Goal: Task Accomplishment & Management: Manage account settings

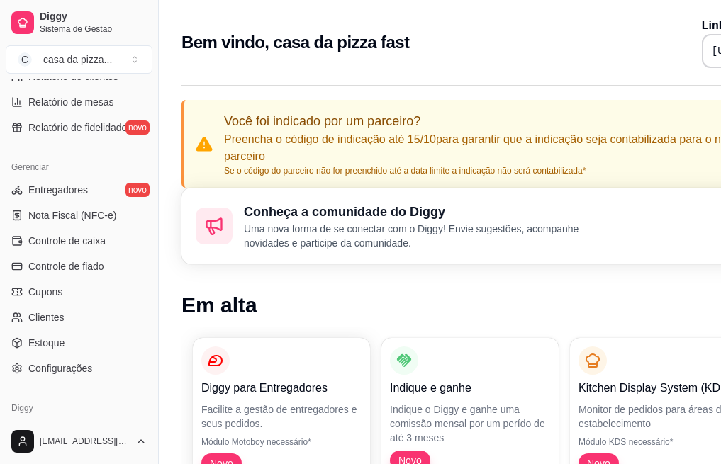
scroll to position [545, 0]
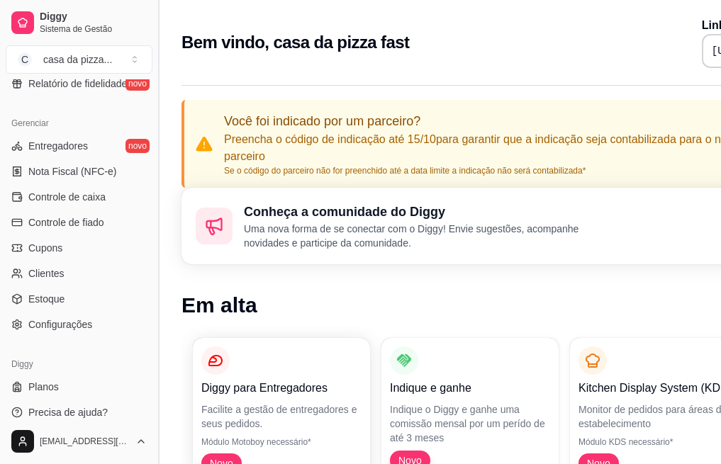
click at [153, 422] on button "Toggle Sidebar" at bounding box center [157, 232] width 11 height 464
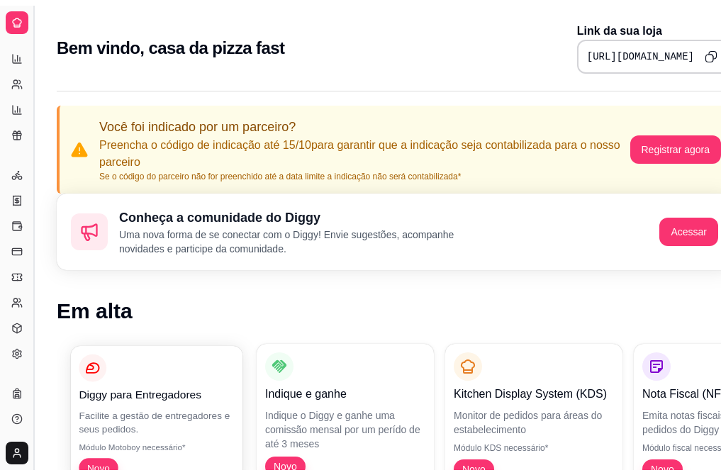
scroll to position [259, 0]
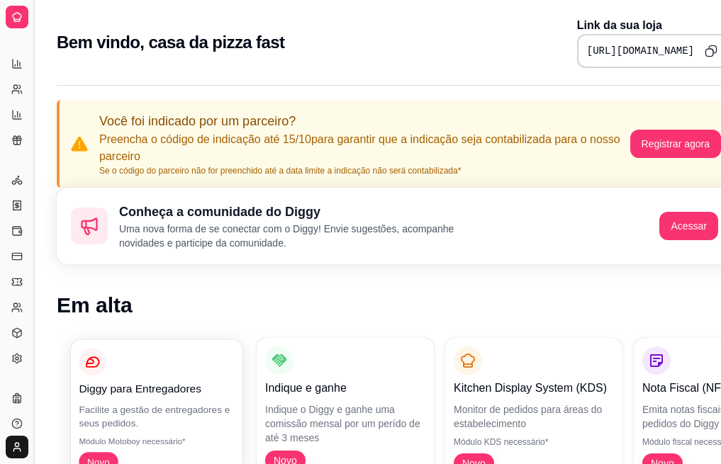
click at [153, 422] on p "Facilite a gestão de entregadores e seus pedidos." at bounding box center [156, 417] width 155 height 28
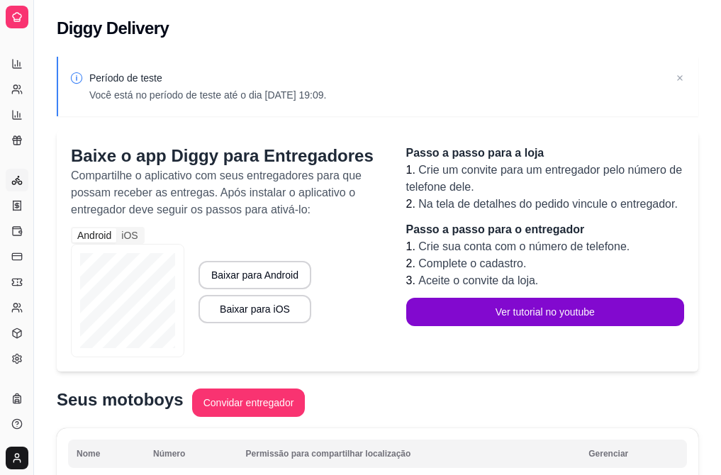
drag, startPoint x: 153, startPoint y: 422, endPoint x: 402, endPoint y: 398, distance: 250.0
click at [28, 362] on button "Toggle Sidebar" at bounding box center [33, 237] width 11 height 475
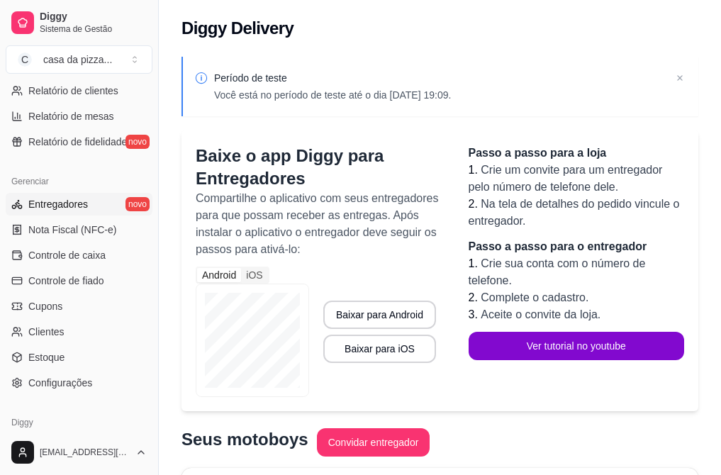
scroll to position [545, 0]
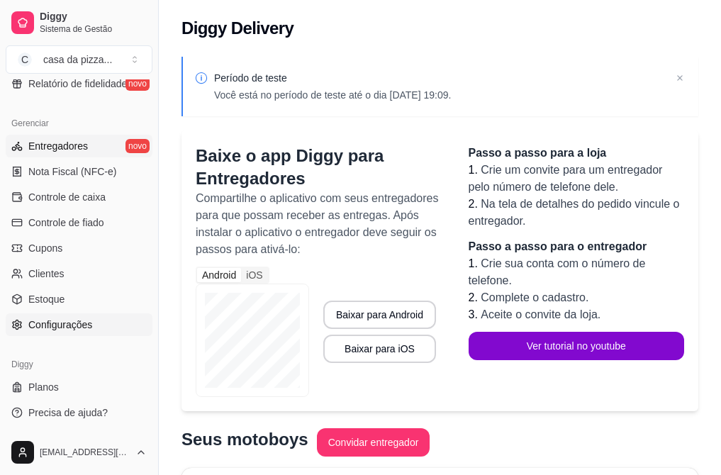
click at [48, 325] on span "Configurações" at bounding box center [60, 325] width 64 height 14
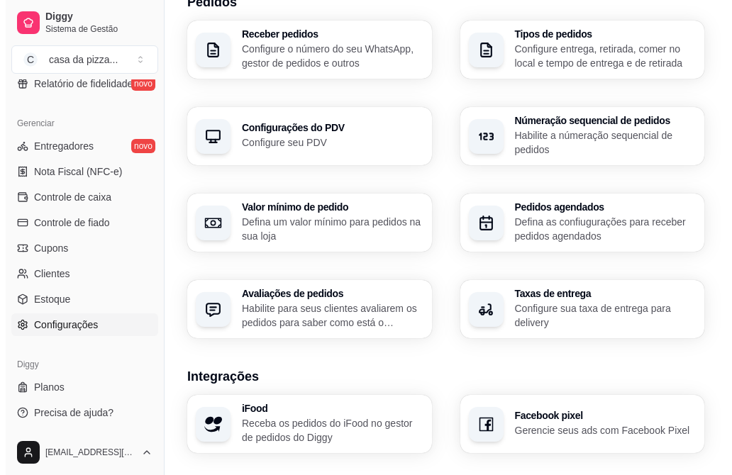
scroll to position [571, 0]
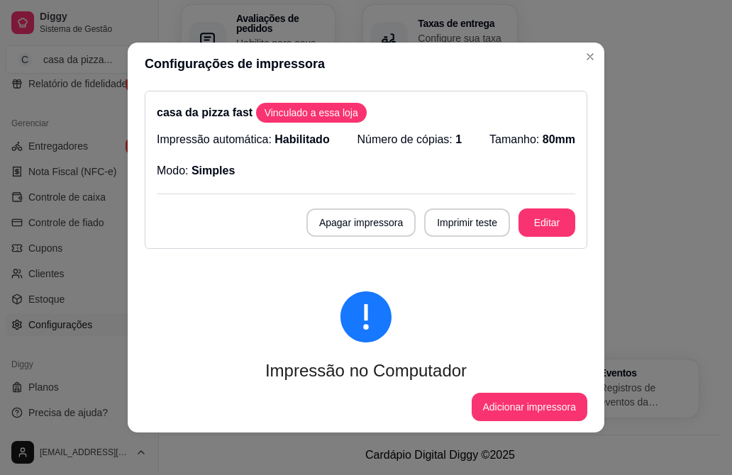
click at [354, 317] on icon "exclamation-circle" at bounding box center [365, 316] width 51 height 51
click at [501, 405] on button "Adicionar impressora" at bounding box center [529, 407] width 113 height 28
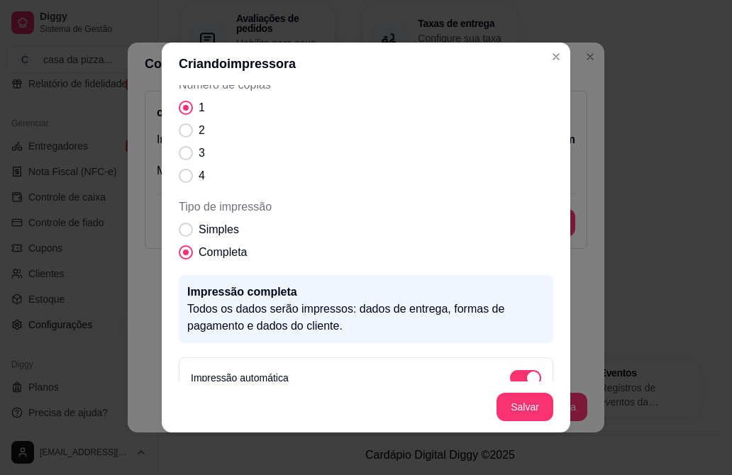
scroll to position [221, 0]
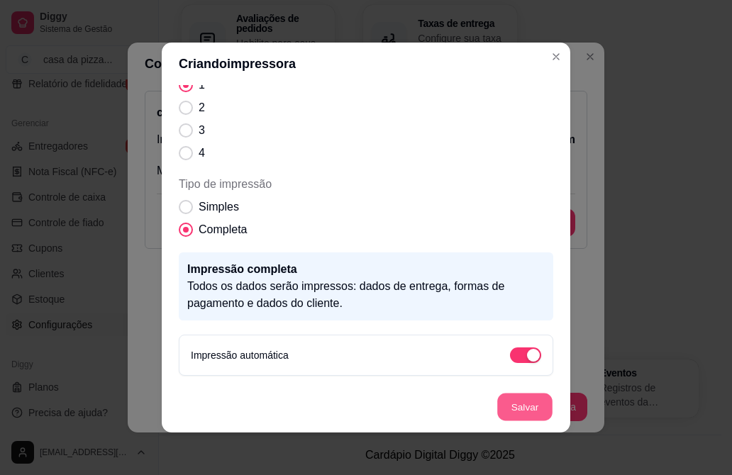
click at [529, 412] on button "Salvar" at bounding box center [524, 407] width 55 height 28
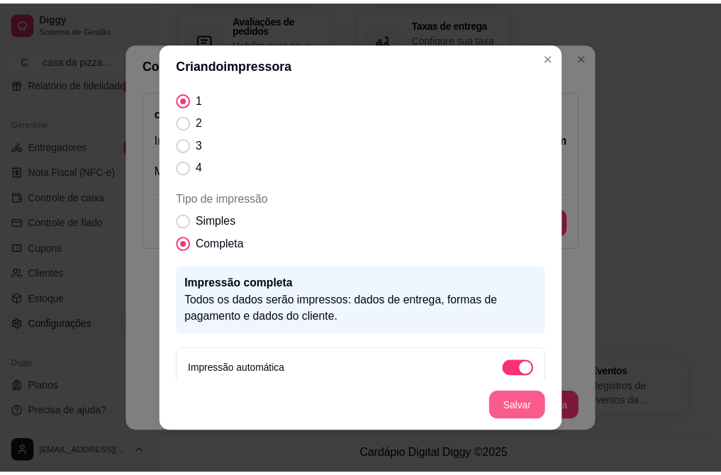
scroll to position [235, 0]
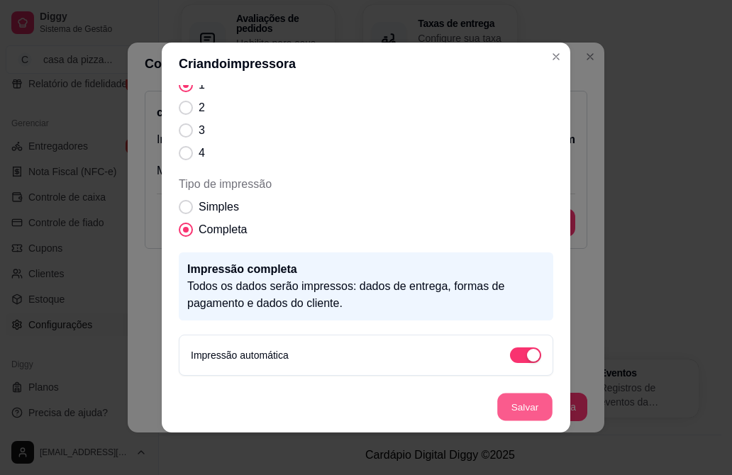
click at [525, 407] on button "Salvar" at bounding box center [524, 407] width 55 height 28
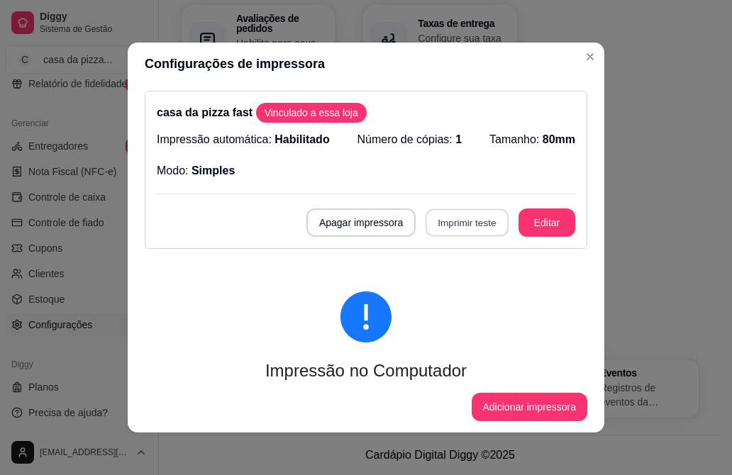
click at [432, 224] on button "Imprimir teste" at bounding box center [466, 223] width 83 height 28
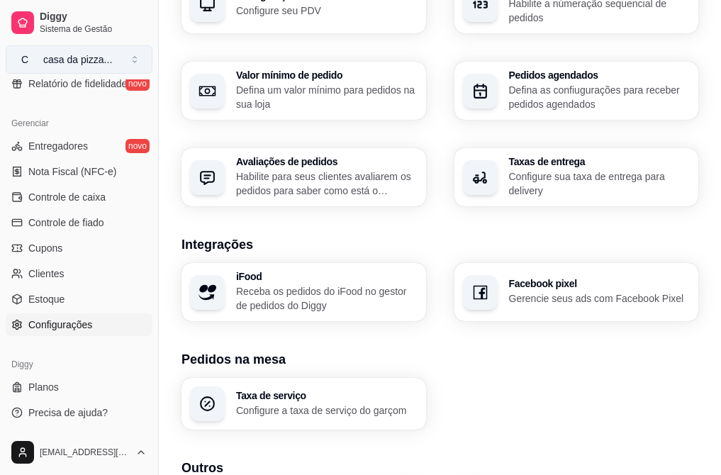
click at [131, 56] on button "C casa da pizza ..." at bounding box center [79, 59] width 147 height 28
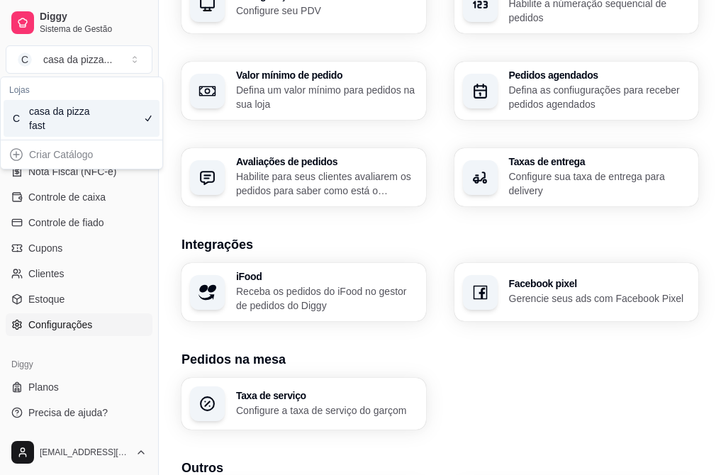
click at [117, 118] on div "C casa da pizza fast" at bounding box center [82, 118] width 156 height 37
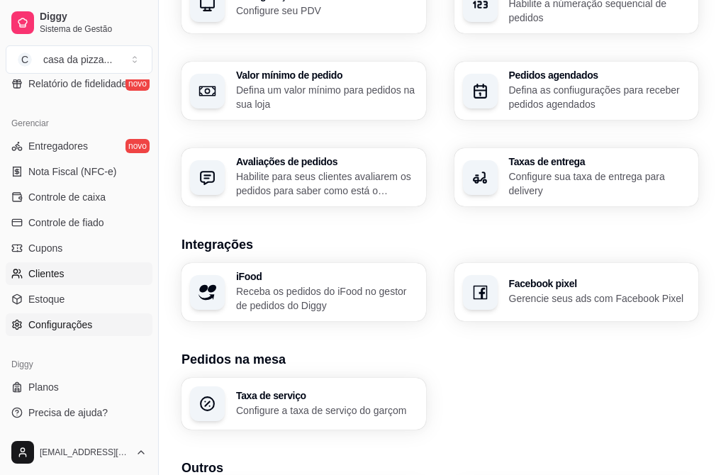
click at [77, 267] on link "Clientes" at bounding box center [79, 273] width 147 height 23
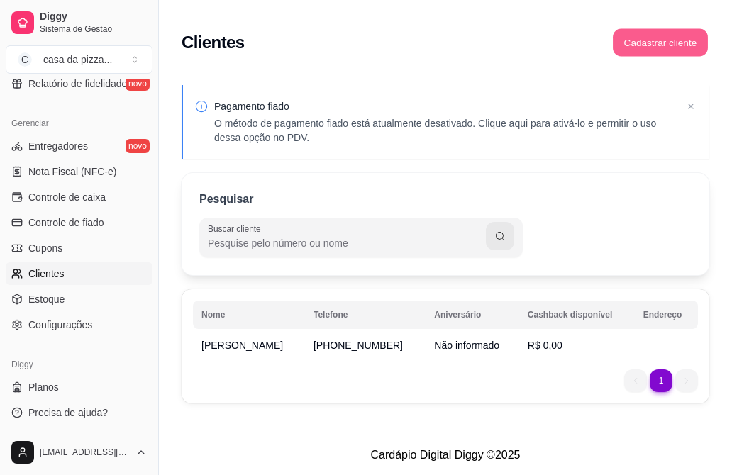
click at [675, 40] on button "Cadastrar cliente" at bounding box center [659, 43] width 95 height 28
click at [688, 376] on ul "1 1" at bounding box center [661, 380] width 74 height 23
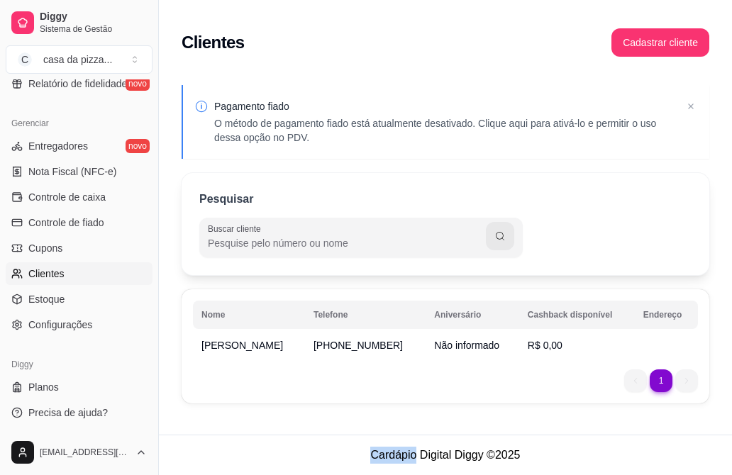
click at [688, 376] on ul "1 1" at bounding box center [661, 380] width 74 height 23
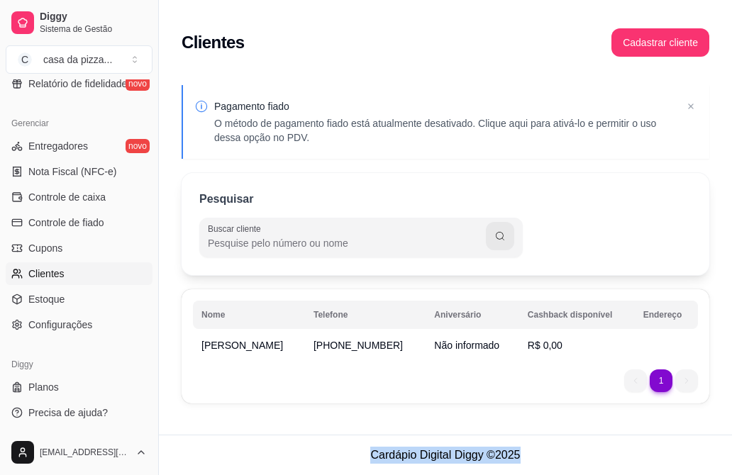
click at [688, 376] on ul "1 1" at bounding box center [661, 380] width 74 height 23
click at [688, 108] on icon at bounding box center [690, 106] width 14 height 14
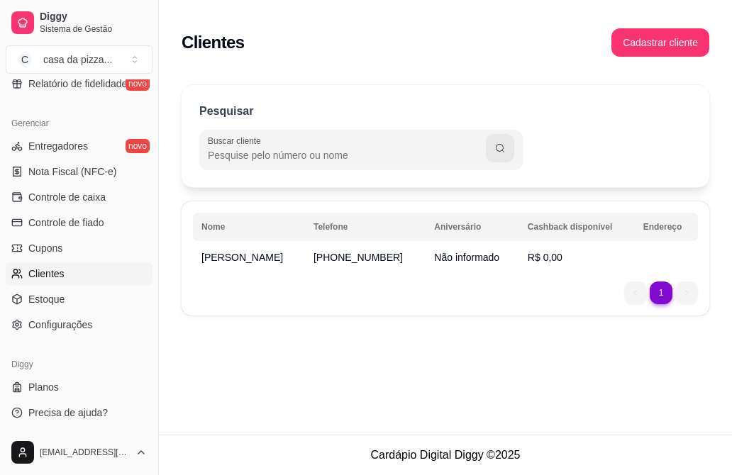
drag, startPoint x: 649, startPoint y: 162, endPoint x: 576, endPoint y: 254, distance: 117.6
click at [576, 254] on div "Pesquisar Buscar cliente Nome Telefone Aniversário Cashback disponível Endereço…" at bounding box center [445, 205] width 573 height 256
click at [690, 293] on ul "1 1" at bounding box center [661, 292] width 74 height 23
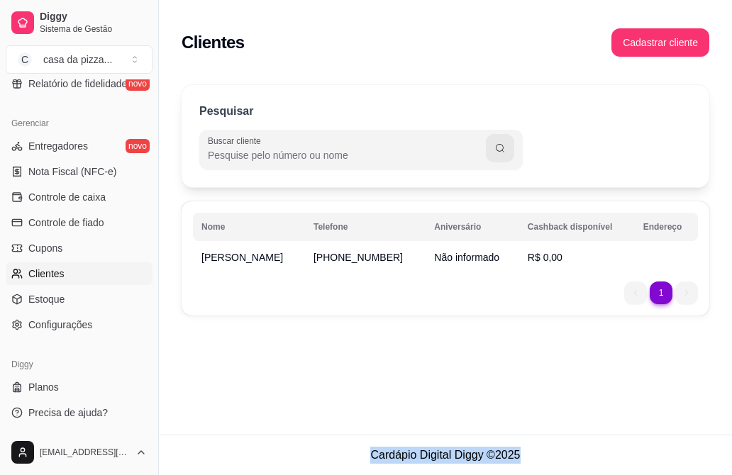
click at [690, 293] on ul "1 1" at bounding box center [661, 292] width 74 height 23
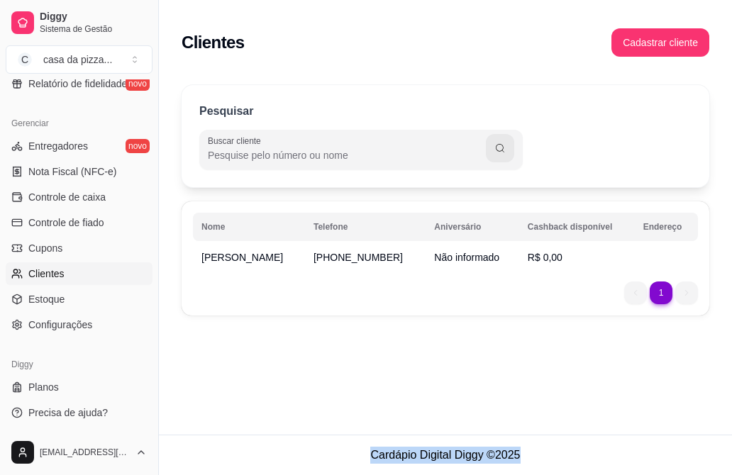
click at [690, 293] on ul "1 1" at bounding box center [661, 292] width 74 height 23
click at [638, 293] on ul "1 1" at bounding box center [661, 292] width 74 height 23
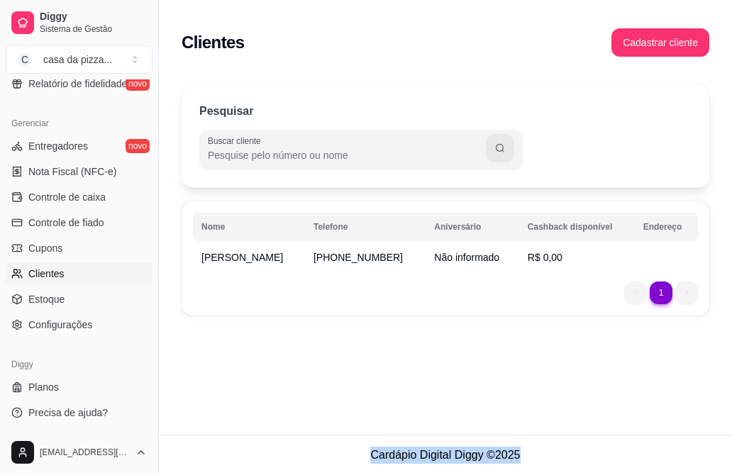
click at [638, 293] on ul "1 1" at bounding box center [661, 292] width 74 height 23
drag, startPoint x: 638, startPoint y: 293, endPoint x: 656, endPoint y: 239, distance: 57.6
click at [656, 239] on div "Nome Telefone Aniversário Cashback disponível Endereço lara (88) 9 9210-5160 Nã…" at bounding box center [444, 258] width 527 height 114
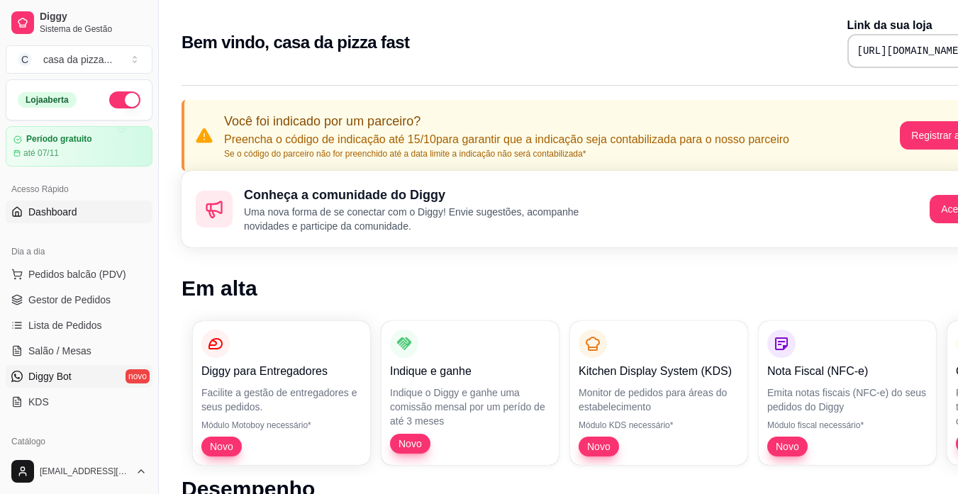
click at [126, 375] on link "Diggy Bot novo" at bounding box center [79, 376] width 147 height 23
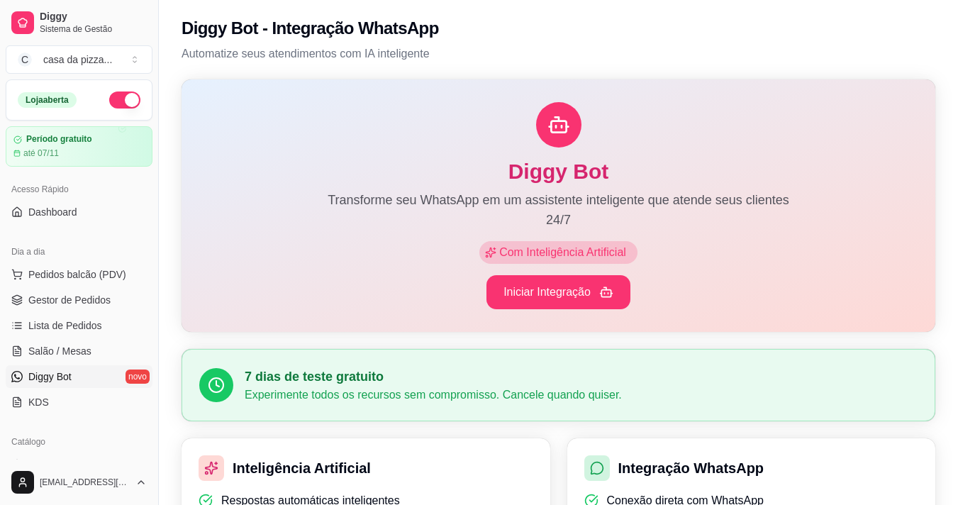
click at [249, 211] on div "Diggy Bot Transforme seu WhatsApp em um assistente inteligente que atende seus …" at bounding box center [558, 194] width 708 height 71
click at [147, 452] on div "Catálogo Produtos Complementos" at bounding box center [79, 466] width 158 height 82
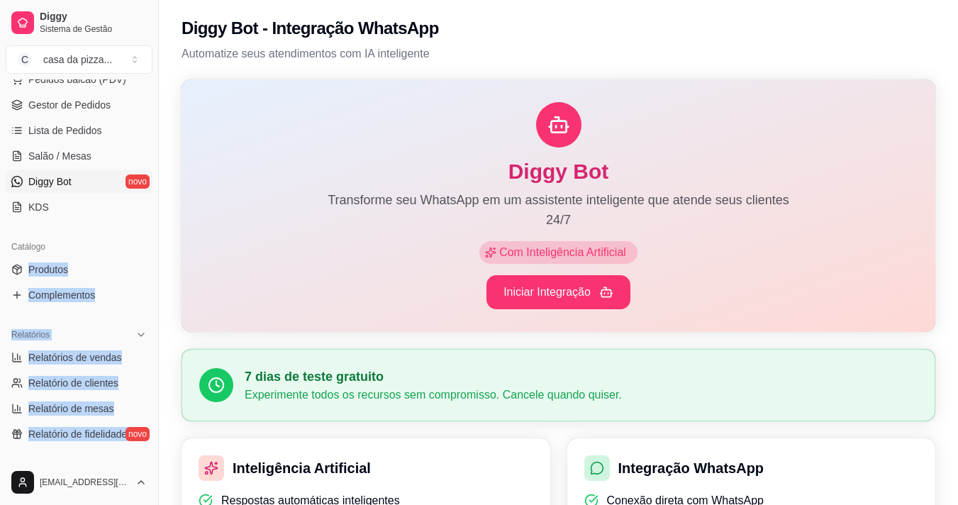
click at [147, 452] on div "Loja aberta Período gratuito até 07/11 Acesso Rápido Dashboard Dia a dia Pedido…" at bounding box center [79, 269] width 158 height 380
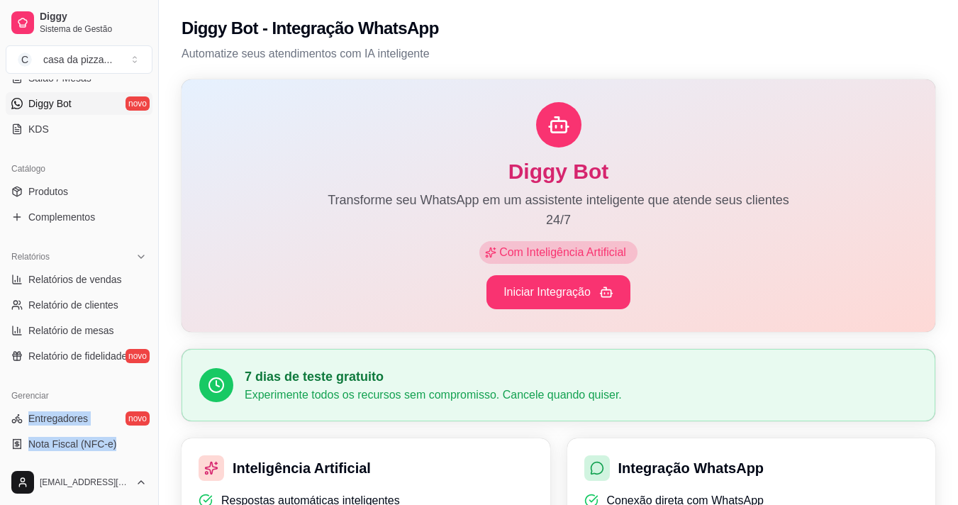
click at [147, 452] on div "Gerenciar Entregadores novo Nota Fiscal (NFC-e) Controle de caixa Controle de f…" at bounding box center [79, 496] width 158 height 235
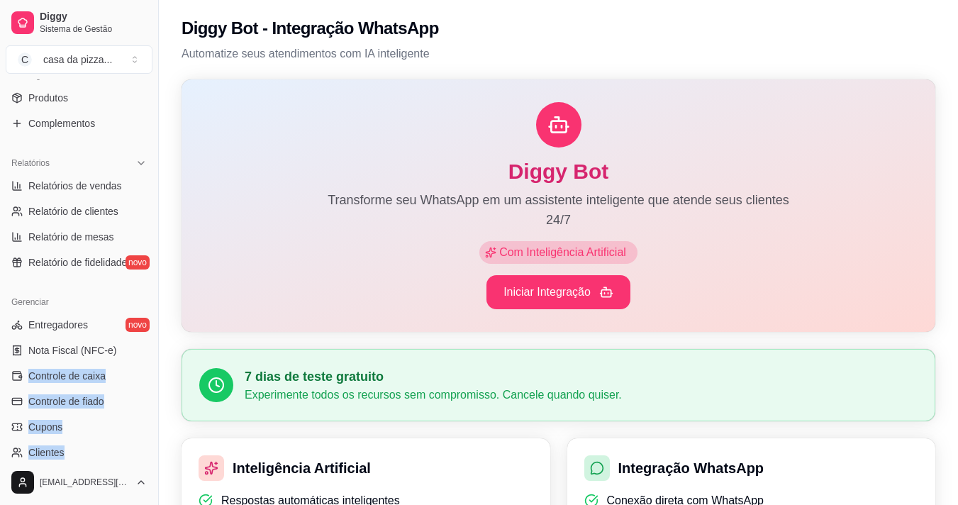
click at [147, 452] on div "Gerenciar Entregadores novo Nota Fiscal (NFC-e) Controle de caixa Controle de f…" at bounding box center [79, 402] width 158 height 235
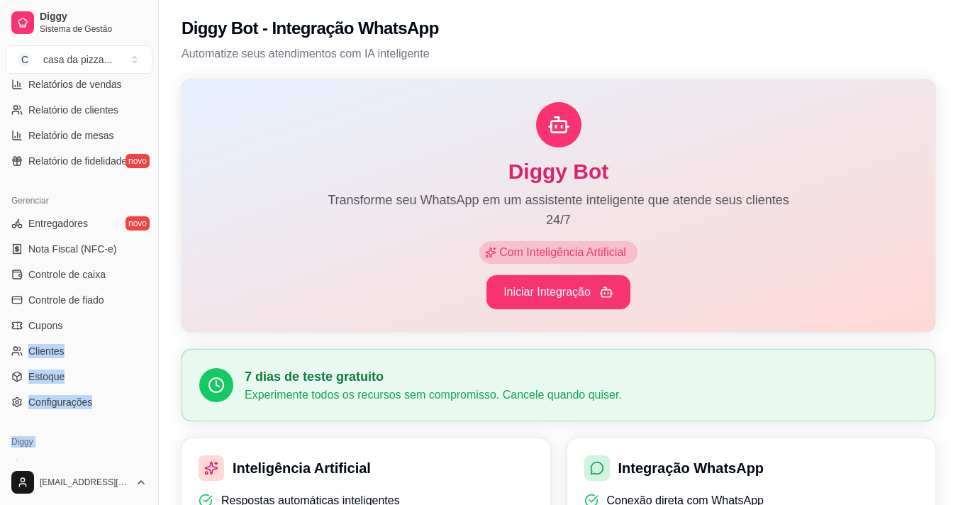
click at [147, 452] on div "Loja aberta Período gratuito até 07/11 Acesso Rápido Dashboard Dia a dia Pedido…" at bounding box center [79, 269] width 158 height 380
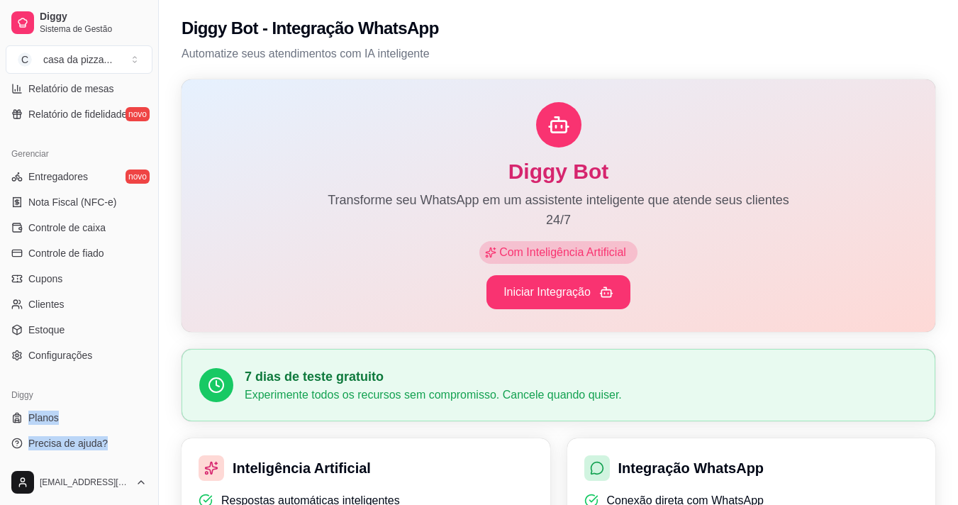
scroll to position [515, 0]
click at [147, 452] on div "Diggy Planos Precisa de ajuda?" at bounding box center [79, 418] width 158 height 82
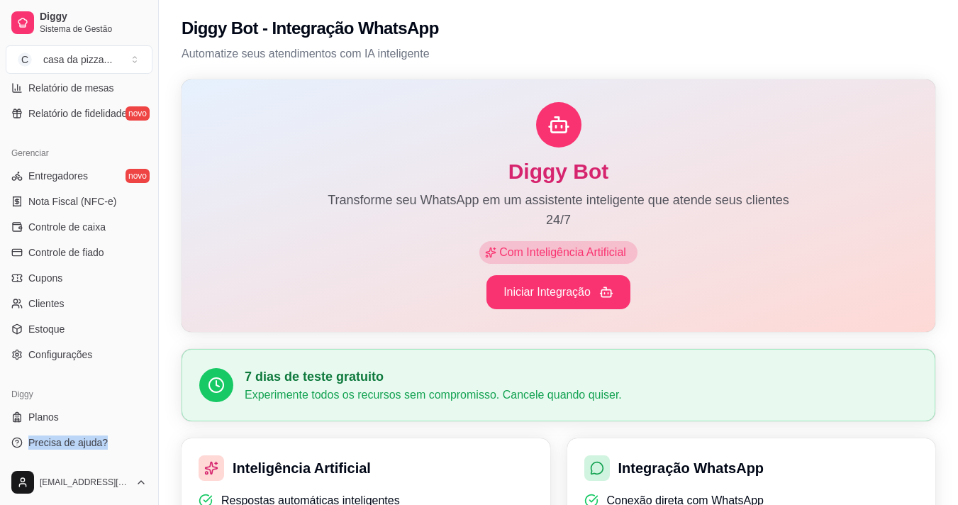
click at [147, 452] on div "Diggy Planos Precisa de ajuda?" at bounding box center [79, 418] width 158 height 82
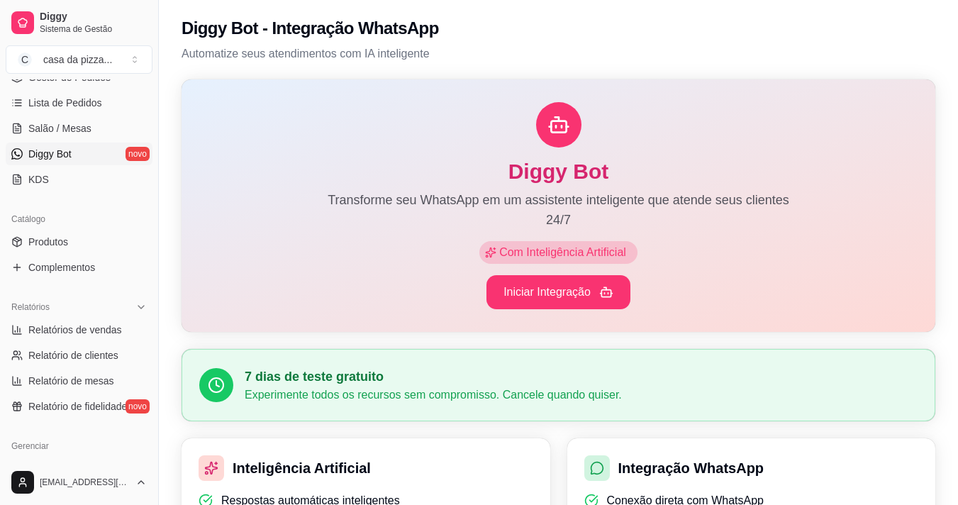
scroll to position [185, 0]
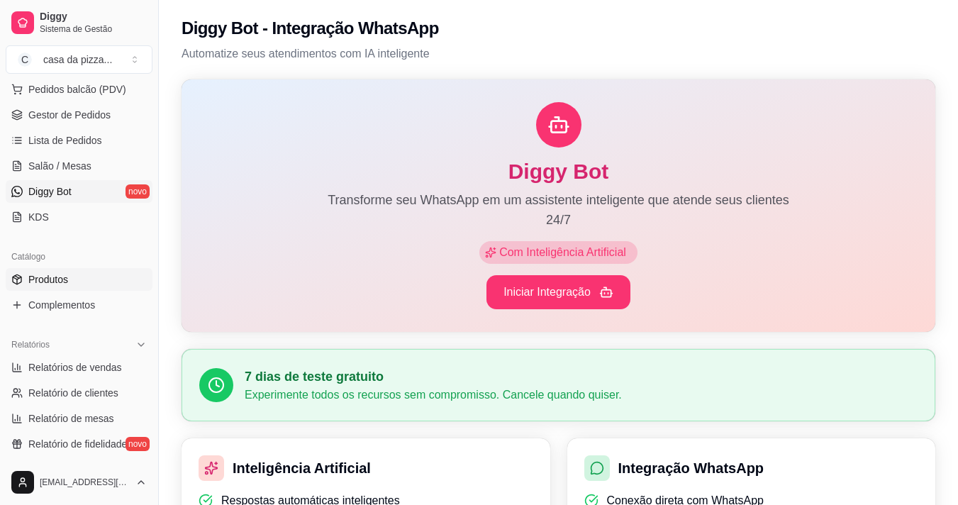
click at [50, 283] on span "Produtos" at bounding box center [48, 279] width 40 height 14
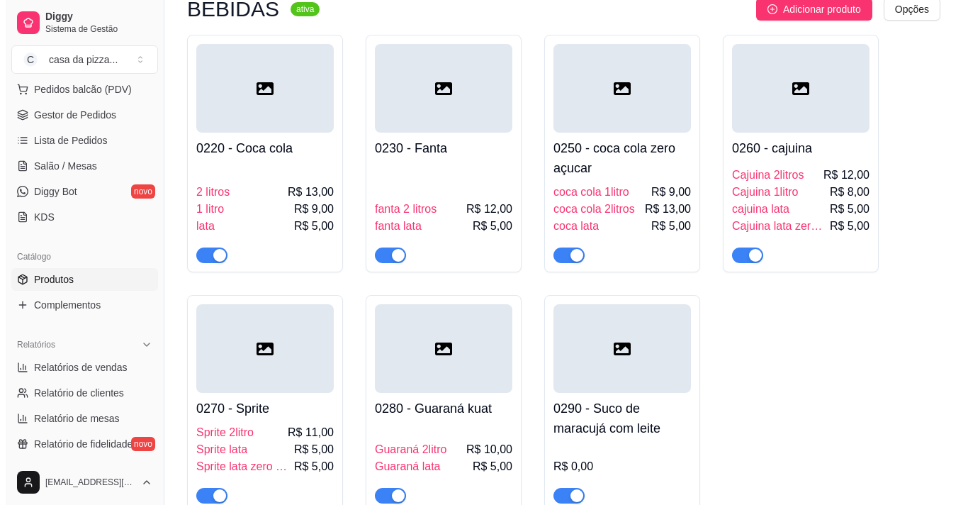
scroll to position [1873, 0]
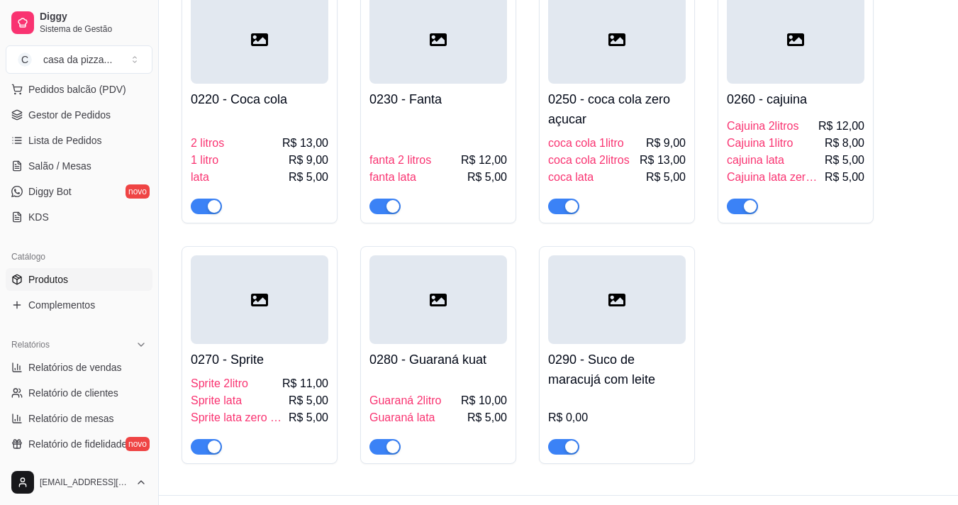
click at [607, 409] on div "R$ 0,00" at bounding box center [617, 417] width 138 height 17
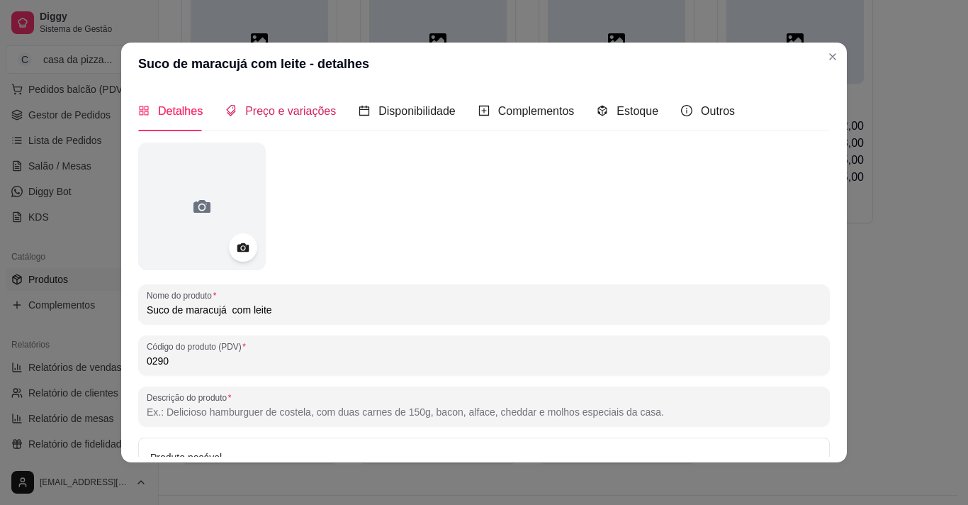
click at [306, 108] on span "Preço e variações" at bounding box center [290, 111] width 91 height 12
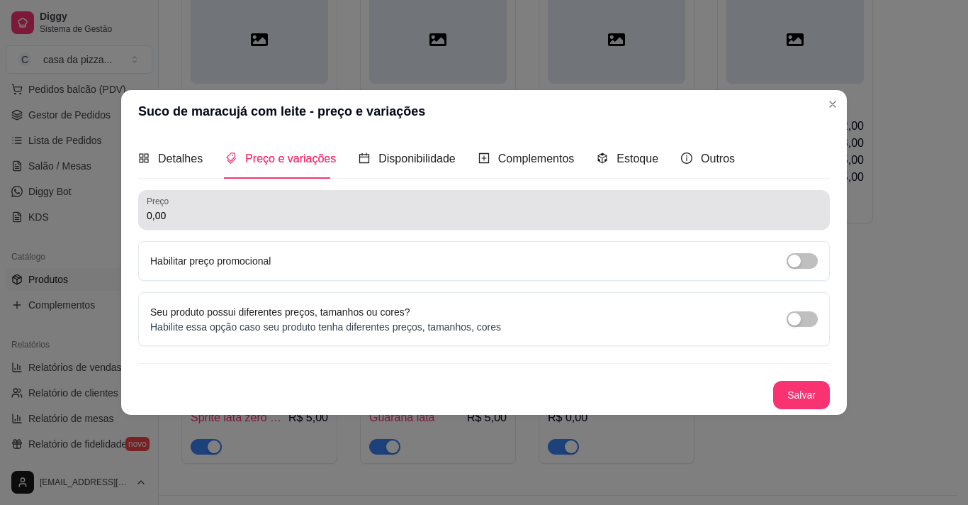
click at [223, 193] on div "Preço 0,00" at bounding box center [484, 210] width 692 height 40
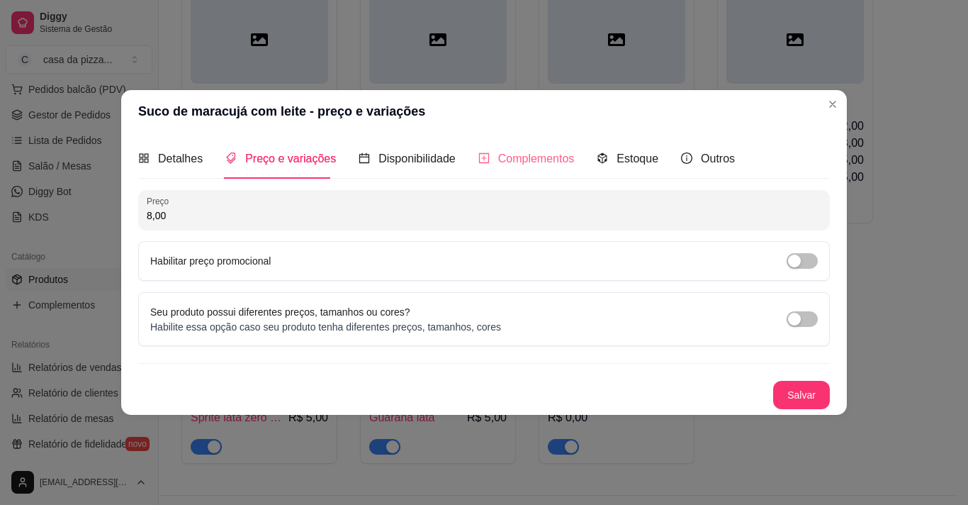
type input "8,00"
click at [530, 159] on span "Complementos" at bounding box center [536, 158] width 77 height 12
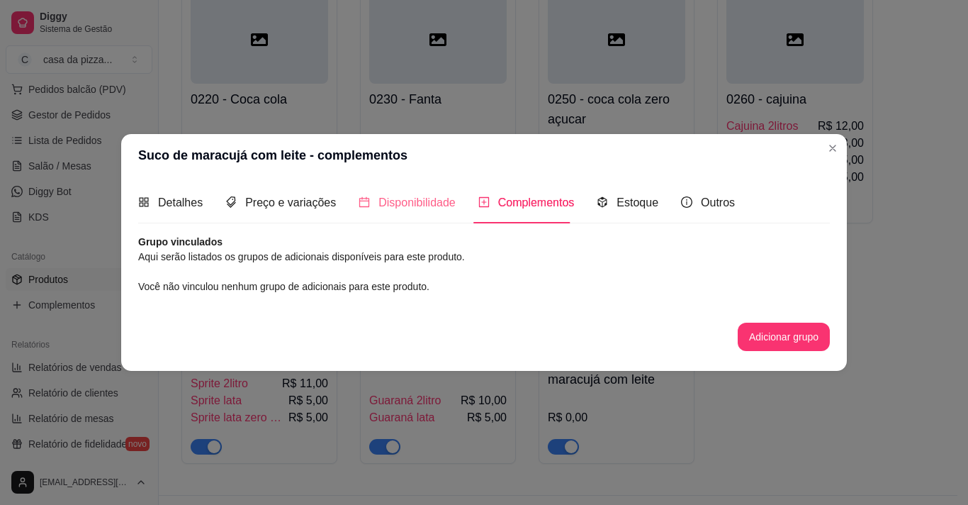
click at [420, 193] on div "Disponibilidade" at bounding box center [407, 202] width 97 height 40
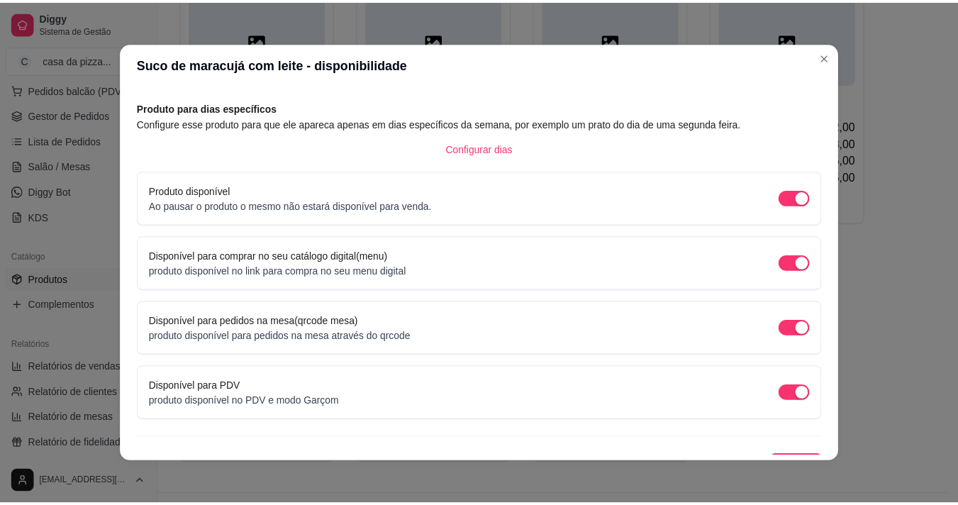
scroll to position [78, 0]
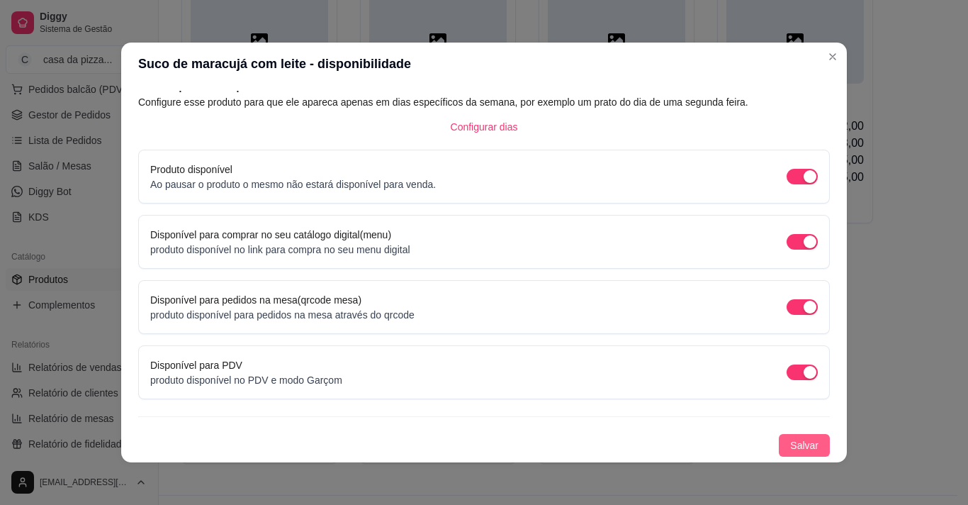
click at [790, 447] on span "Salvar" at bounding box center [804, 445] width 28 height 16
click at [790, 437] on span "Salvar" at bounding box center [804, 445] width 28 height 16
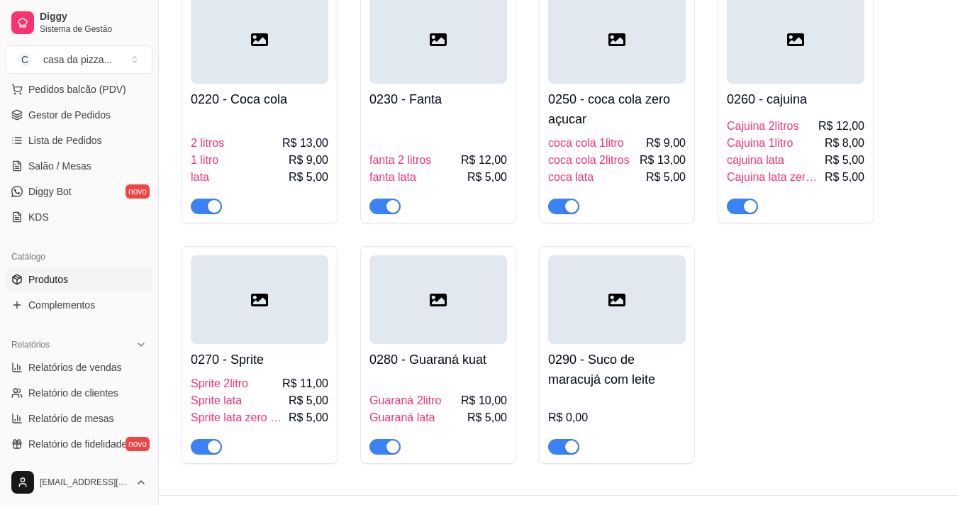
click at [565, 395] on div "R$ 0,00" at bounding box center [617, 425] width 138 height 60
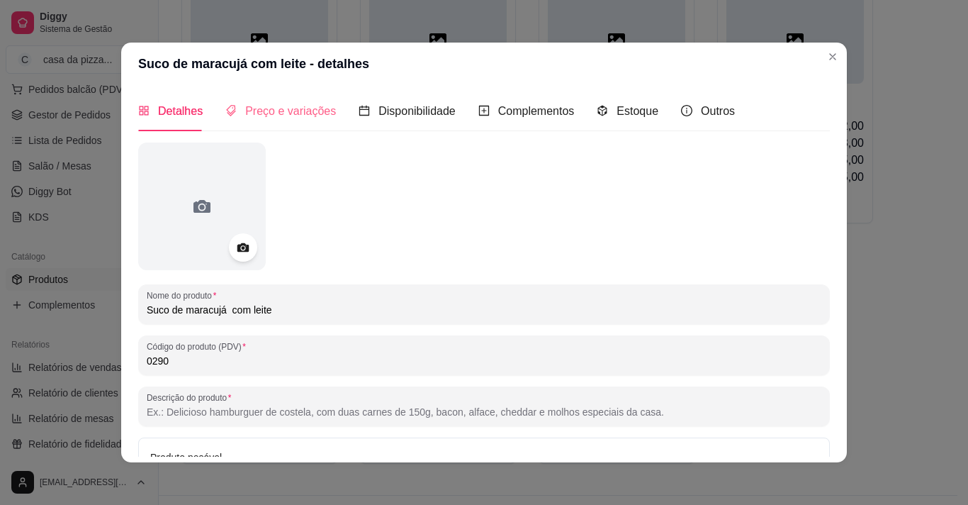
click at [286, 100] on div "Preço e variações" at bounding box center [280, 111] width 111 height 40
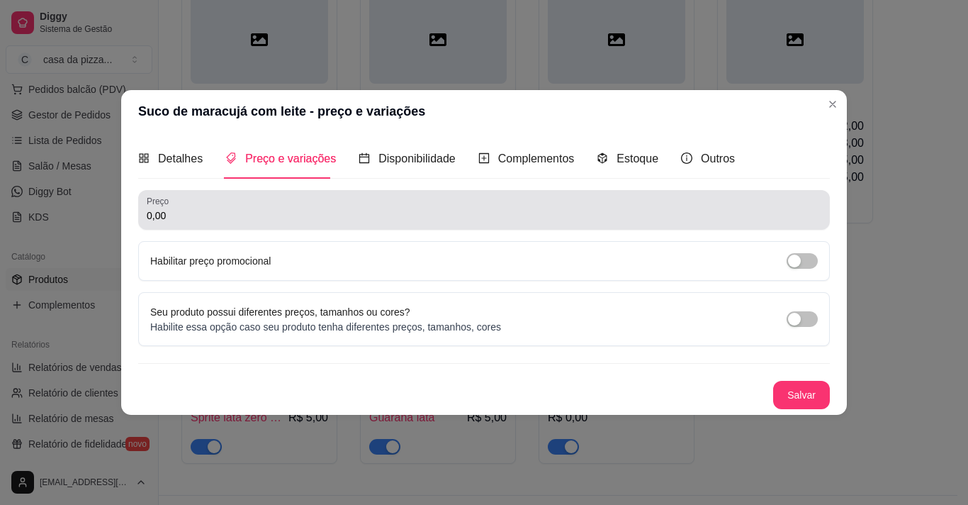
click at [229, 204] on div "0,00" at bounding box center [484, 210] width 675 height 28
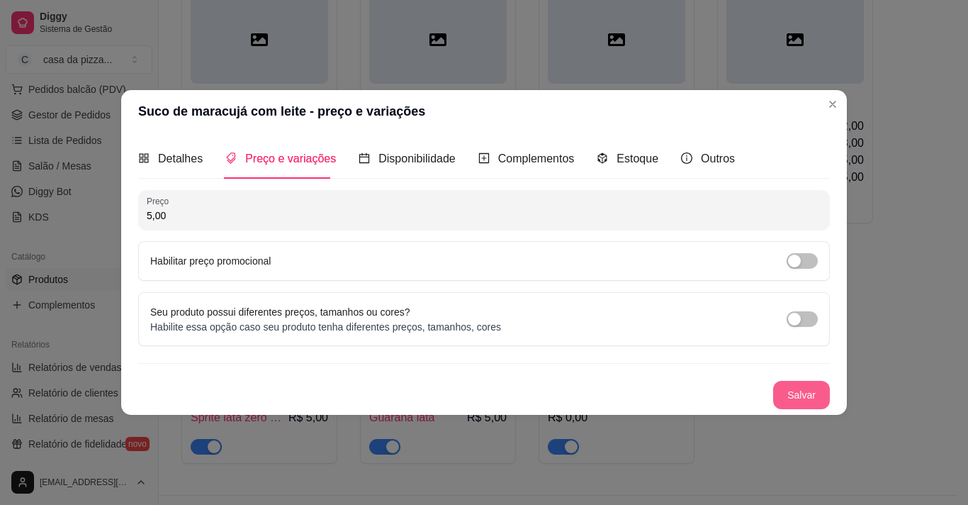
type input "5,00"
click at [778, 396] on button "Salvar" at bounding box center [801, 395] width 55 height 28
click at [810, 399] on button "Salvar" at bounding box center [801, 395] width 55 height 28
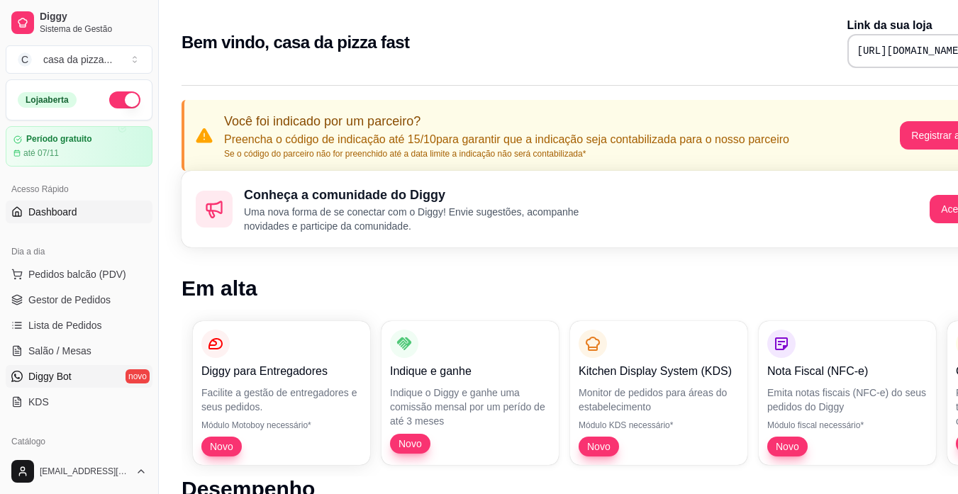
click at [94, 379] on link "Diggy Bot novo" at bounding box center [79, 376] width 147 height 23
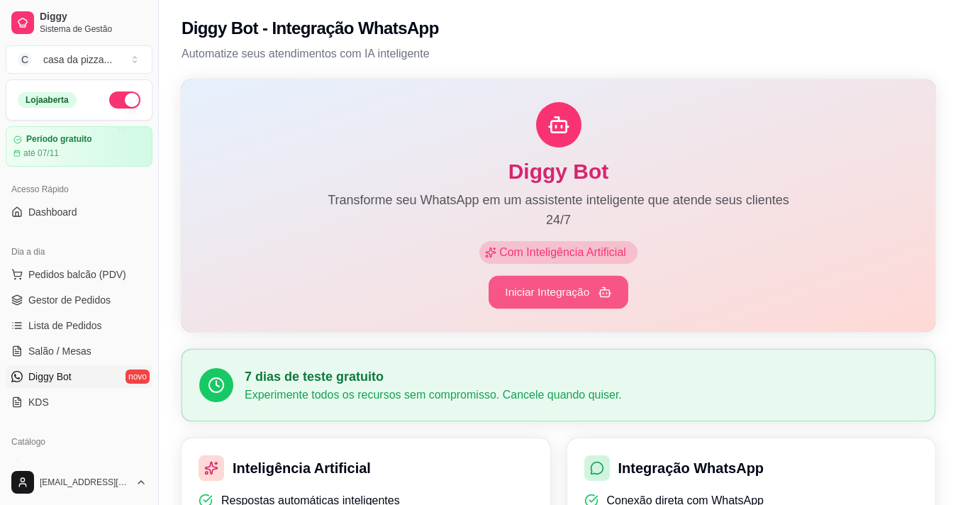
click at [582, 298] on button "Iniciar Integração" at bounding box center [558, 292] width 140 height 33
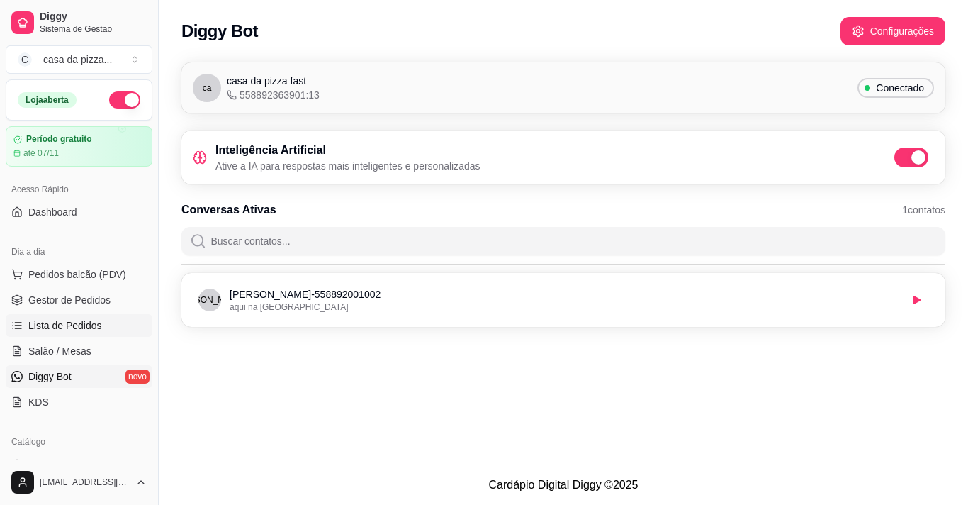
click at [111, 332] on link "Lista de Pedidos" at bounding box center [79, 325] width 147 height 23
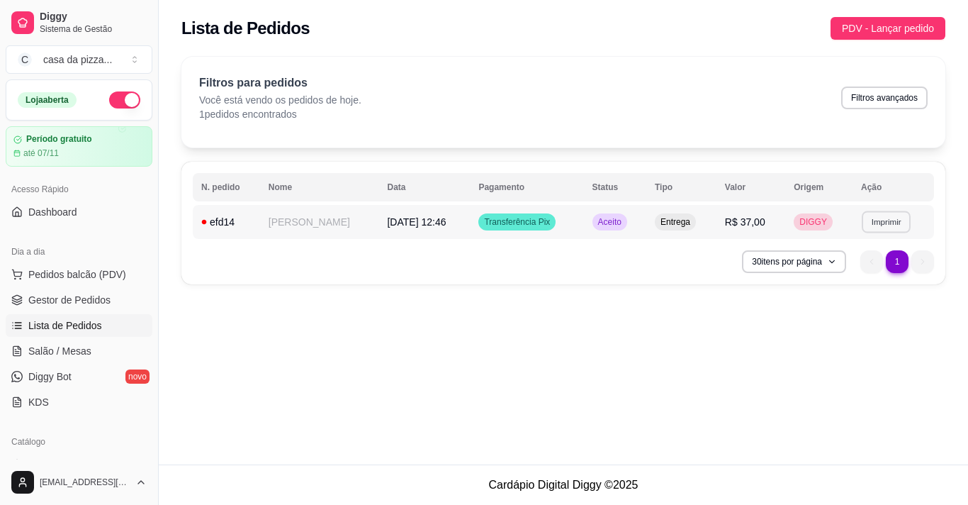
click at [866, 223] on button "Imprimir" at bounding box center [886, 222] width 49 height 22
click at [861, 269] on button "casa da pizza fast" at bounding box center [854, 271] width 103 height 23
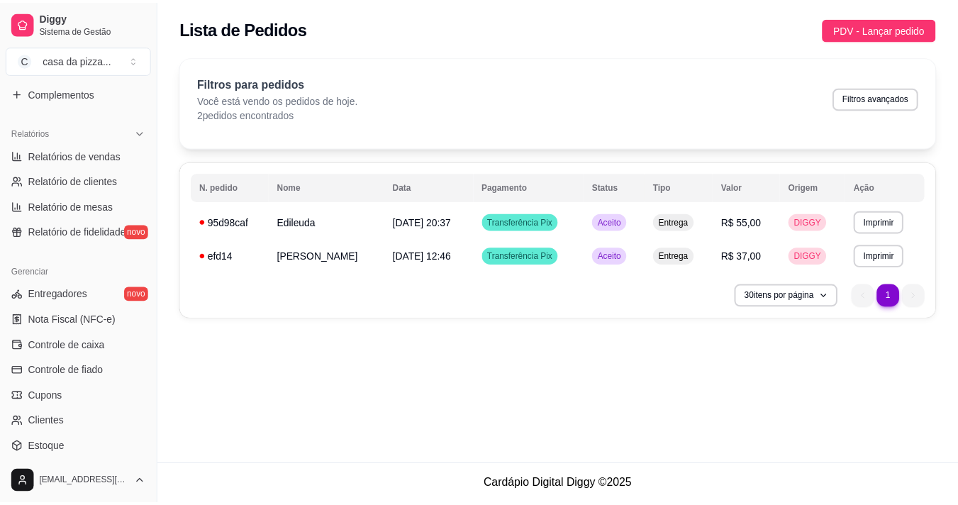
scroll to position [515, 0]
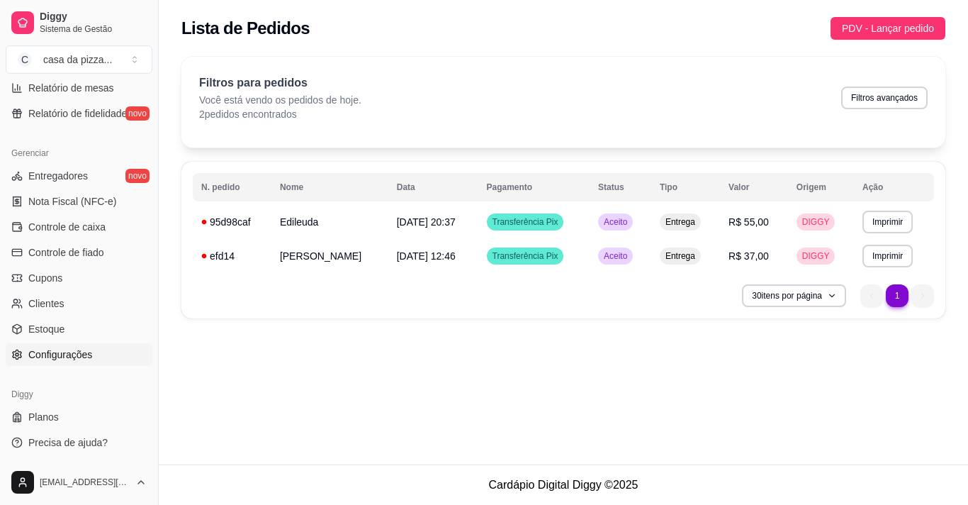
click at [47, 355] on span "Configurações" at bounding box center [60, 354] width 64 height 14
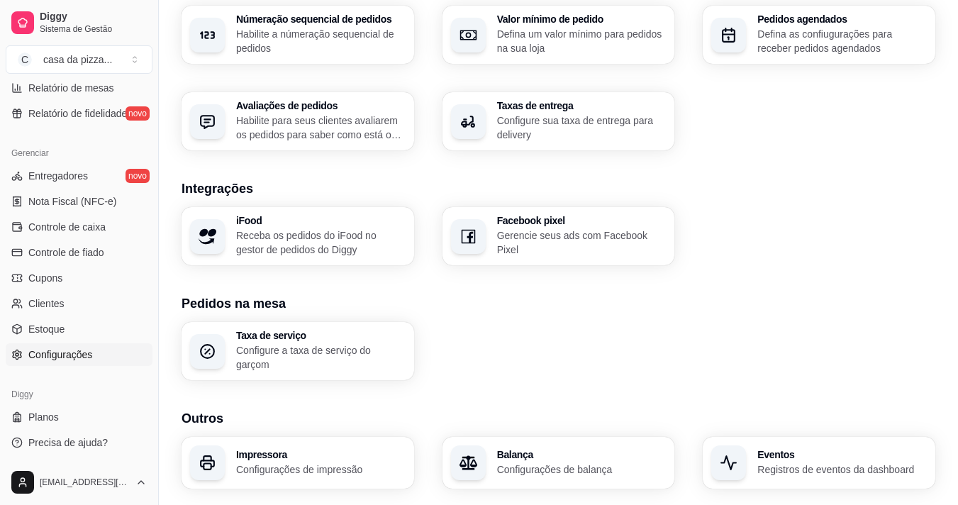
scroll to position [488, 0]
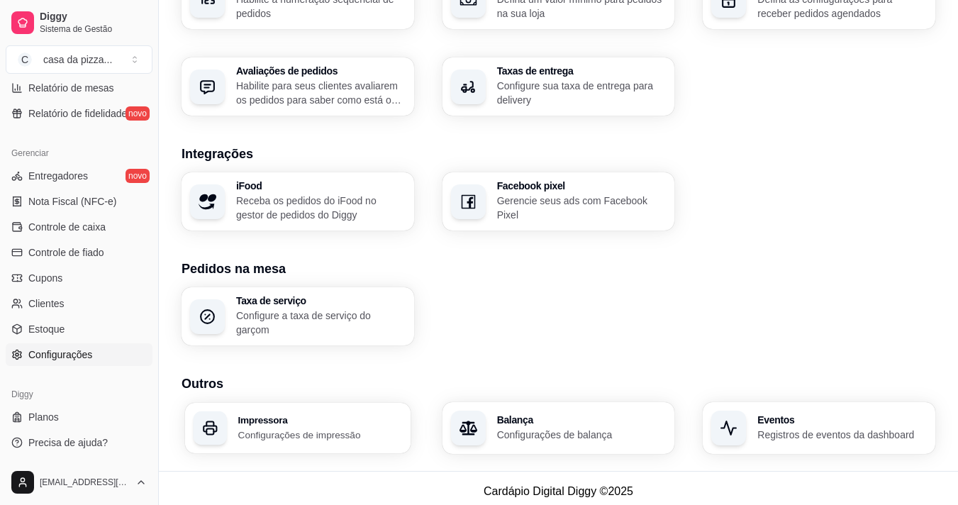
click at [363, 427] on p "Configurações de impressão" at bounding box center [320, 433] width 164 height 13
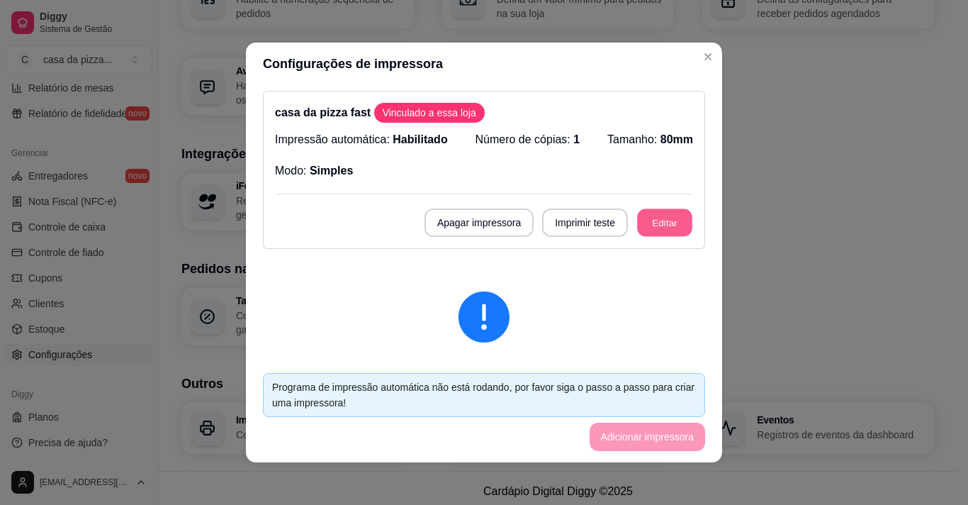
click at [657, 226] on button "Editar" at bounding box center [664, 223] width 55 height 28
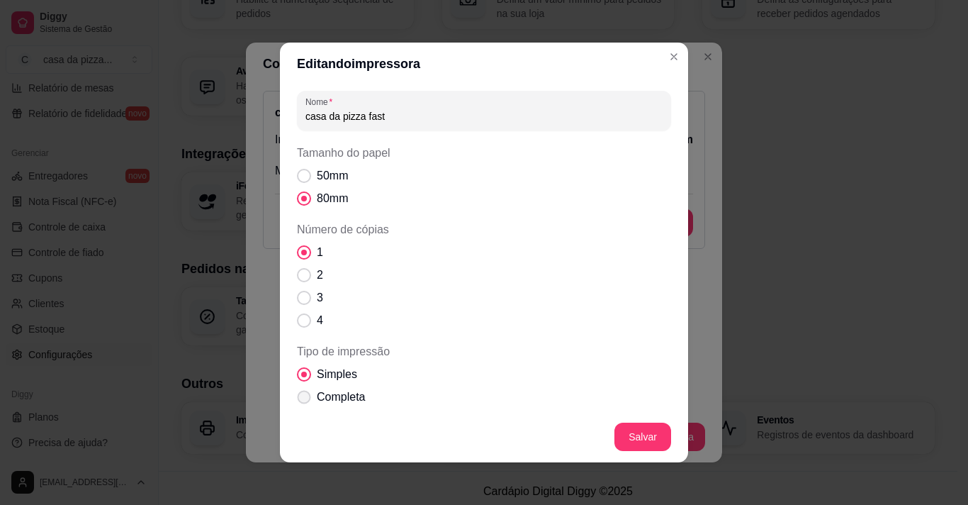
click at [298, 396] on span "Tipo de impressão" at bounding box center [304, 397] width 13 height 13
click at [298, 400] on input "Completa" at bounding box center [300, 404] width 9 height 9
radio input "true"
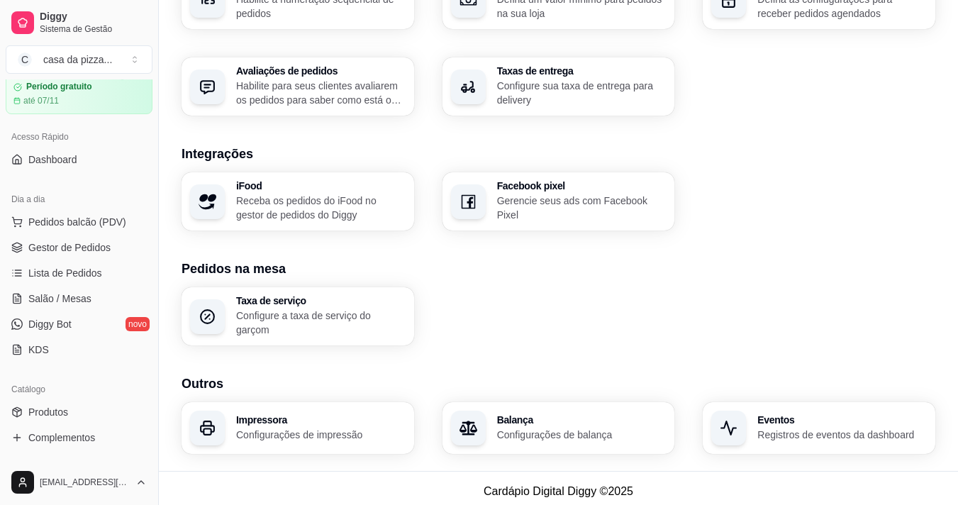
scroll to position [0, 0]
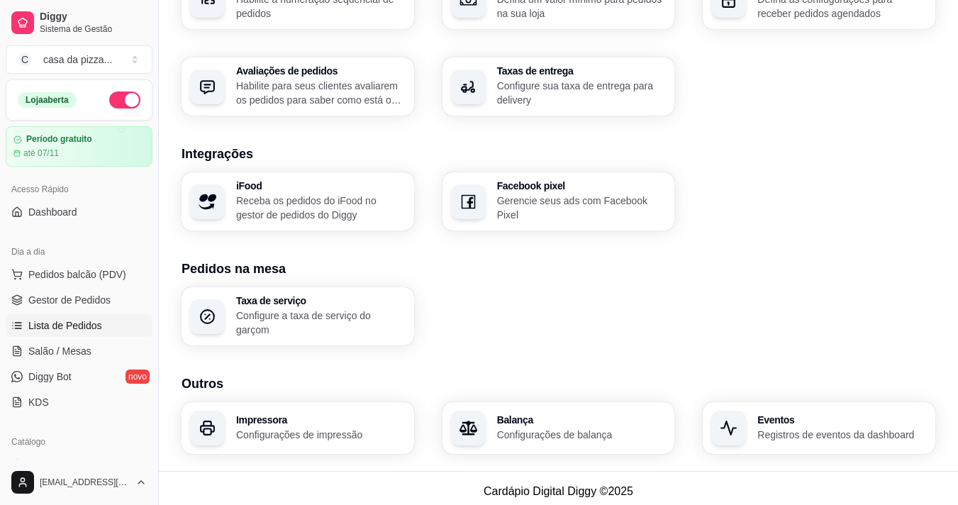
click at [93, 322] on span "Lista de Pedidos" at bounding box center [65, 325] width 74 height 14
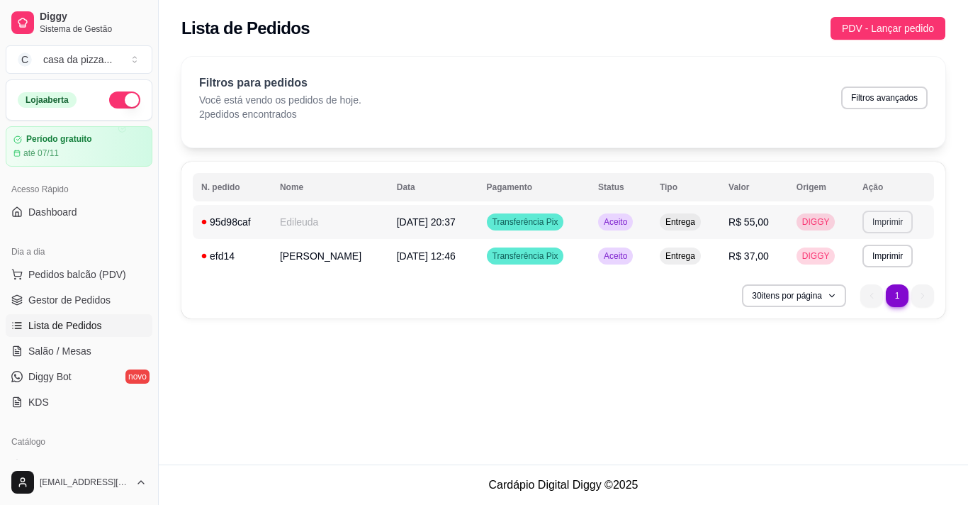
click at [898, 215] on button "Imprimir" at bounding box center [888, 222] width 50 height 23
click at [870, 276] on button "casa da pizza fast" at bounding box center [857, 271] width 99 height 22
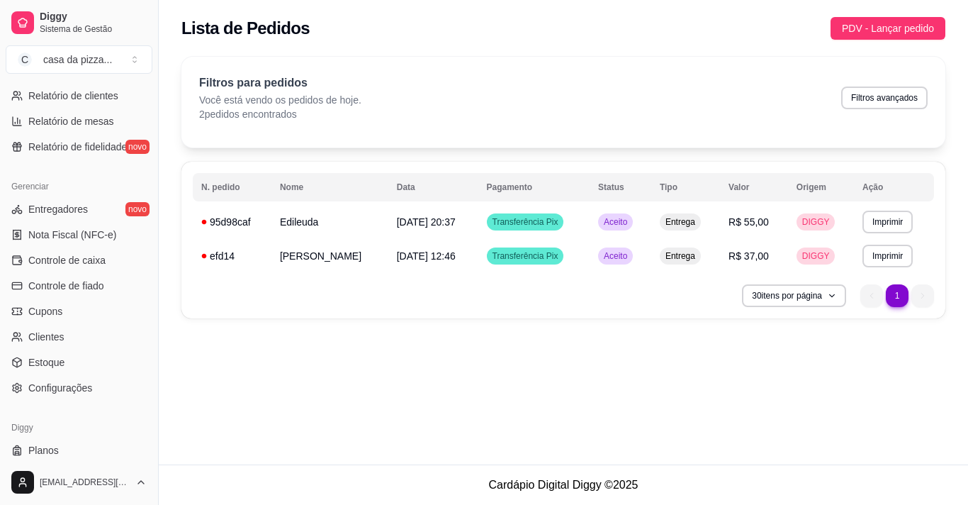
scroll to position [515, 0]
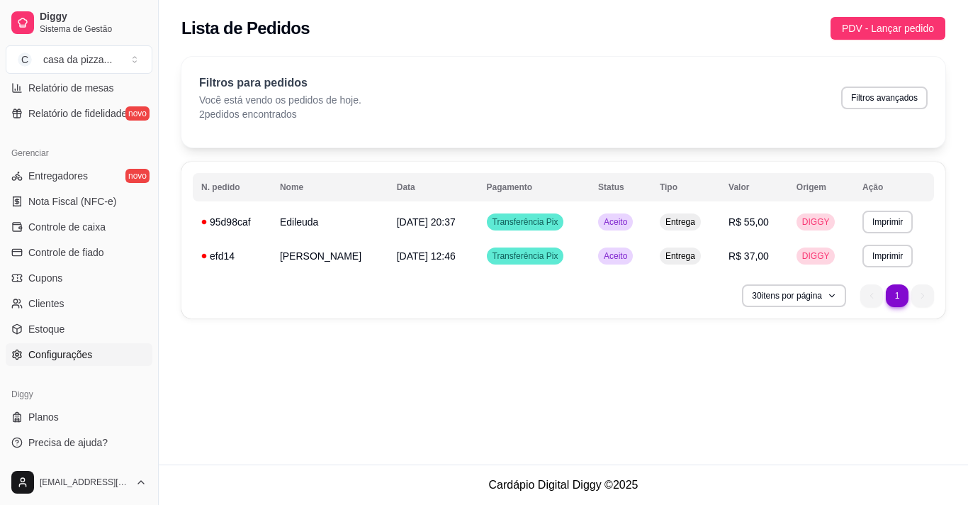
click at [93, 357] on link "Configurações" at bounding box center [79, 354] width 147 height 23
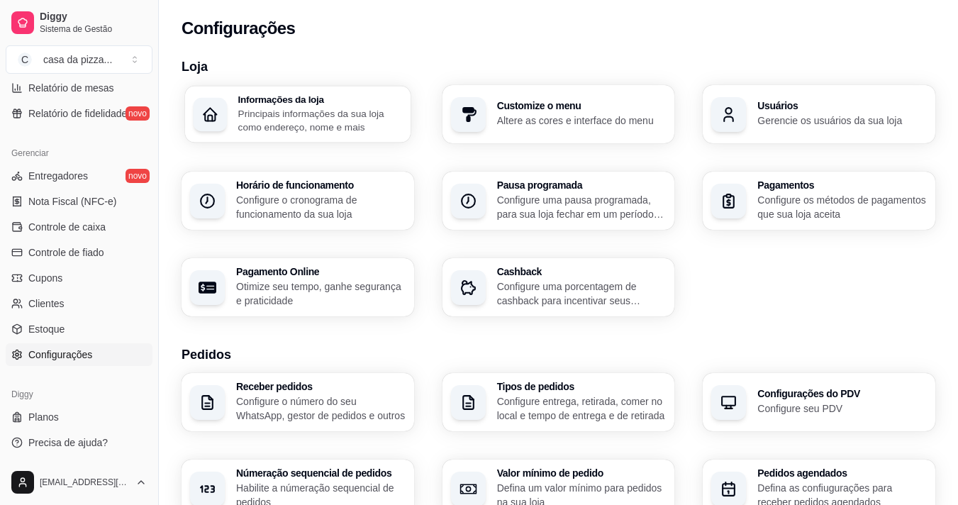
click at [352, 117] on p "Principais informações da sua loja como endereço, nome e mais" at bounding box center [320, 120] width 164 height 28
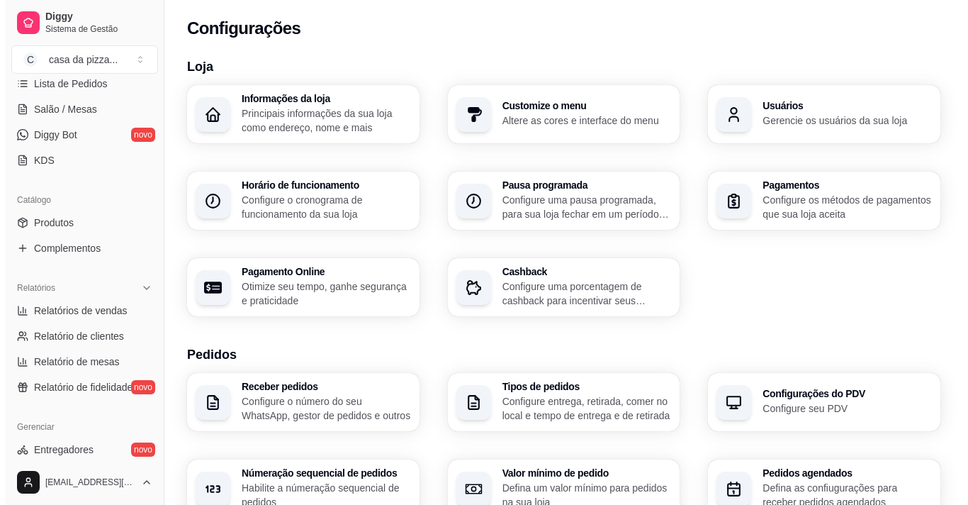
scroll to position [213, 0]
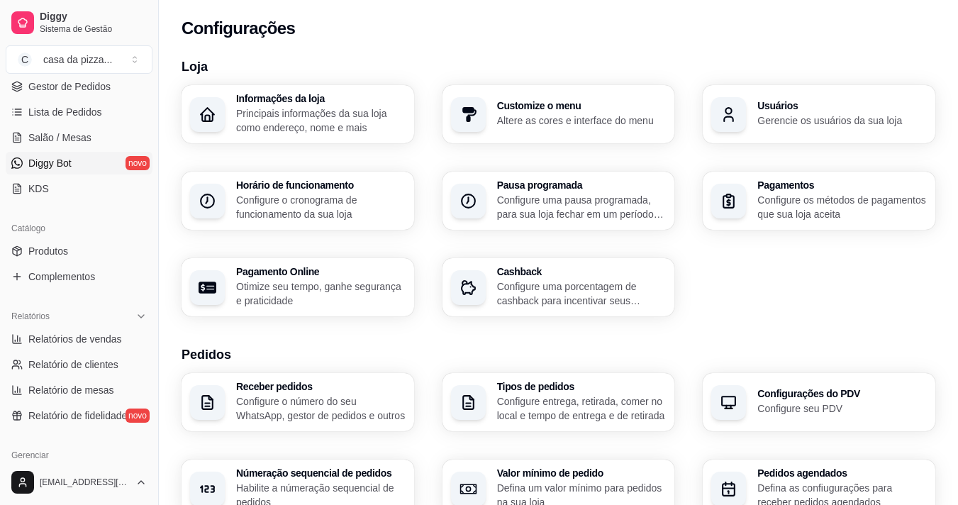
click at [30, 163] on span "Diggy Bot" at bounding box center [49, 163] width 43 height 14
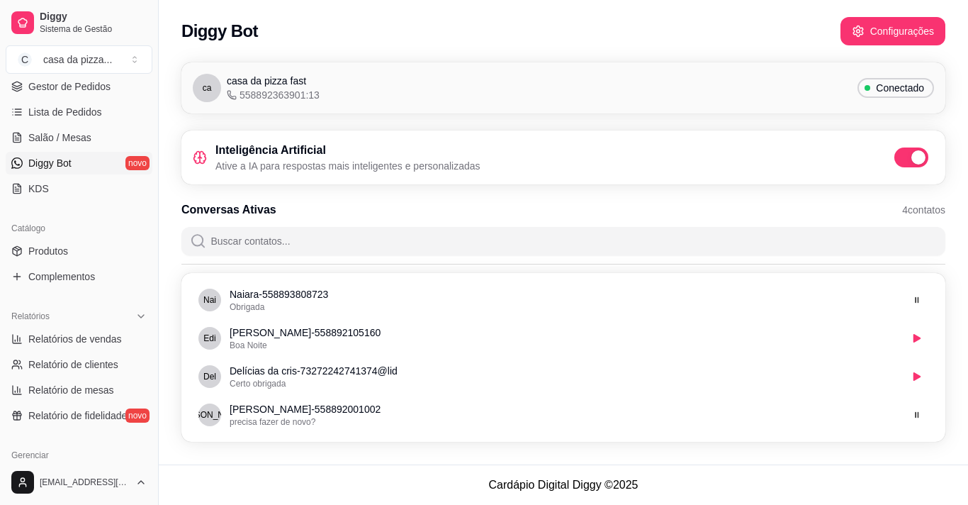
click at [308, 162] on p "Ative a IA para respostas mais inteligentes e personalizadas" at bounding box center [347, 166] width 265 height 14
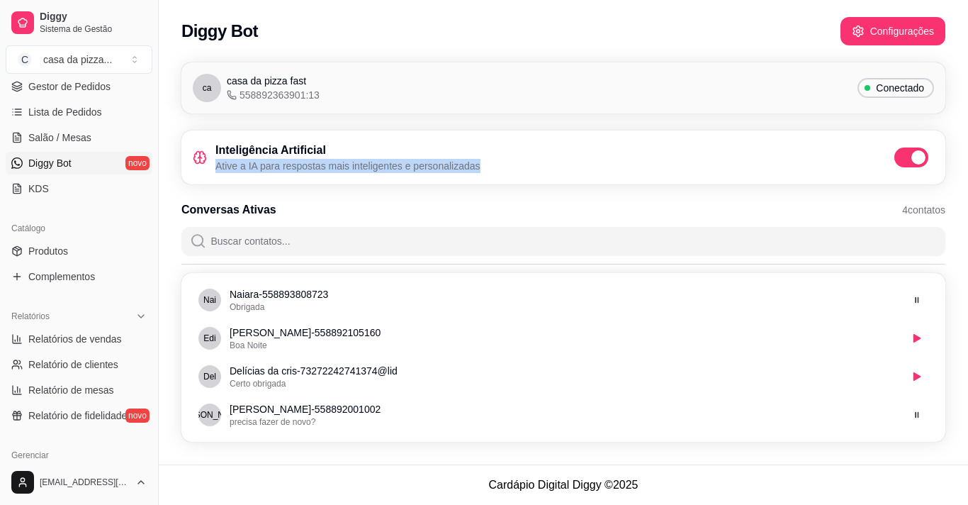
click at [308, 162] on p "Ative a IA para respostas mais inteligentes e personalizadas" at bounding box center [347, 166] width 265 height 14
click at [900, 33] on button "Configurações" at bounding box center [893, 32] width 102 height 28
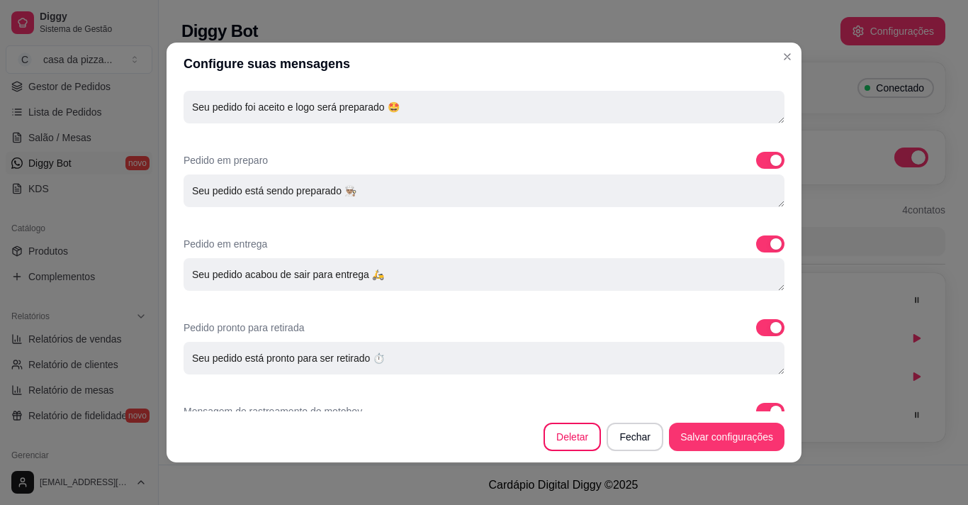
scroll to position [793, 0]
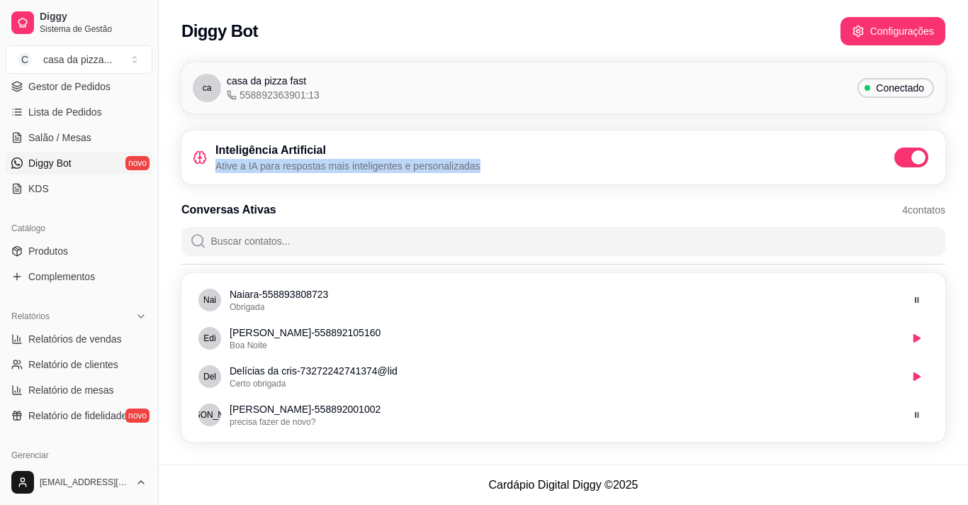
click at [418, 166] on p "Ative a IA para respostas mais inteligentes e personalizadas" at bounding box center [347, 166] width 265 height 14
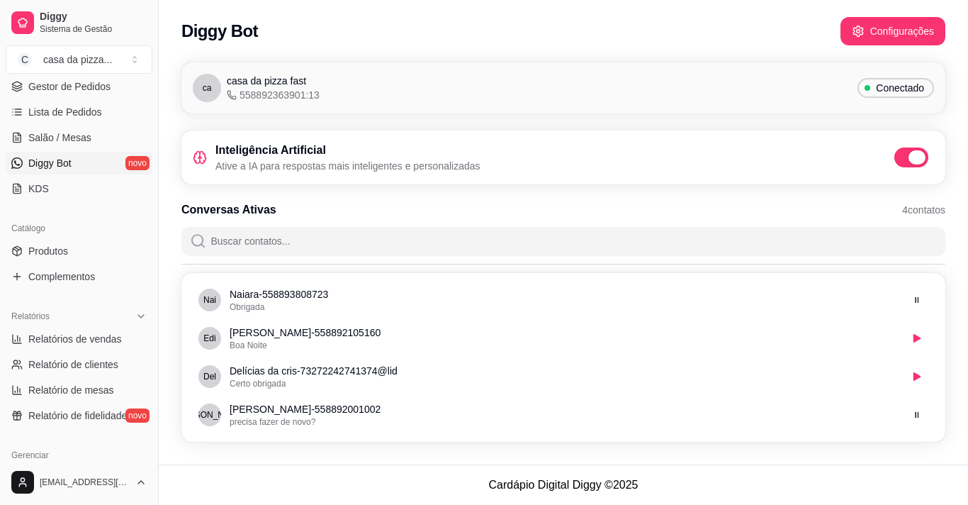
click at [918, 160] on span at bounding box center [917, 157] width 17 height 14
click at [903, 160] on input "checkbox" at bounding box center [898, 164] width 9 height 9
click at [918, 160] on icon "Loading" at bounding box center [923, 157] width 23 height 23
click at [918, 160] on span at bounding box center [912, 157] width 34 height 20
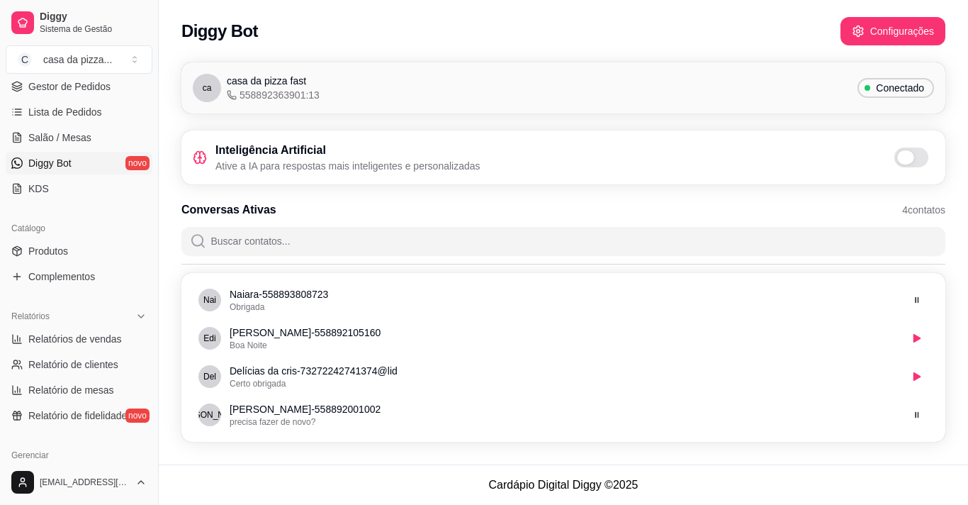
click at [918, 160] on span at bounding box center [912, 157] width 34 height 20
click at [909, 155] on span at bounding box center [905, 157] width 17 height 14
click at [922, 155] on span at bounding box center [912, 157] width 34 height 20
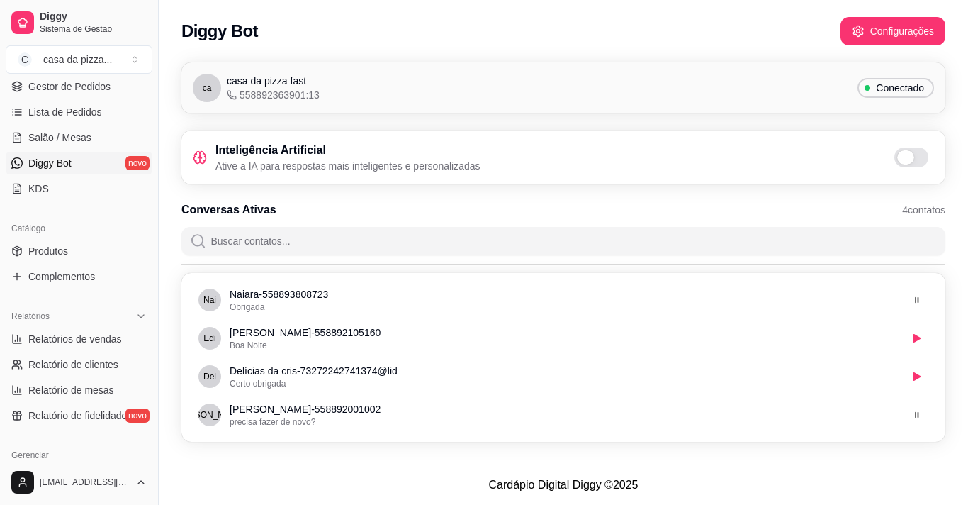
click at [903, 160] on input "checkbox" at bounding box center [898, 164] width 9 height 9
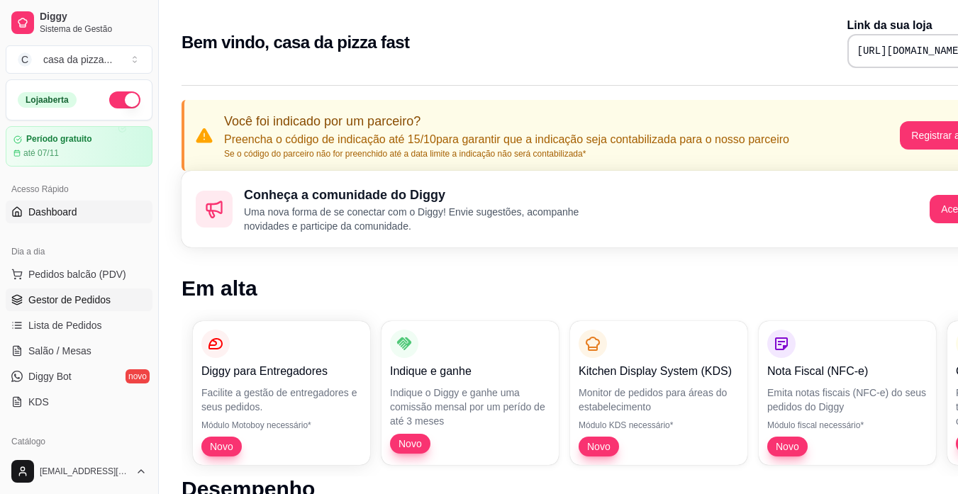
click at [106, 296] on span "Gestor de Pedidos" at bounding box center [69, 300] width 82 height 14
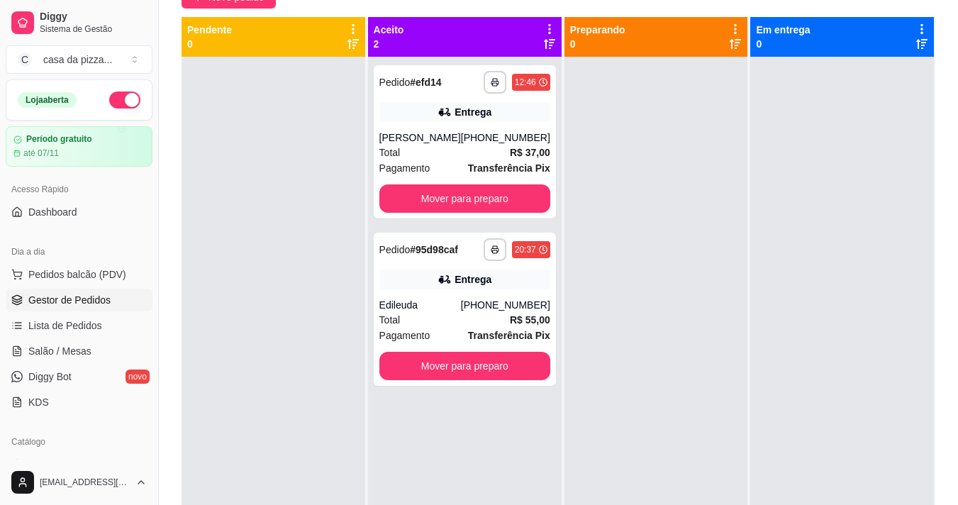
scroll to position [216, 0]
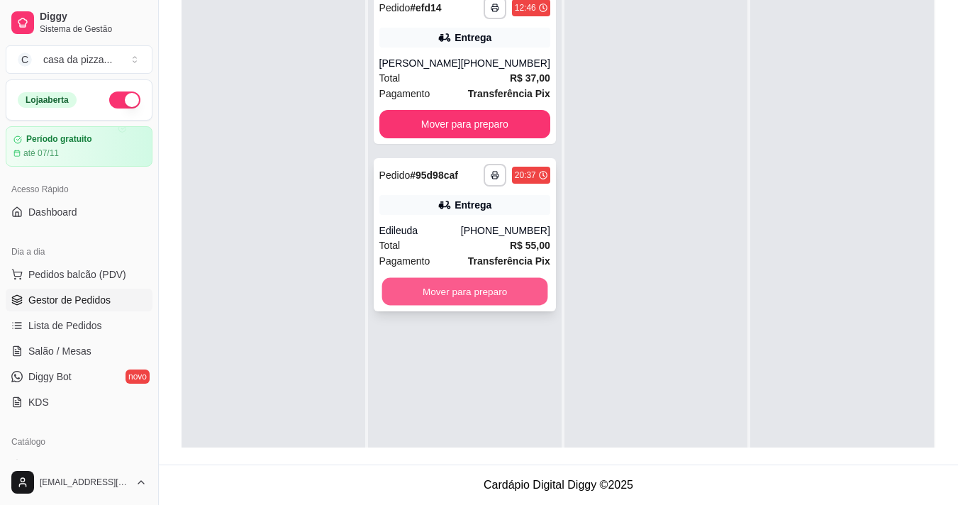
click at [453, 289] on button "Mover para preparo" at bounding box center [464, 292] width 166 height 28
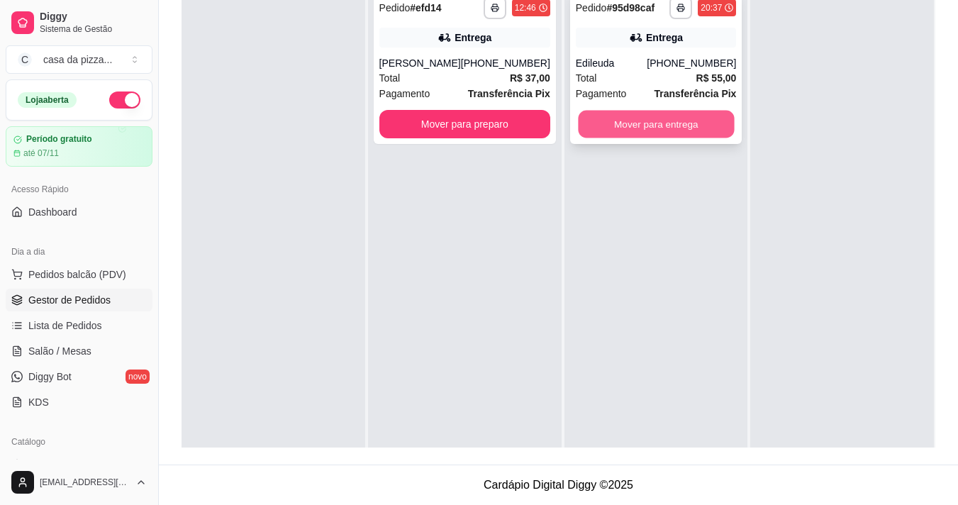
click at [605, 128] on button "Mover para entrega" at bounding box center [656, 125] width 156 height 28
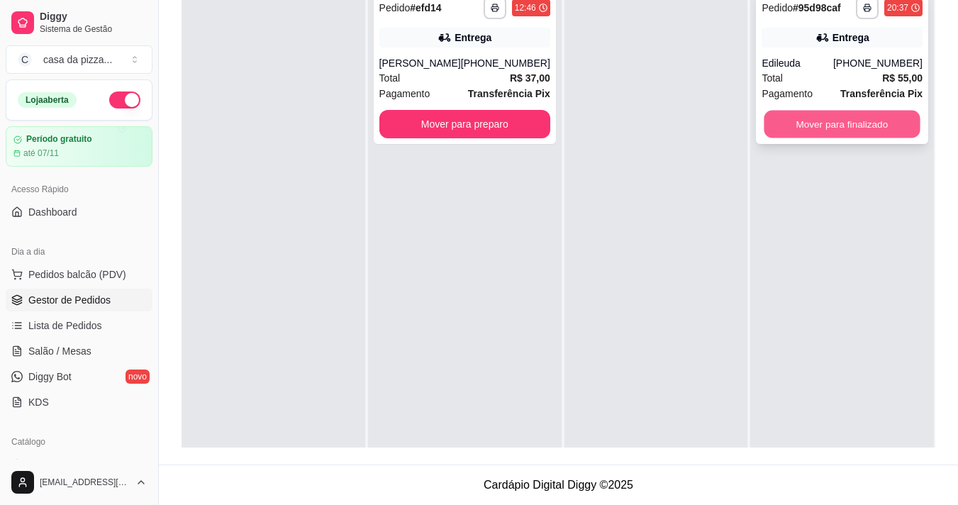
click at [764, 111] on button "Mover para finalizado" at bounding box center [842, 125] width 156 height 28
click at [788, 121] on button "Mover para finalizado" at bounding box center [842, 125] width 156 height 28
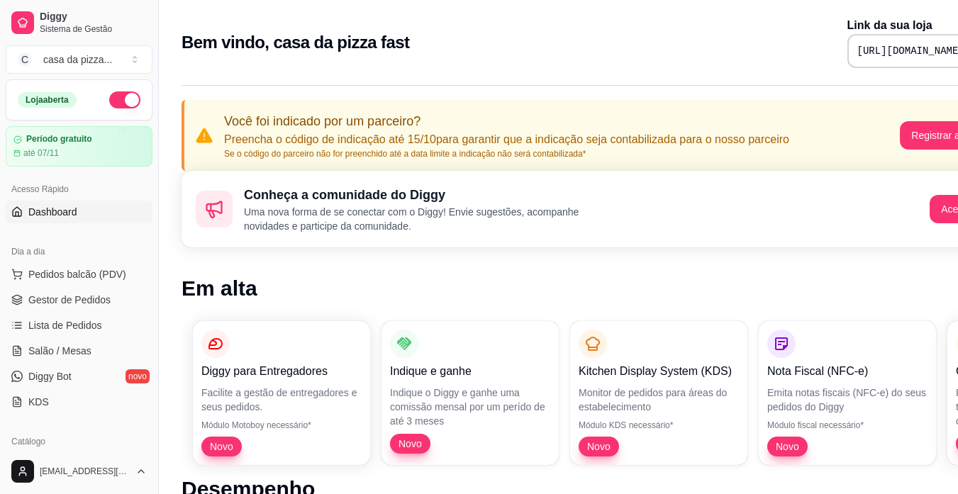
click at [525, 242] on div "Conheça a comunidade do Diggy Uma nova forma de se conectar com o Diggy! Envie …" at bounding box center [591, 209] width 821 height 77
click at [943, 206] on button "Acessar" at bounding box center [958, 210] width 57 height 28
click at [132, 327] on link "Lista de Pedidos" at bounding box center [79, 325] width 147 height 23
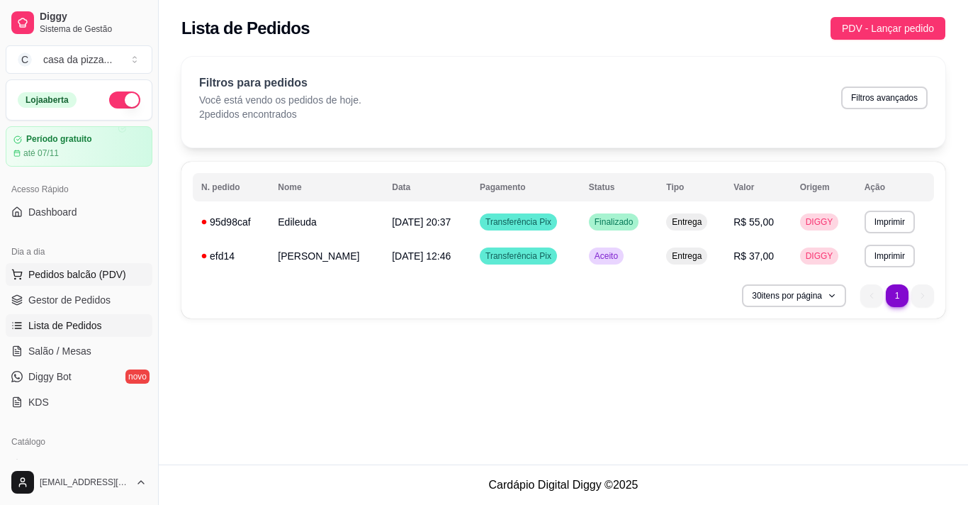
click at [67, 272] on span "Pedidos balcão (PDV)" at bounding box center [77, 274] width 98 height 14
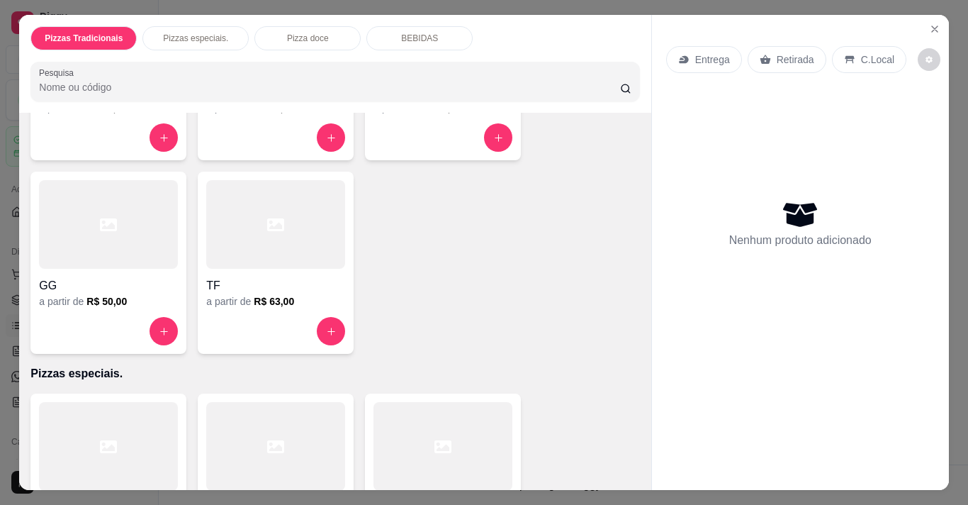
scroll to position [255, 0]
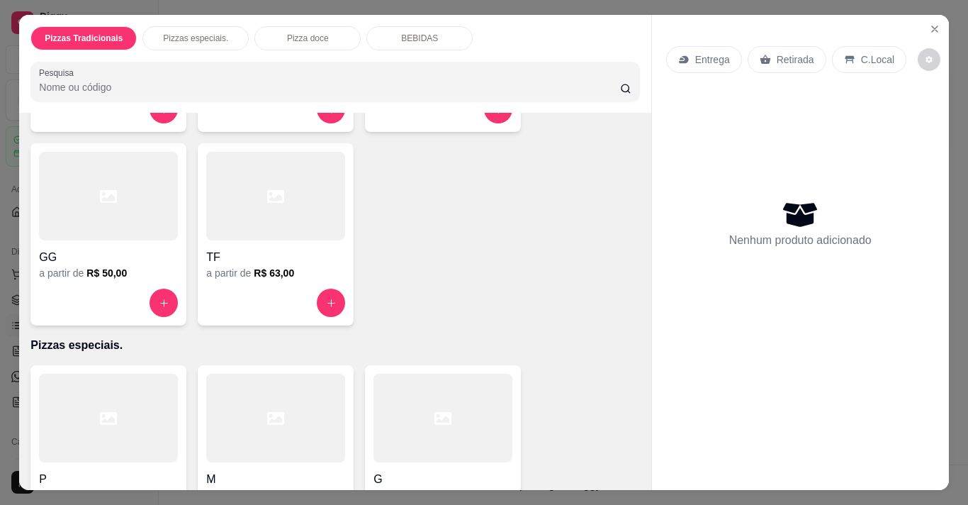
click at [123, 221] on div at bounding box center [108, 196] width 139 height 89
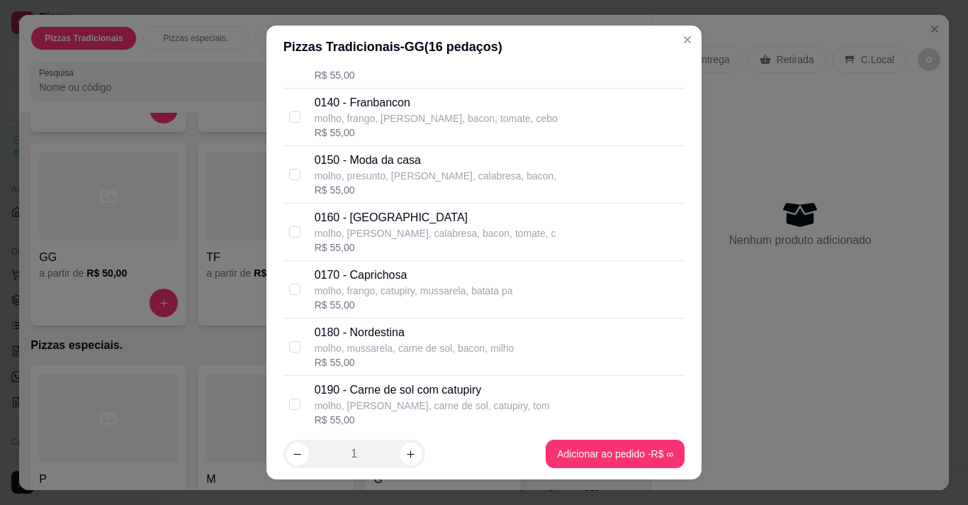
scroll to position [936, 0]
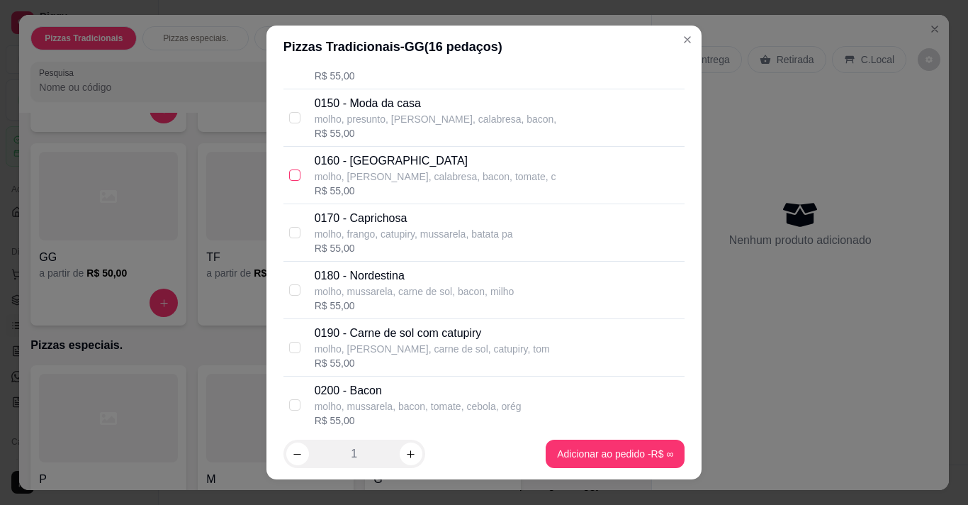
click at [289, 177] on input "checkbox" at bounding box center [294, 174] width 11 height 11
checkbox input "true"
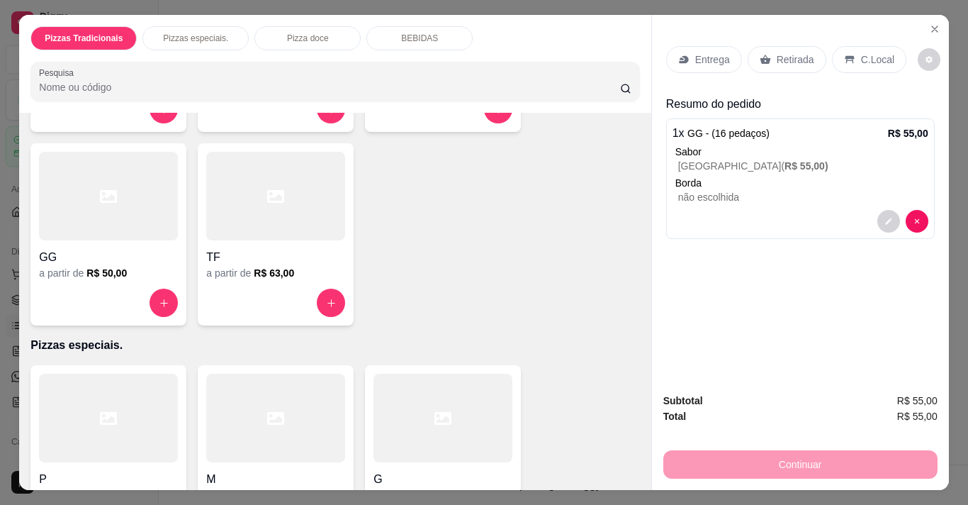
click at [439, 33] on div "BEBIDAS" at bounding box center [419, 38] width 106 height 24
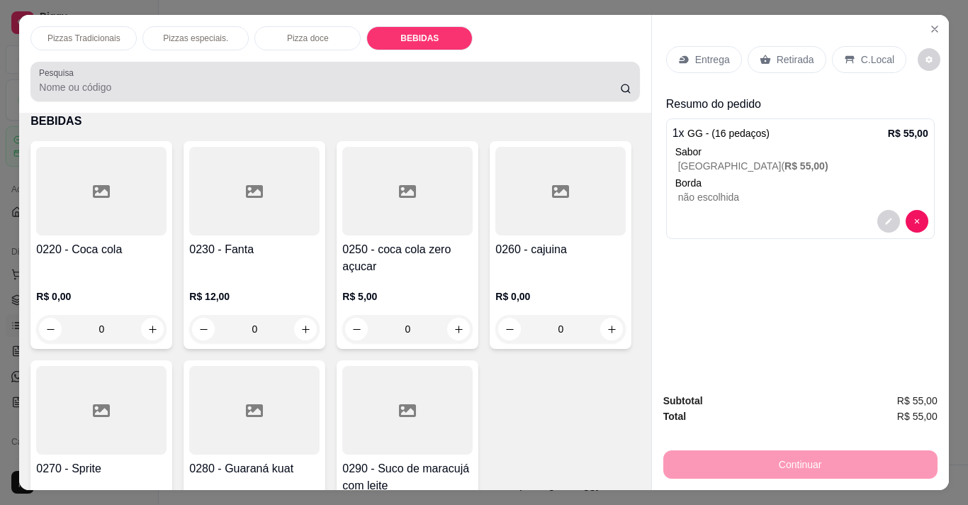
scroll to position [35, 0]
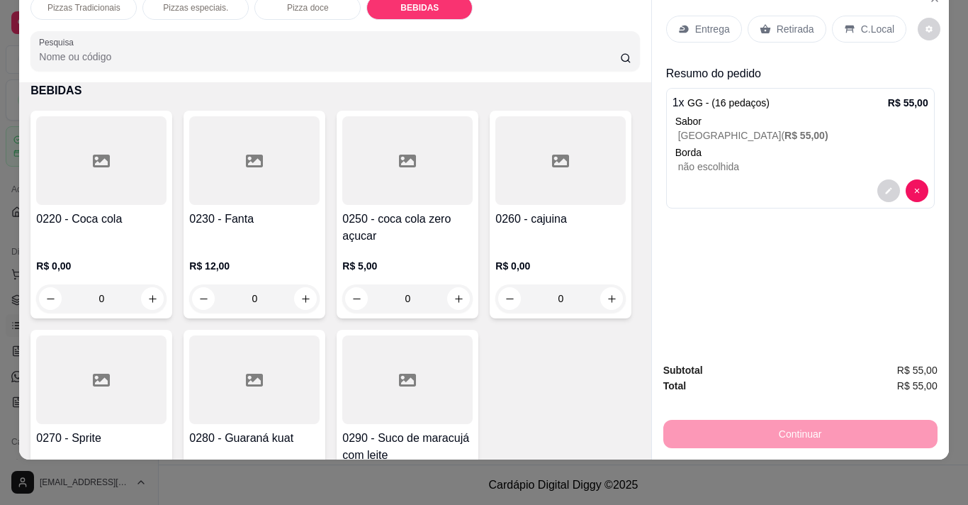
click at [144, 289] on div "0" at bounding box center [101, 298] width 130 height 28
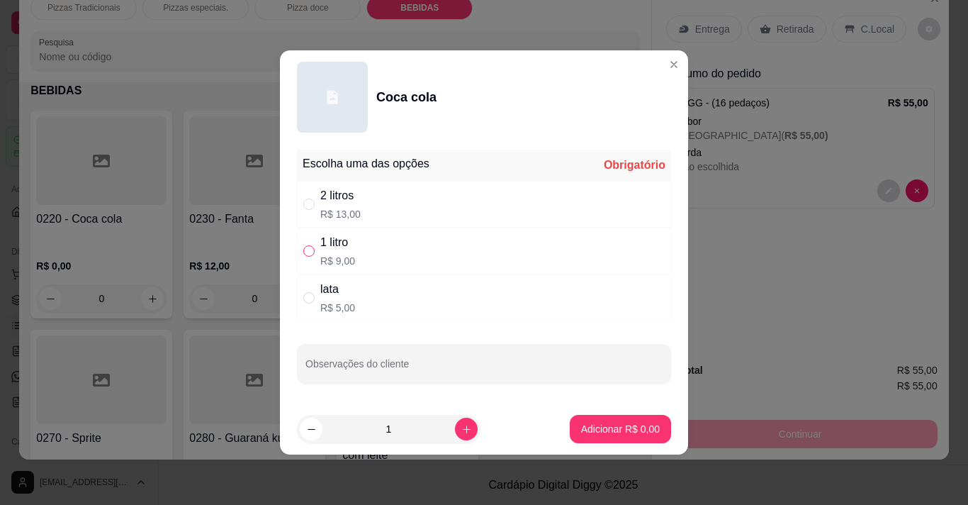
click at [307, 252] on input "" at bounding box center [308, 250] width 11 height 11
radio input "true"
click at [582, 430] on p "Adicionar R$ 9,00" at bounding box center [620, 428] width 77 height 13
type input "1"
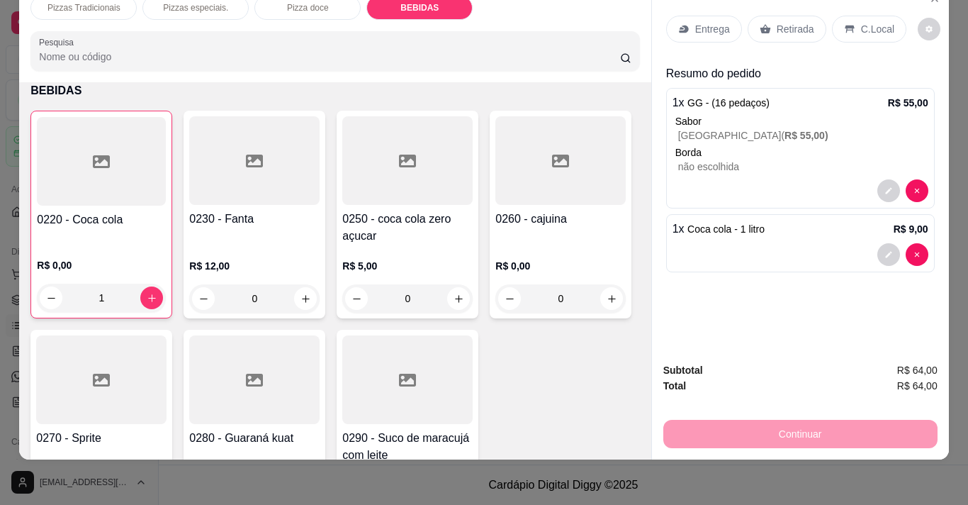
click at [798, 420] on div "Continuar" at bounding box center [800, 432] width 274 height 32
click at [801, 423] on div "Continuar" at bounding box center [800, 432] width 274 height 32
click at [710, 22] on p "Entrega" at bounding box center [712, 29] width 35 height 14
click at [814, 422] on div "Continuar" at bounding box center [800, 432] width 274 height 32
click at [787, 22] on p "Retirada" at bounding box center [796, 29] width 38 height 14
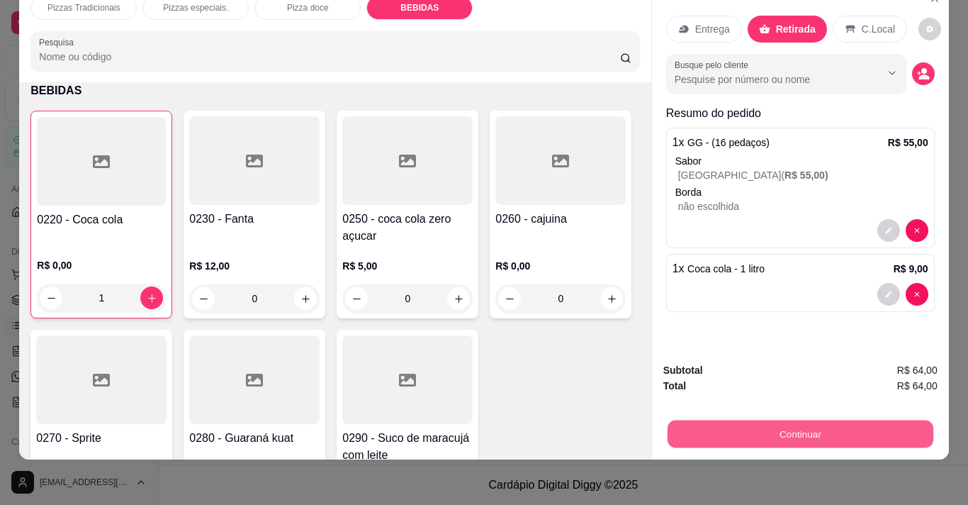
click at [798, 429] on button "Continuar" at bounding box center [800, 434] width 266 height 28
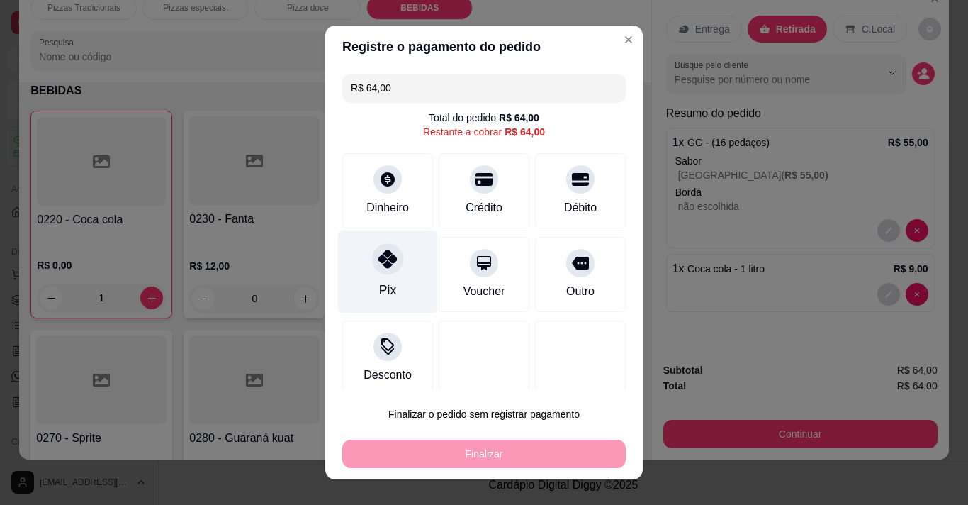
click at [376, 271] on div at bounding box center [387, 258] width 31 height 31
type input "R$ 0,00"
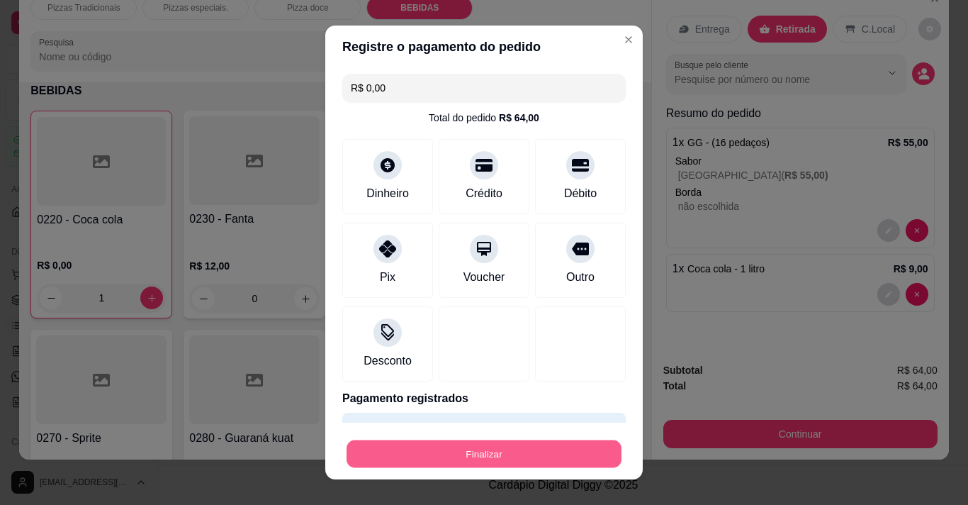
click at [472, 449] on button "Finalizar" at bounding box center [484, 454] width 275 height 28
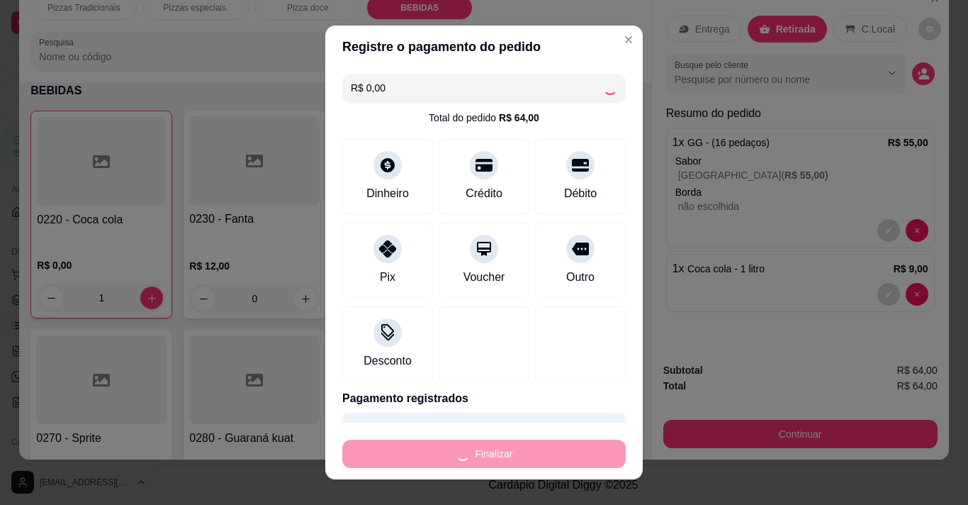
type input "0"
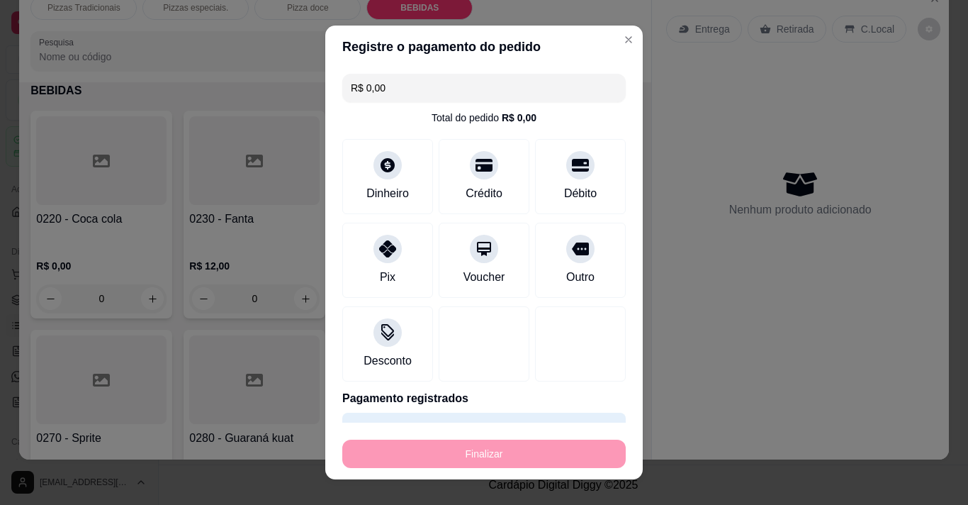
type input "-R$ 64,00"
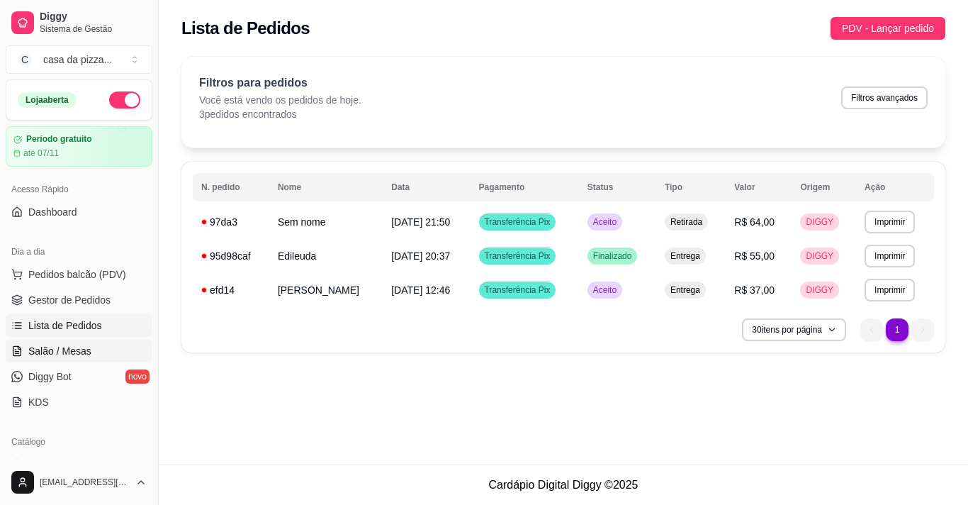
click at [59, 352] on span "Salão / Mesas" at bounding box center [59, 351] width 63 height 14
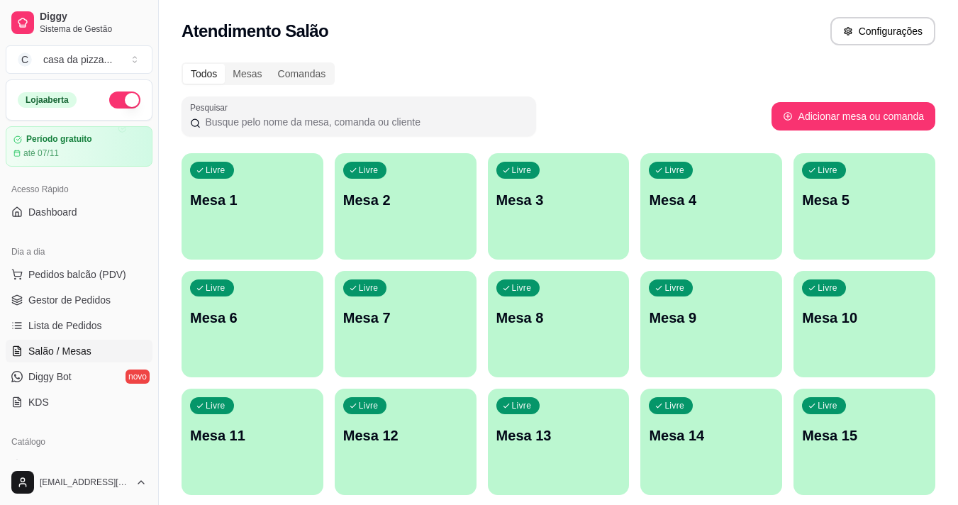
click at [248, 191] on p "Mesa 1" at bounding box center [252, 200] width 125 height 20
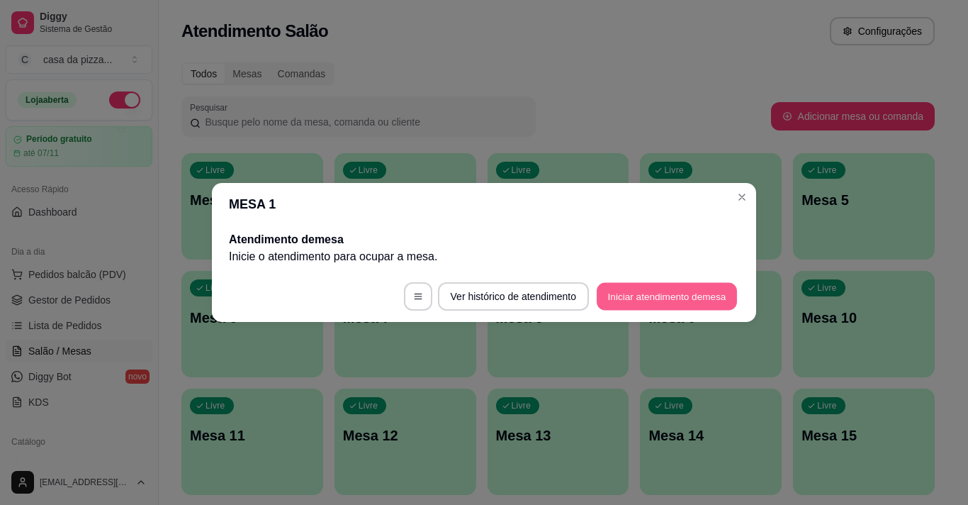
click at [614, 290] on button "Iniciar atendimento de mesa" at bounding box center [667, 297] width 140 height 28
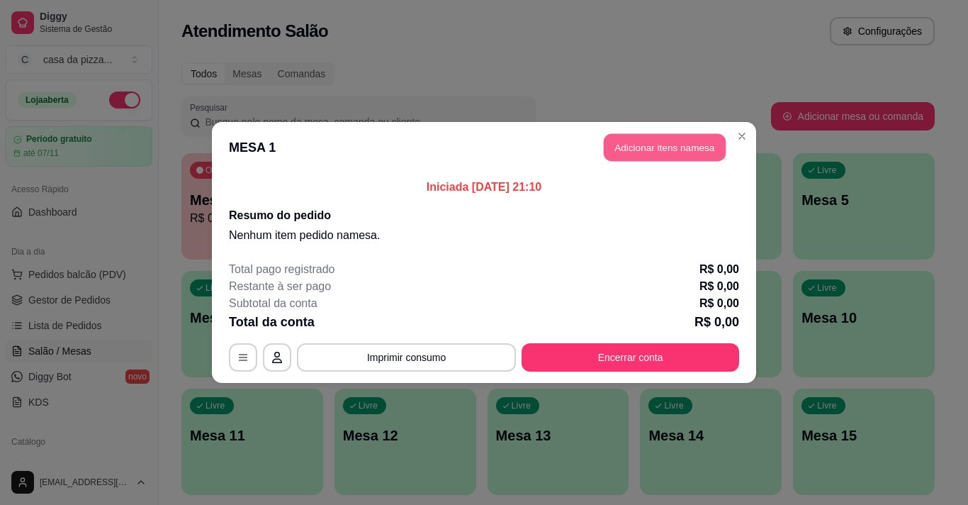
click at [637, 151] on button "Adicionar itens na mesa" at bounding box center [665, 148] width 122 height 28
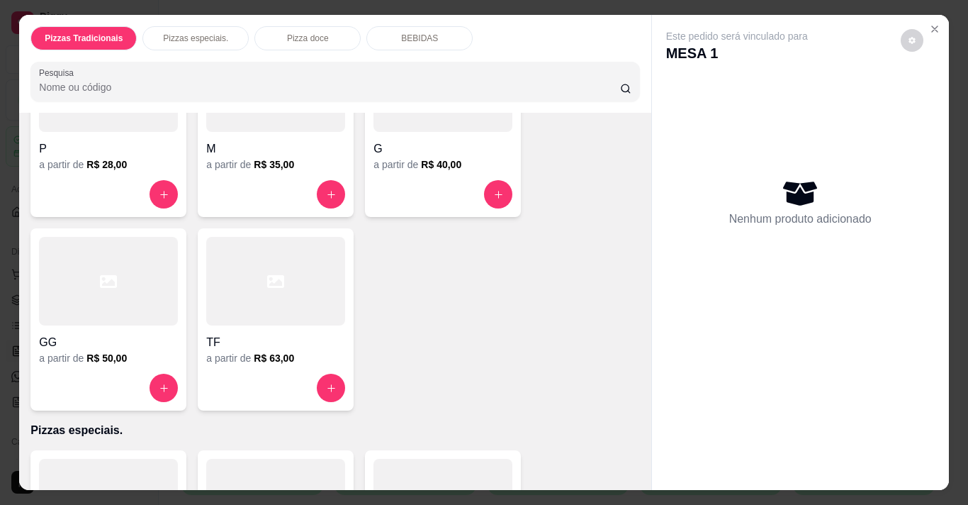
scroll to position [198, 0]
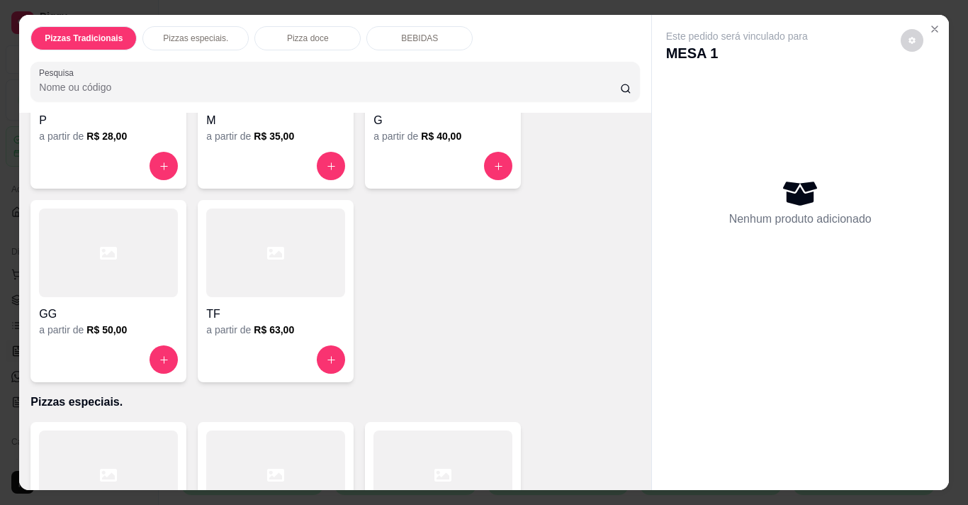
click at [123, 270] on div at bounding box center [108, 252] width 139 height 89
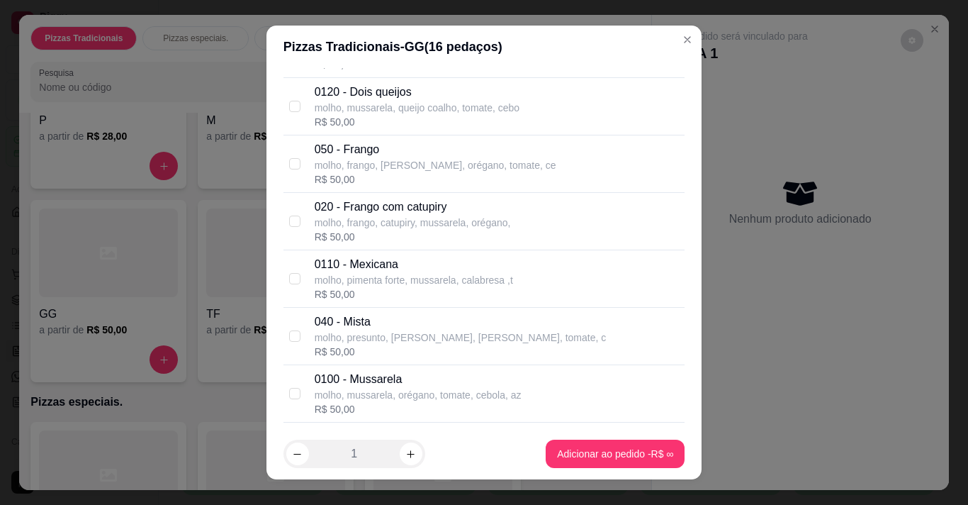
scroll to position [182, 0]
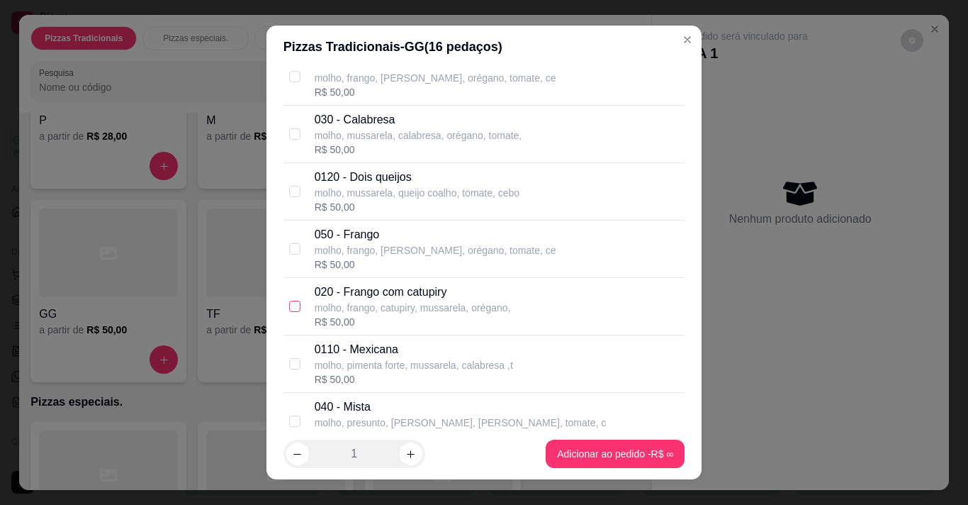
click at [289, 308] on input "checkbox" at bounding box center [294, 306] width 11 height 11
checkbox input "true"
click at [290, 133] on input "checkbox" at bounding box center [294, 133] width 11 height 11
checkbox input "true"
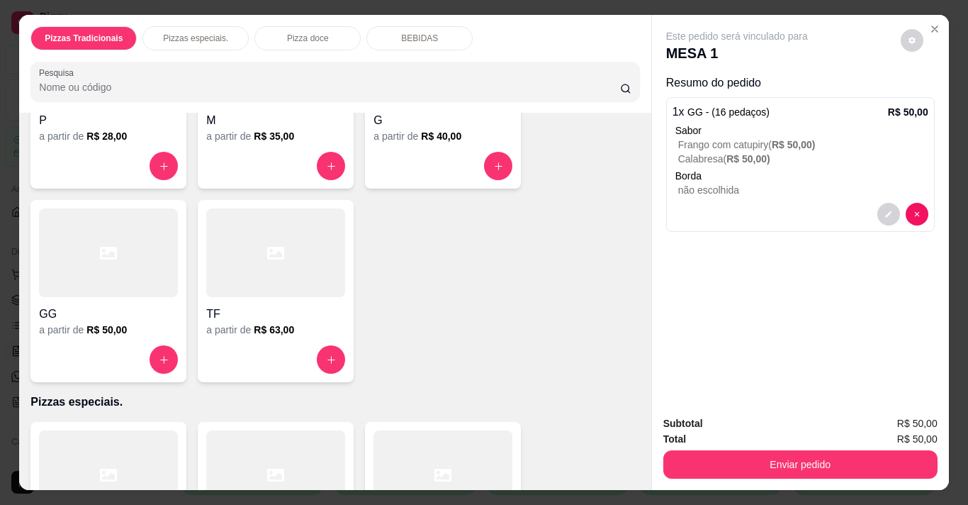
click at [413, 33] on p "BEBIDAS" at bounding box center [419, 38] width 37 height 11
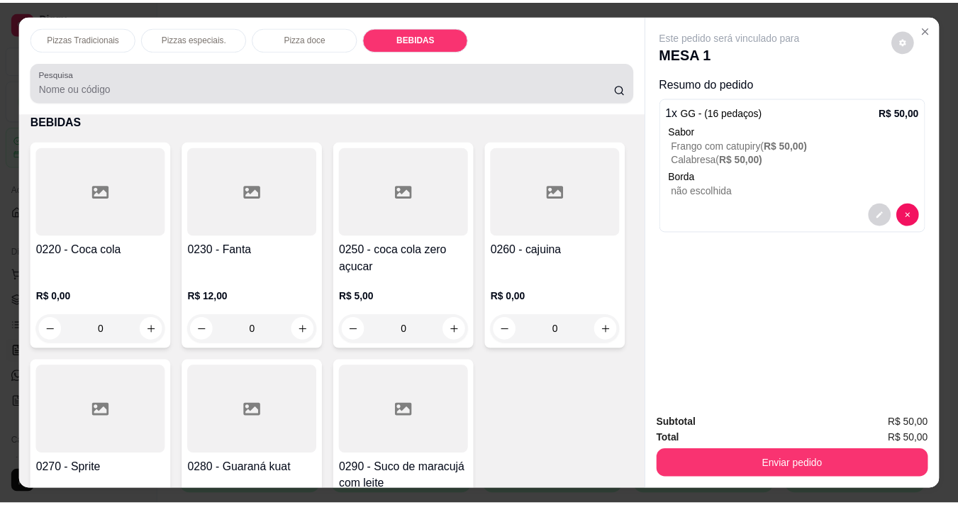
scroll to position [35, 0]
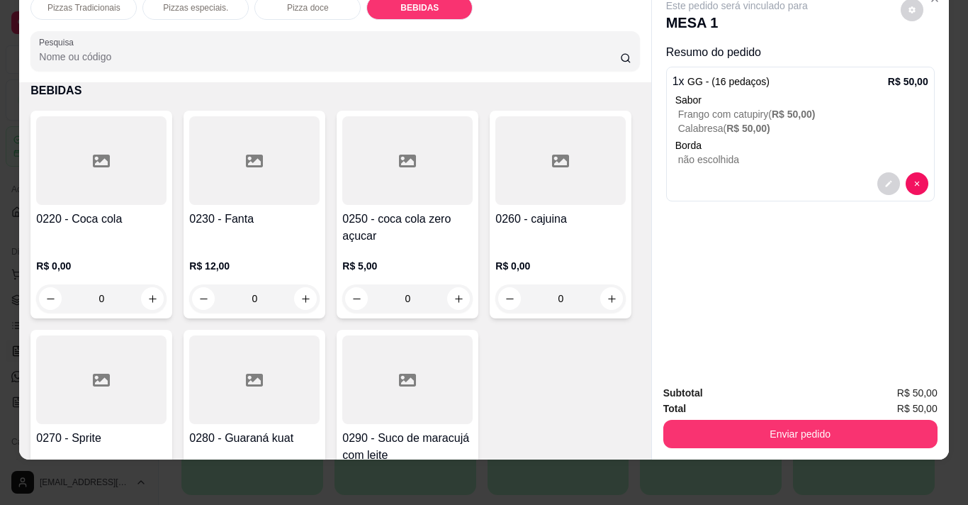
click at [144, 292] on div "0" at bounding box center [101, 298] width 130 height 28
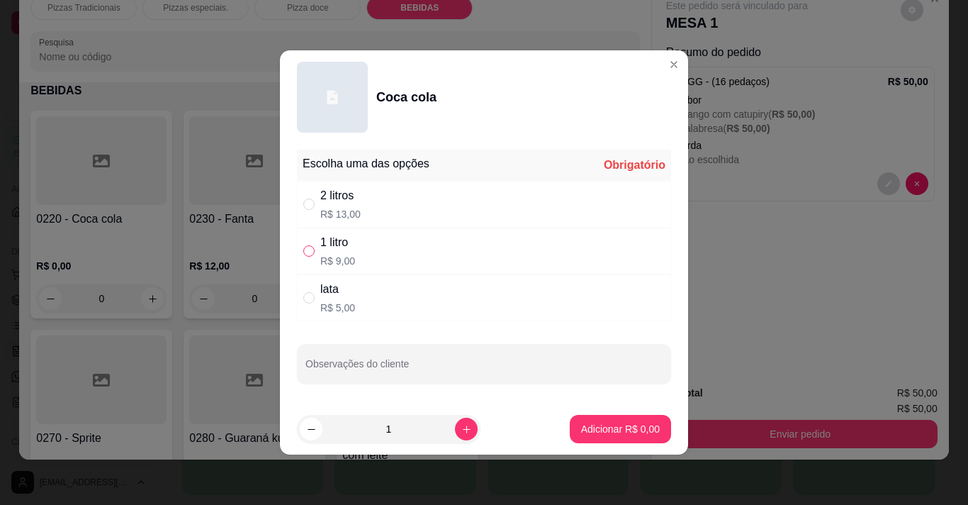
click at [309, 247] on input "" at bounding box center [308, 250] width 11 height 11
radio input "true"
click at [643, 432] on p "Adicionar R$ 9,00" at bounding box center [620, 428] width 77 height 13
type input "1"
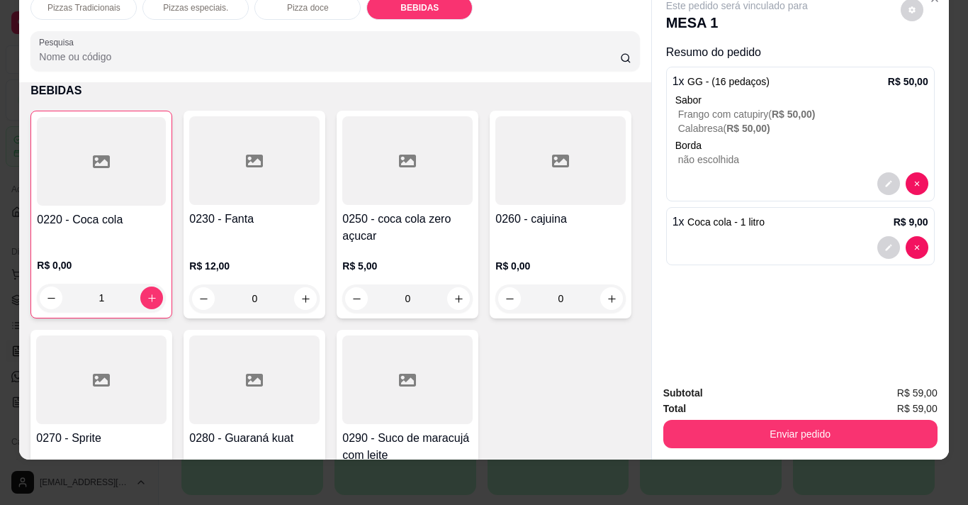
click at [302, 287] on div "0" at bounding box center [254, 298] width 130 height 28
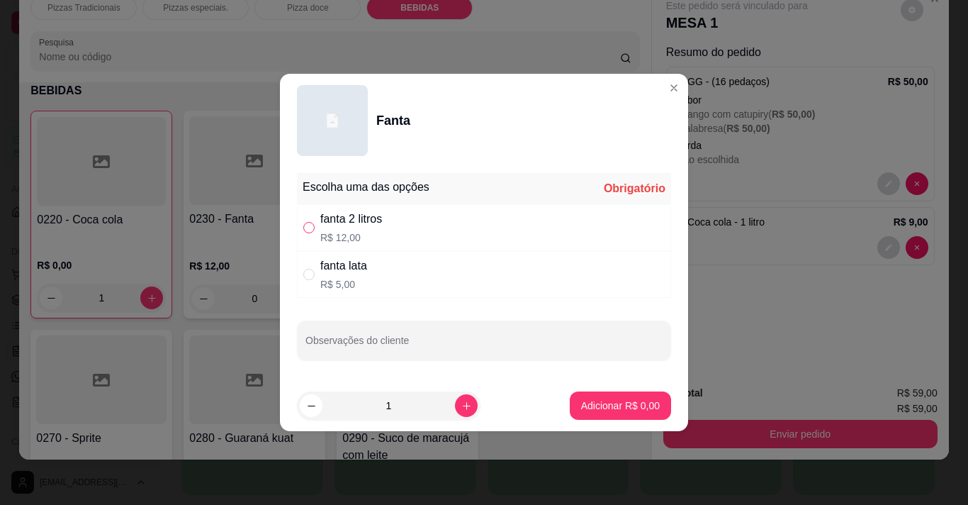
click at [308, 222] on input "" at bounding box center [308, 227] width 11 height 11
radio input "true"
click at [577, 407] on p "Adicionar R$ 12,00" at bounding box center [618, 404] width 82 height 13
type input "1"
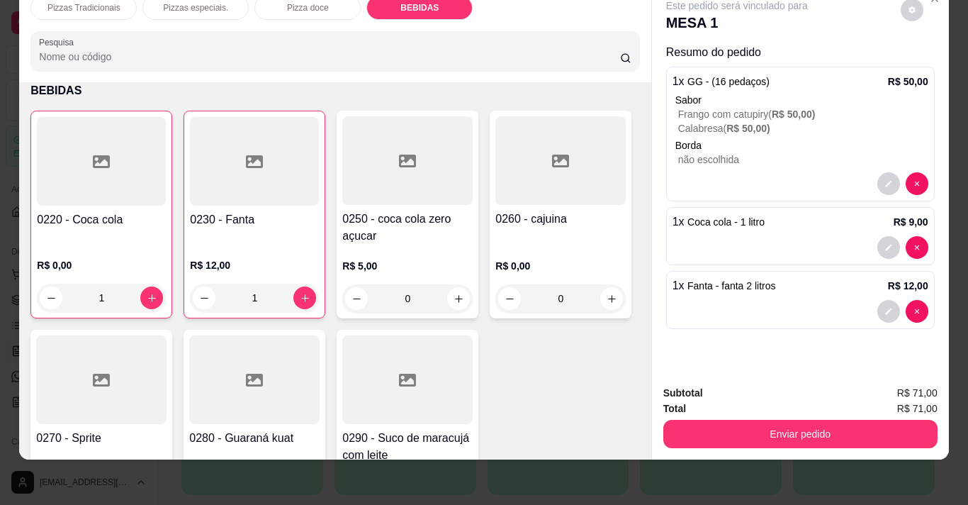
click at [495, 205] on div at bounding box center [560, 160] width 130 height 89
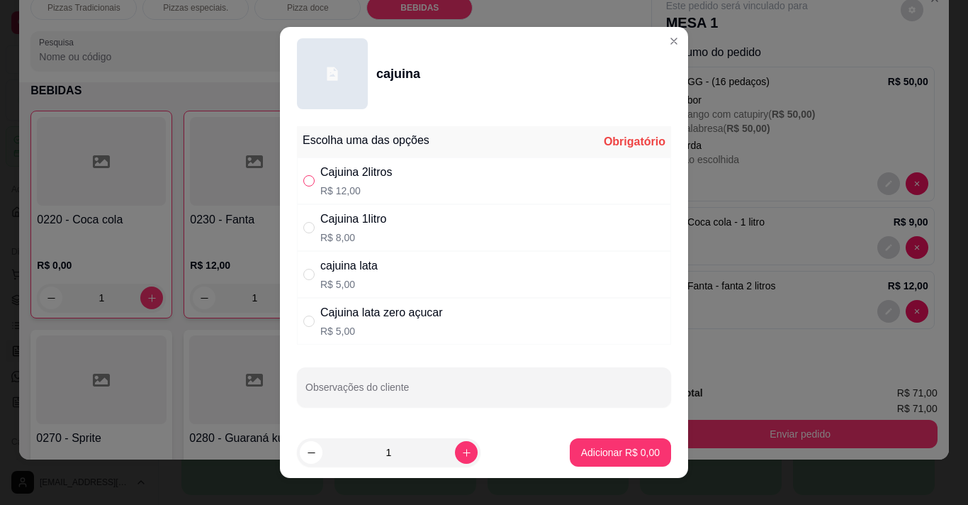
click at [305, 182] on input "" at bounding box center [308, 180] width 11 height 11
radio input "true"
click at [596, 456] on p "Adicionar R$ 12,00" at bounding box center [618, 451] width 82 height 13
type input "1"
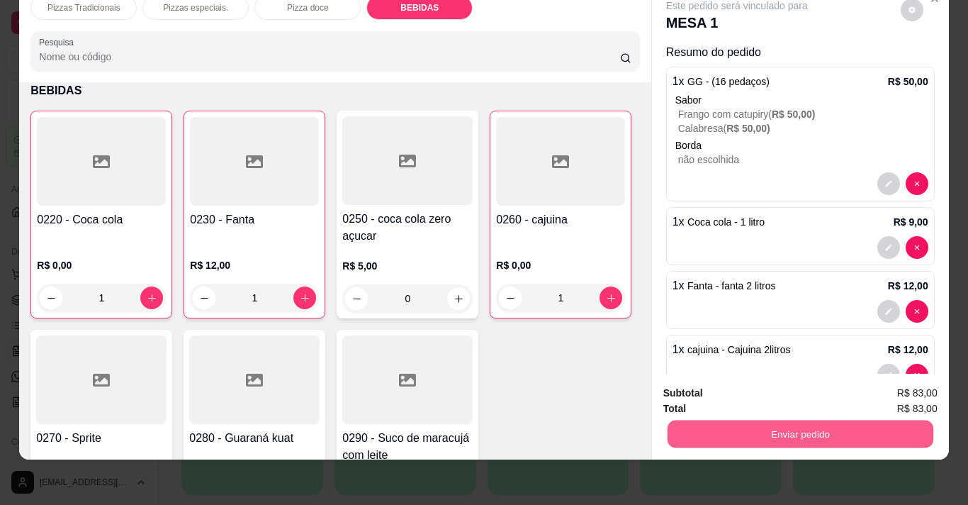
click at [783, 422] on button "Enviar pedido" at bounding box center [800, 434] width 266 height 28
click at [819, 386] on button "Registrar cliente" at bounding box center [806, 388] width 91 height 26
click at [831, 420] on button "Enviar pedido" at bounding box center [800, 434] width 266 height 28
click at [897, 393] on button "Enviar pedido" at bounding box center [901, 388] width 78 height 26
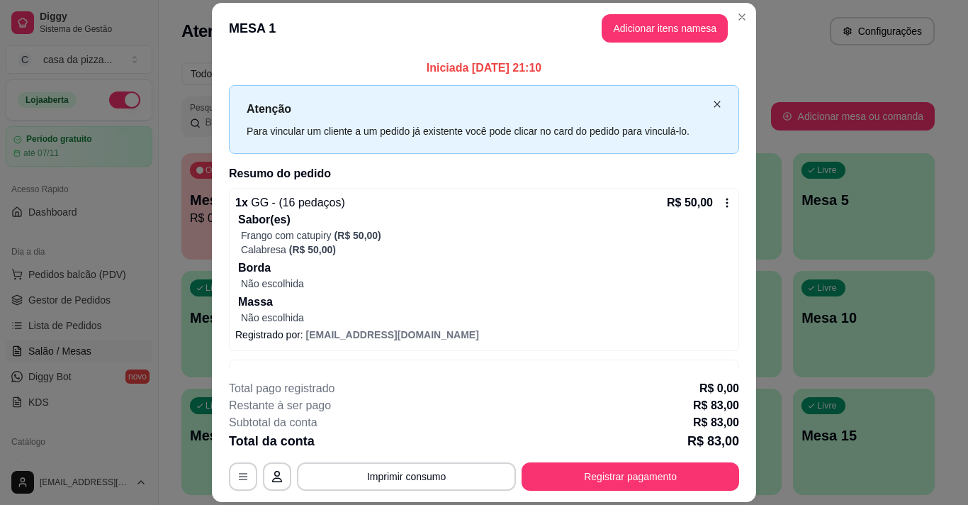
click at [713, 105] on icon "close" at bounding box center [717, 104] width 9 height 9
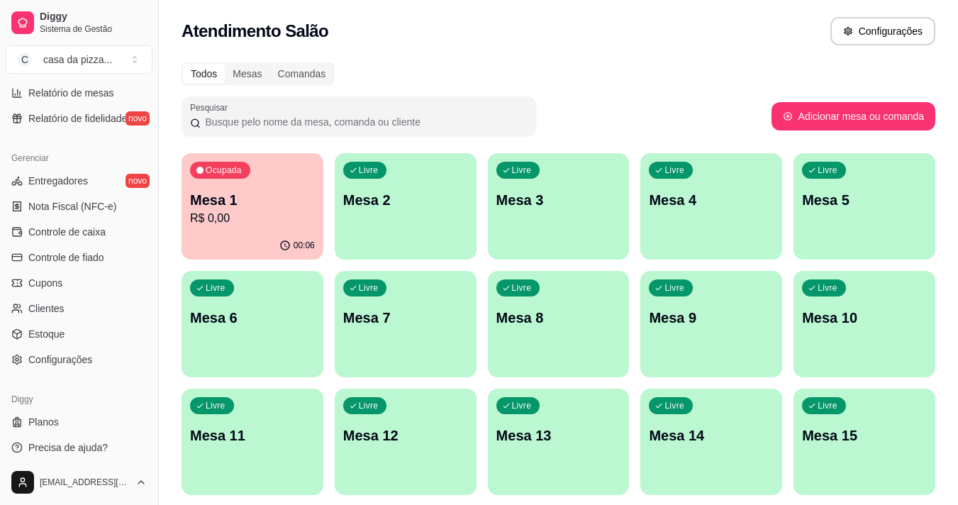
scroll to position [515, 0]
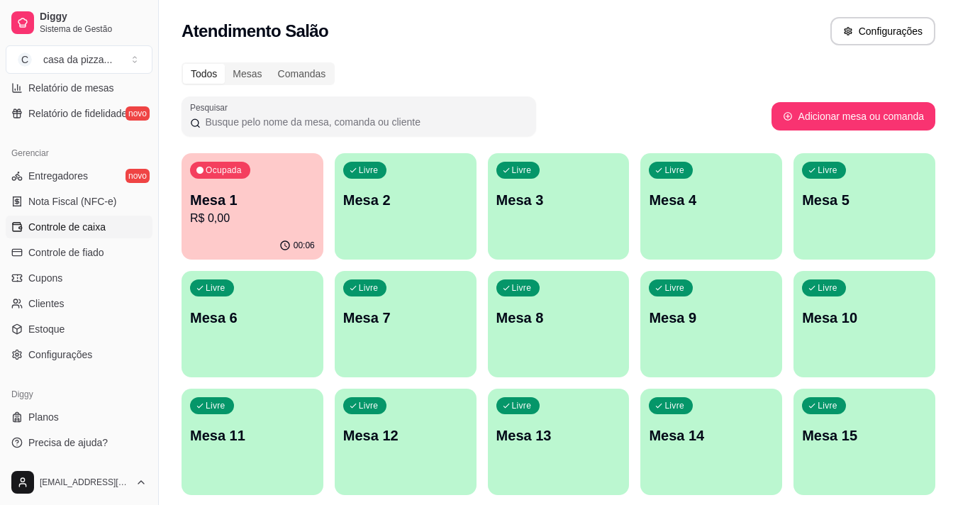
click at [101, 227] on span "Controle de caixa" at bounding box center [66, 227] width 77 height 14
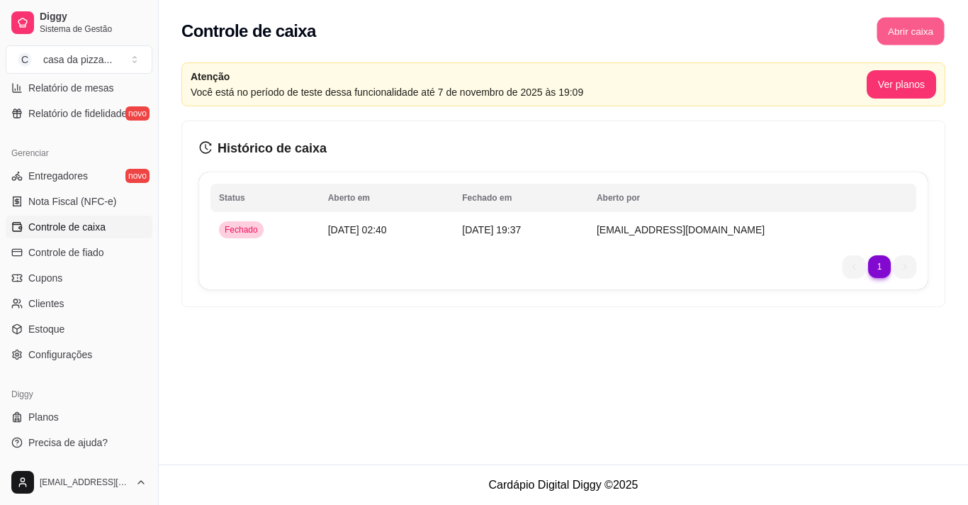
click at [919, 33] on button "Abrir caixa" at bounding box center [910, 32] width 67 height 28
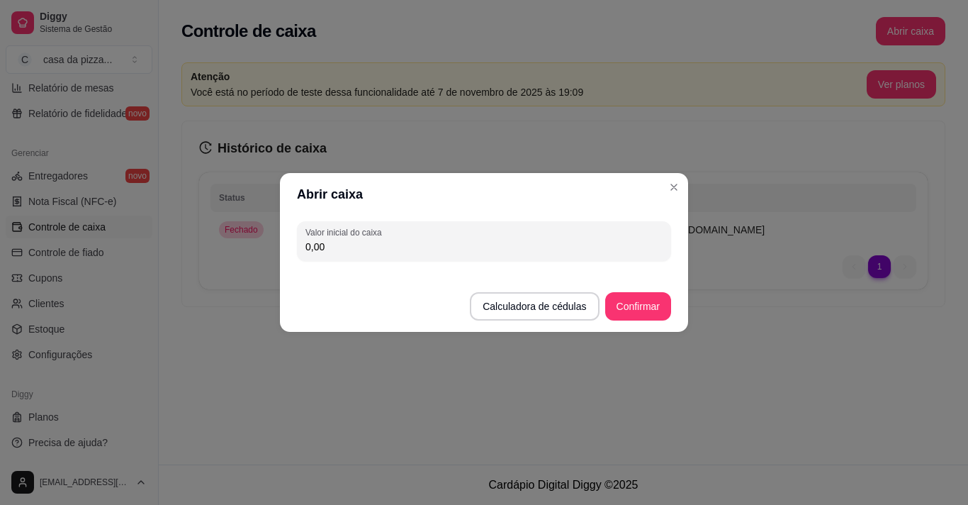
click at [463, 245] on input "0,00" at bounding box center [484, 247] width 357 height 14
click at [644, 303] on button "Confirmar" at bounding box center [638, 307] width 65 height 28
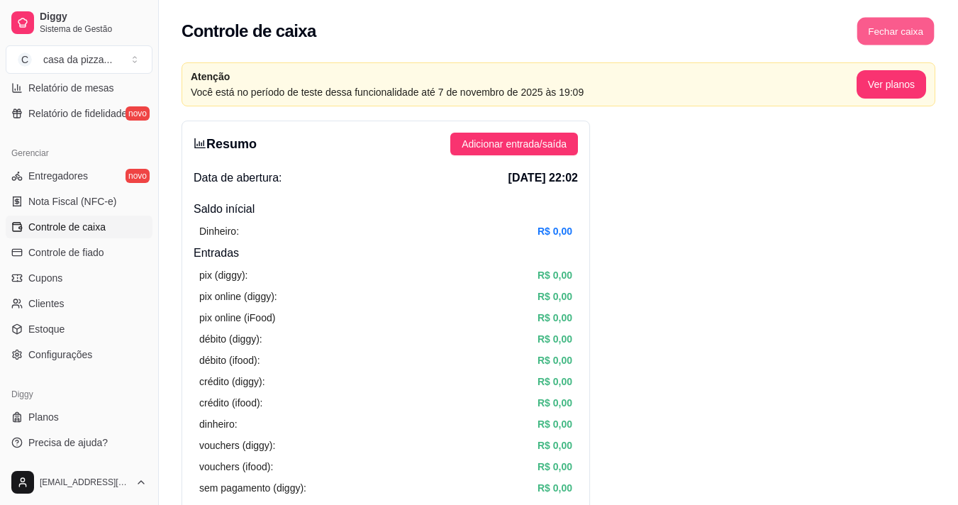
click at [912, 33] on button "Fechar caixa" at bounding box center [895, 32] width 77 height 28
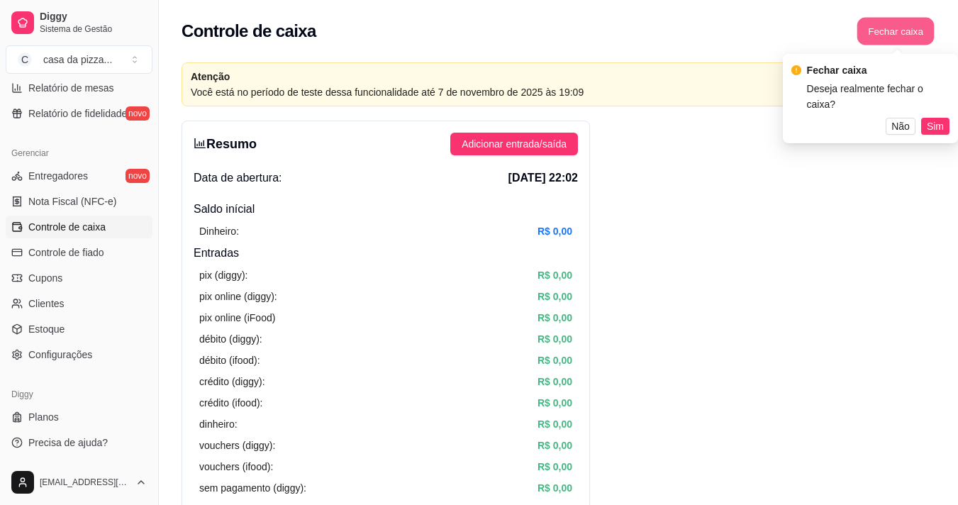
click at [912, 33] on button "Fechar caixa" at bounding box center [895, 32] width 77 height 28
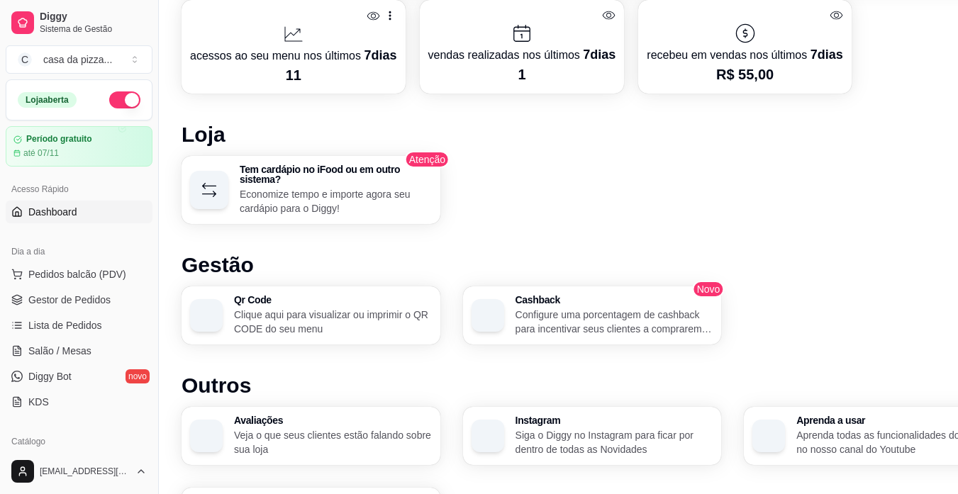
scroll to position [940, 0]
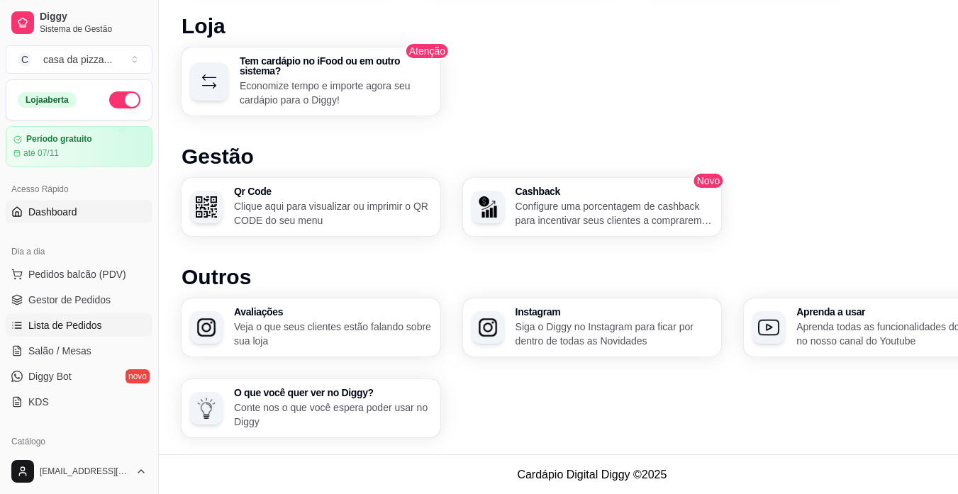
click at [79, 331] on span "Lista de Pedidos" at bounding box center [65, 325] width 74 height 14
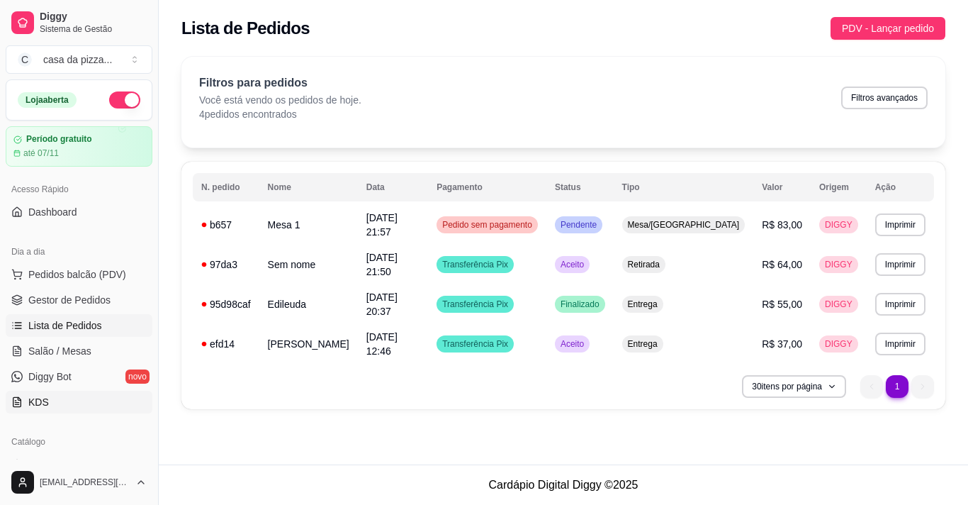
click at [38, 399] on span "KDS" at bounding box center [38, 402] width 21 height 14
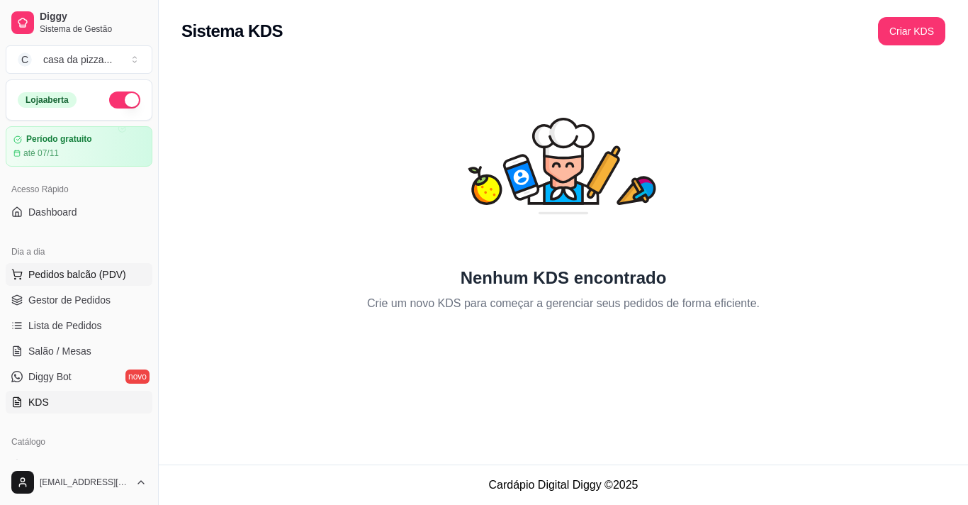
click at [122, 278] on button "Pedidos balcão (PDV)" at bounding box center [79, 274] width 147 height 23
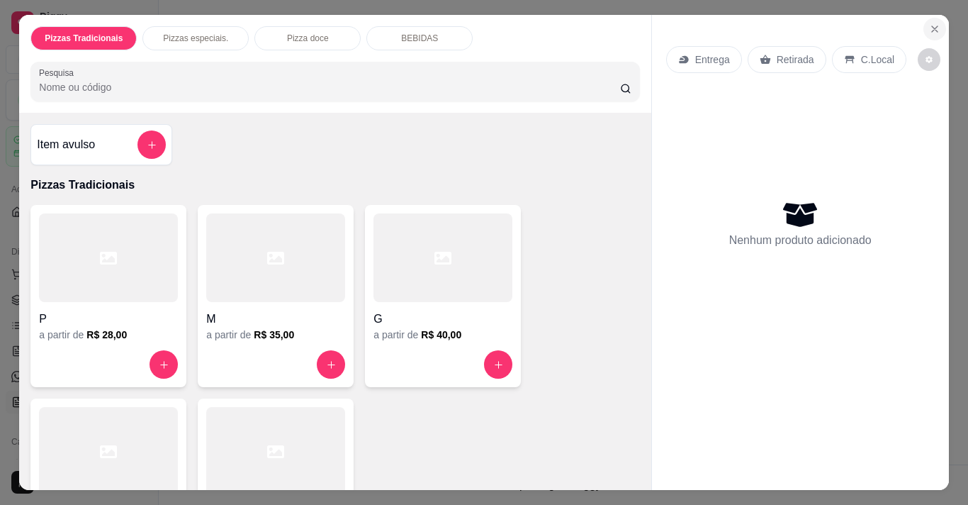
click at [929, 18] on button "Close" at bounding box center [935, 29] width 23 height 23
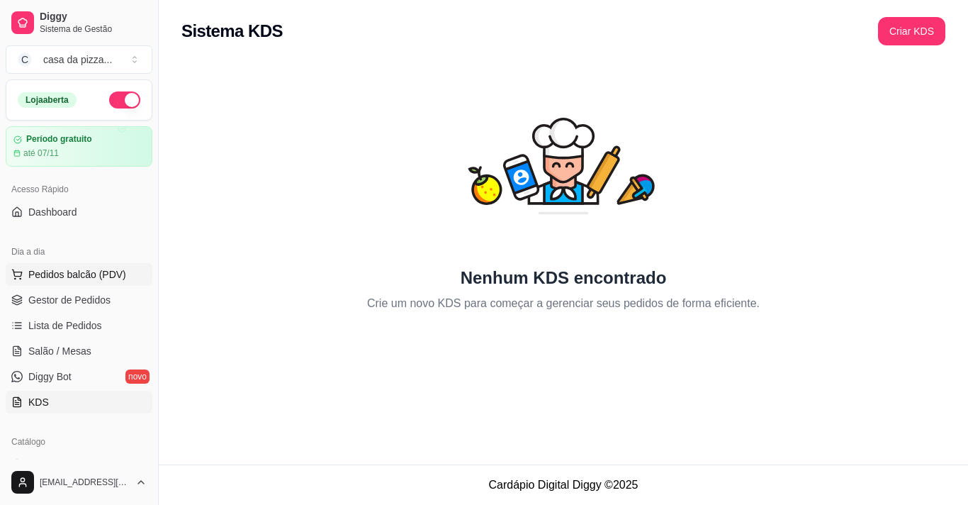
click at [92, 274] on span "Pedidos balcão (PDV)" at bounding box center [77, 274] width 98 height 14
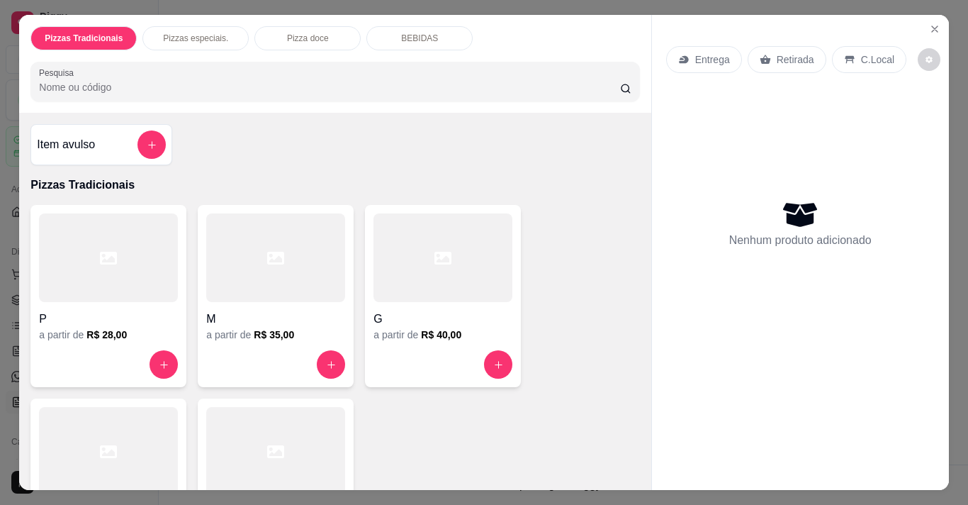
click at [397, 264] on div at bounding box center [443, 257] width 139 height 89
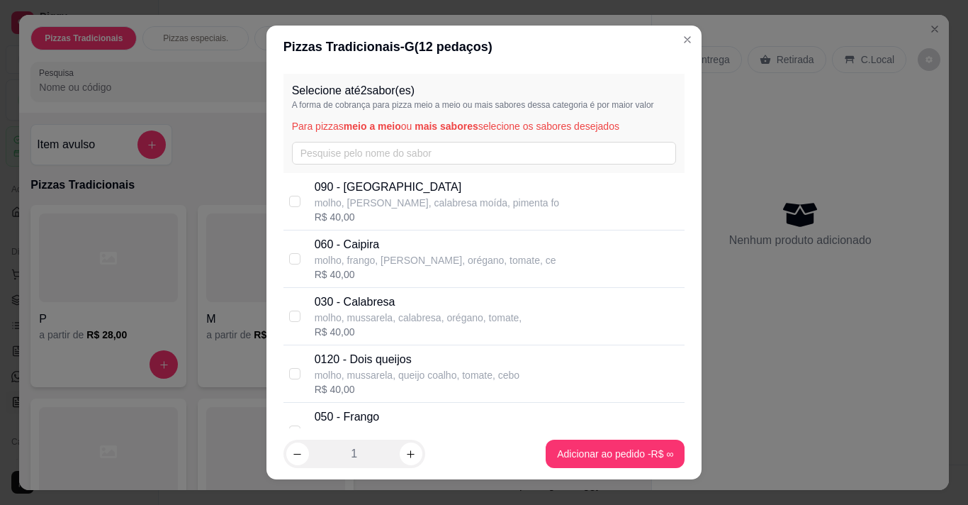
click at [397, 264] on p "molho, frango, mussarela, orégano, tomate, ce" at bounding box center [436, 260] width 242 height 14
click at [292, 255] on input "checkbox" at bounding box center [294, 258] width 11 height 11
checkbox input "false"
click at [292, 316] on input "checkbox" at bounding box center [294, 315] width 11 height 11
checkbox input "true"
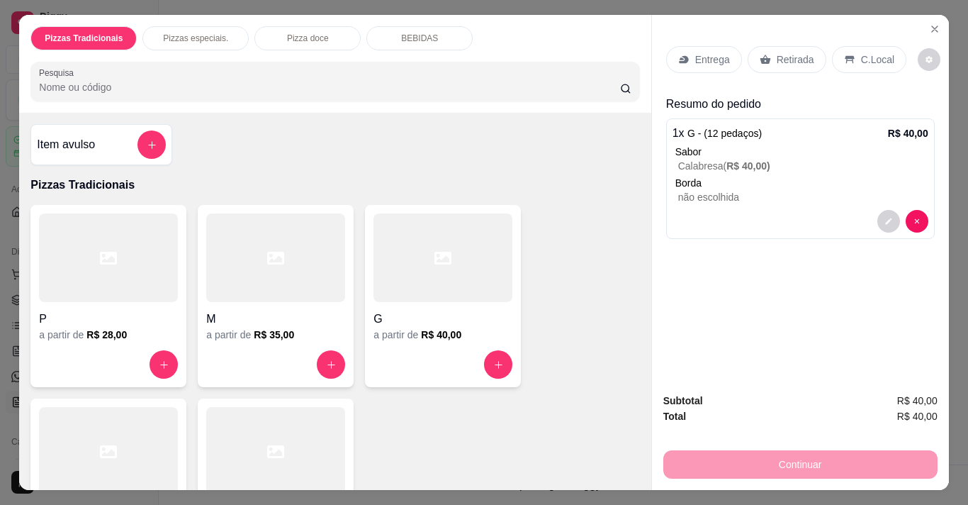
click at [420, 33] on p "BEBIDAS" at bounding box center [419, 38] width 37 height 11
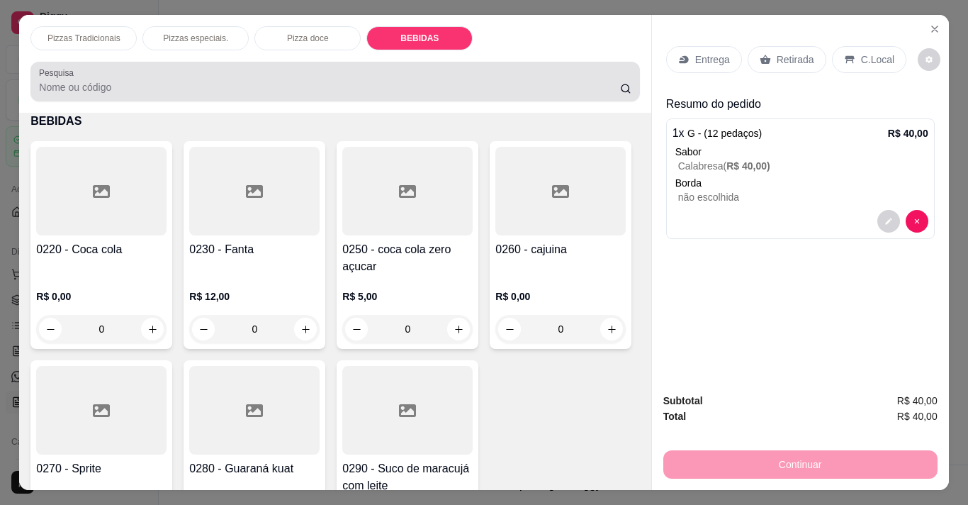
scroll to position [35, 0]
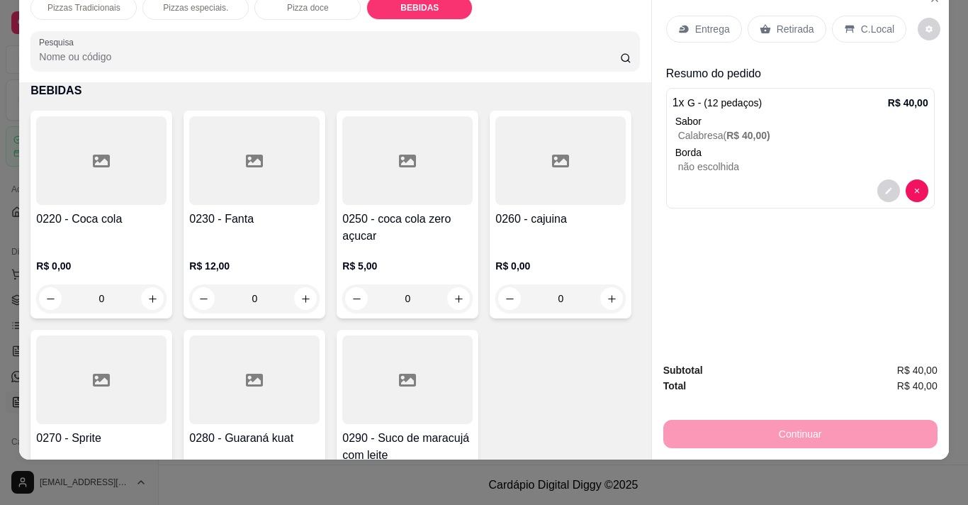
click at [79, 245] on div "R$ 0,00 0" at bounding box center [101, 279] width 130 height 68
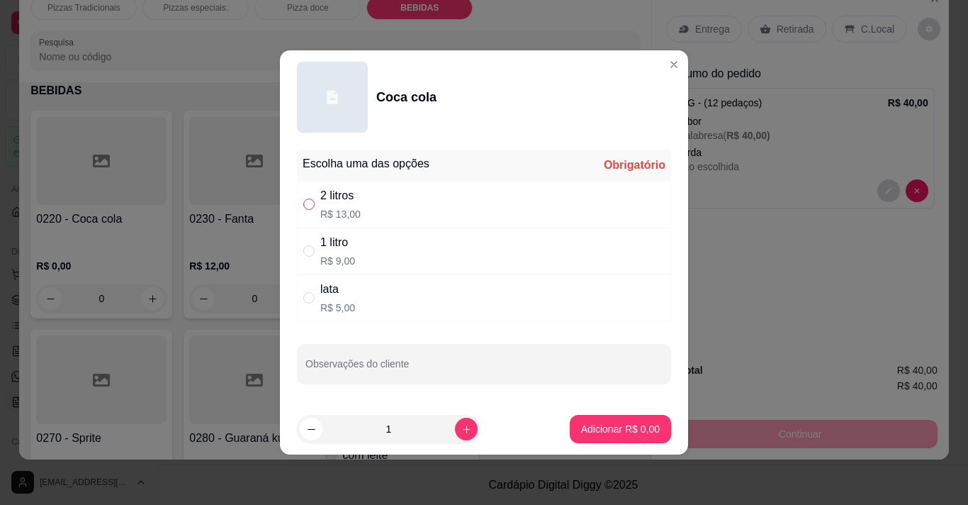
click at [308, 206] on input "" at bounding box center [308, 203] width 11 height 11
radio input "true"
click at [603, 429] on p "Adicionar R$ 13,00" at bounding box center [618, 428] width 82 height 13
type input "1"
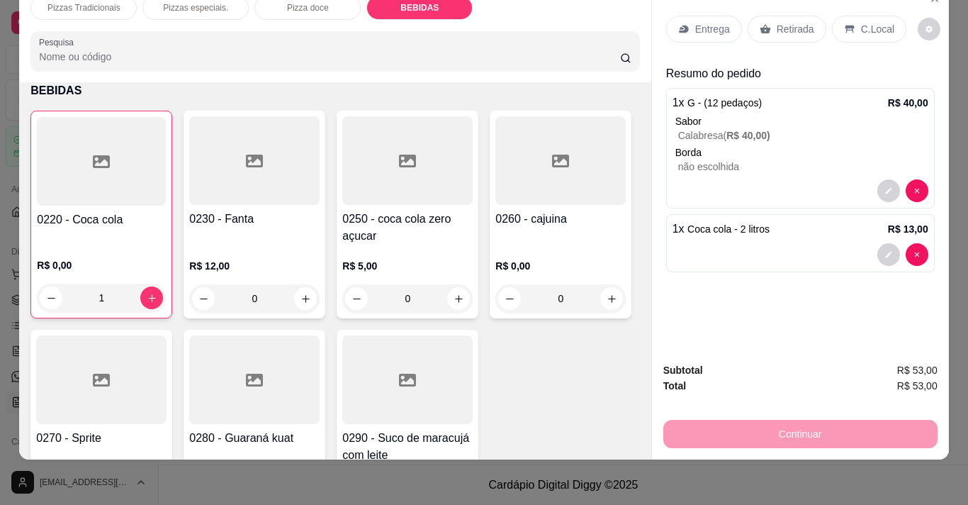
click at [700, 22] on p "Entrega" at bounding box center [712, 29] width 35 height 14
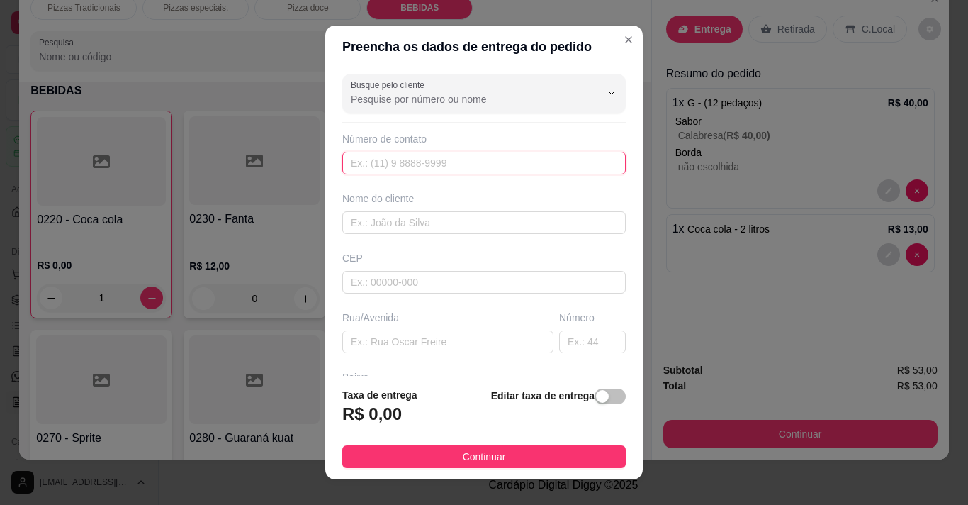
click at [432, 166] on input "text" at bounding box center [484, 163] width 284 height 23
type input "[PHONE_NUMBER]"
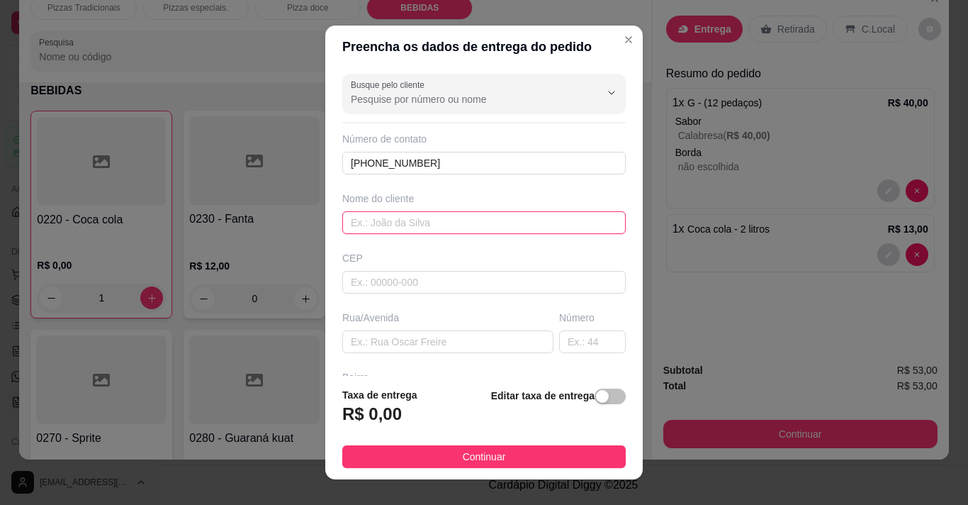
click at [404, 219] on input "text" at bounding box center [484, 222] width 284 height 23
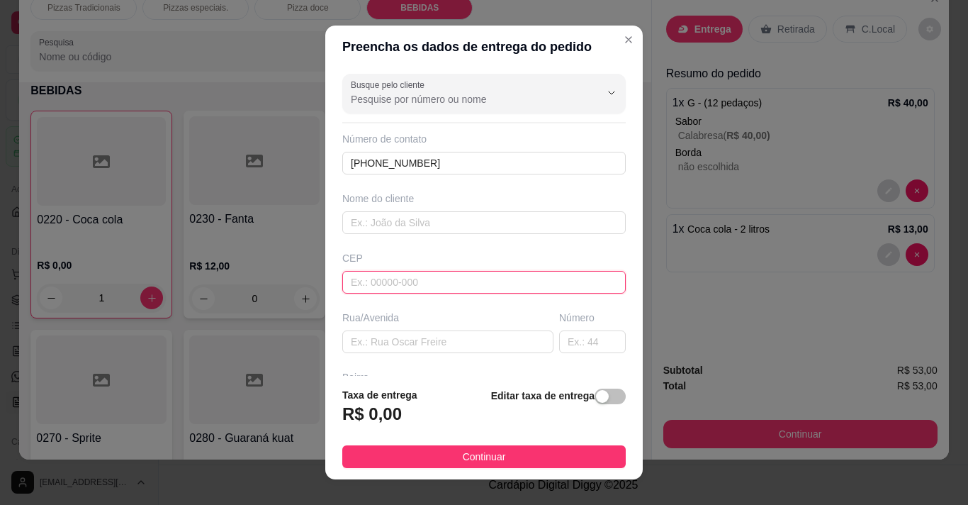
click at [393, 279] on input "text" at bounding box center [484, 282] width 284 height 23
type input "63155000"
type input "Salitre"
type input "6315500"
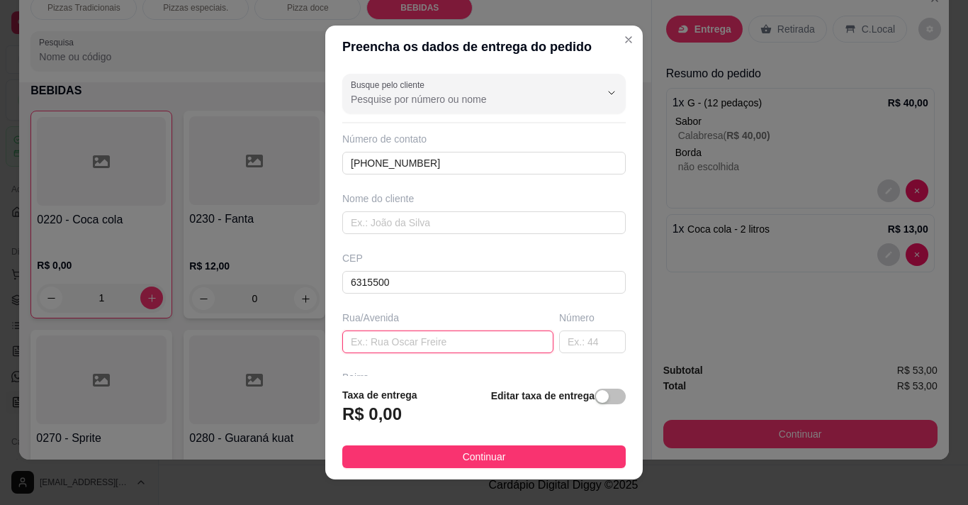
click at [390, 334] on input "text" at bounding box center [447, 341] width 211 height 23
type input "rua são jose sn"
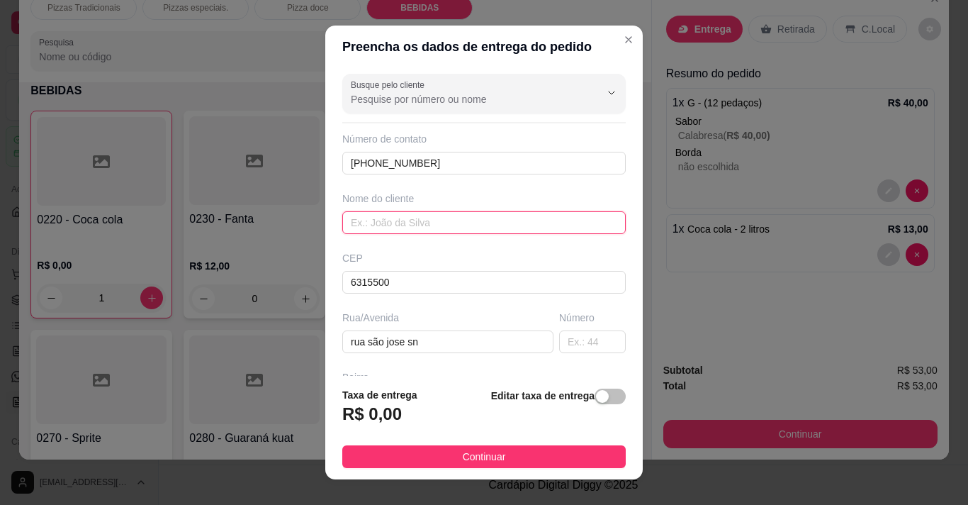
click at [409, 220] on input "text" at bounding box center [484, 222] width 284 height 23
type input "francisco"
click at [595, 398] on button "button" at bounding box center [610, 396] width 31 height 16
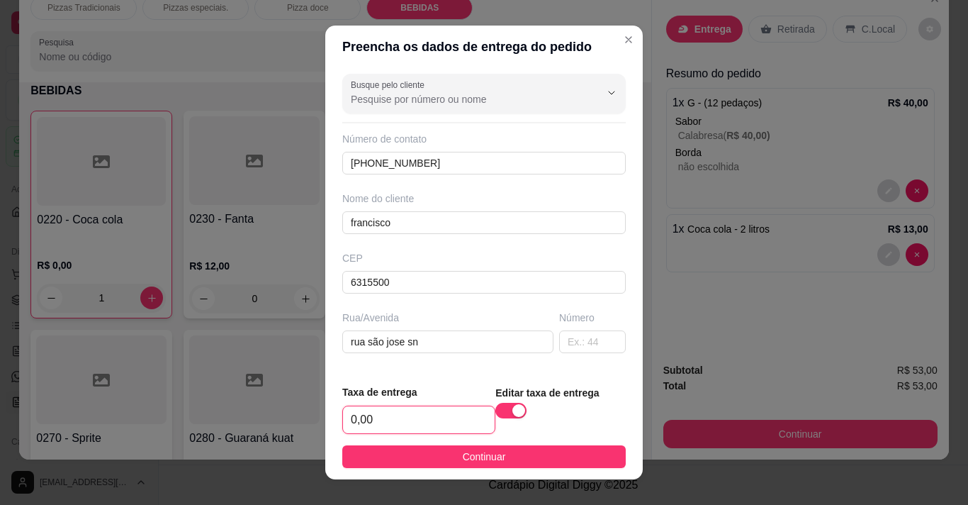
click at [435, 423] on input "0,00" at bounding box center [419, 419] width 152 height 27
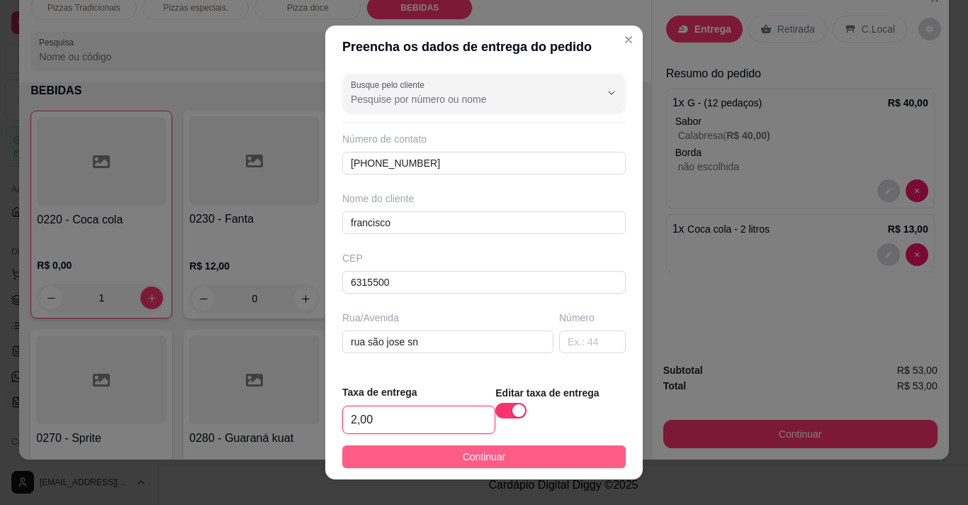
type input "2,00"
click at [465, 450] on span "Continuar" at bounding box center [484, 457] width 43 height 16
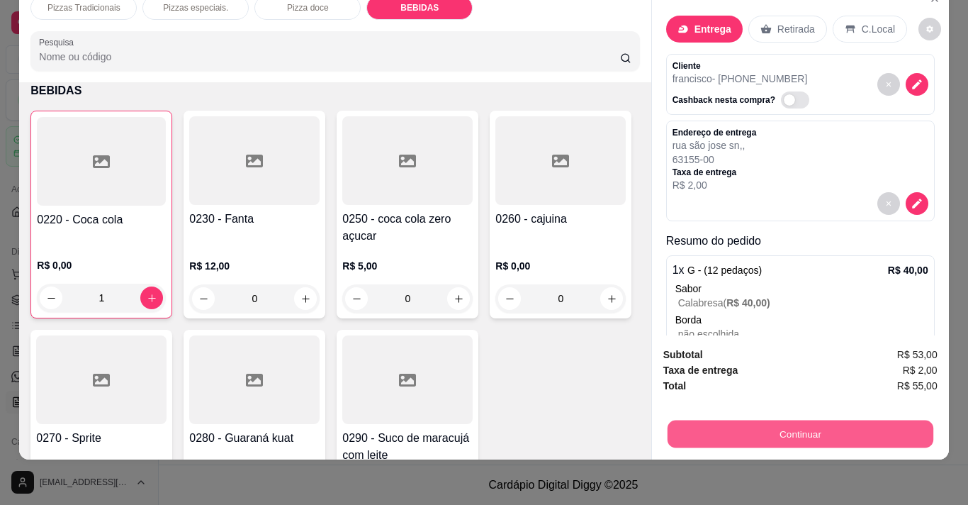
click at [771, 420] on button "Continuar" at bounding box center [800, 434] width 266 height 28
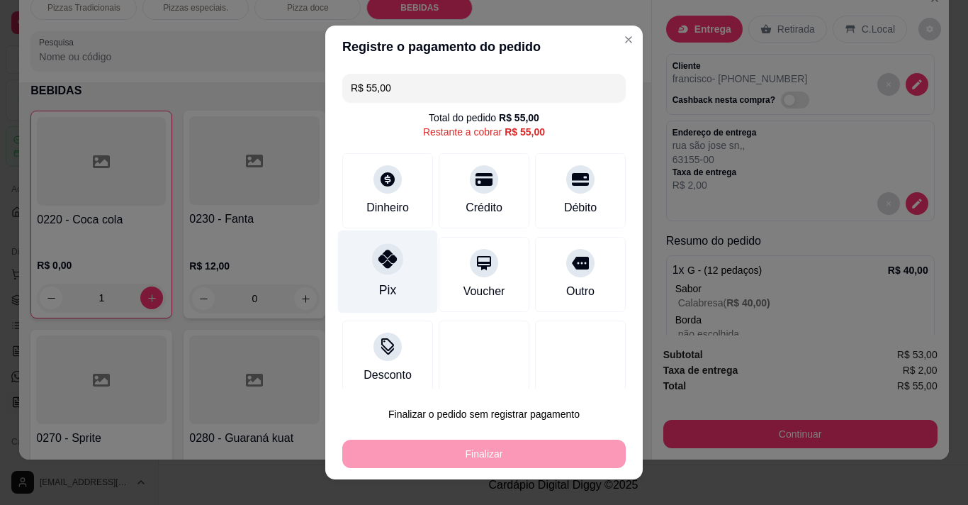
click at [393, 265] on div at bounding box center [387, 258] width 31 height 31
type input "R$ 0,00"
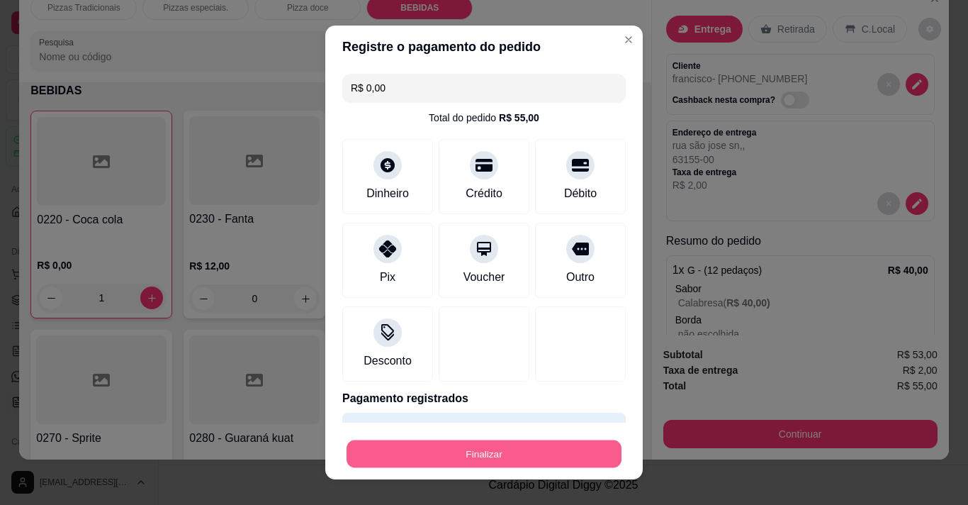
click at [437, 450] on button "Finalizar" at bounding box center [484, 454] width 275 height 28
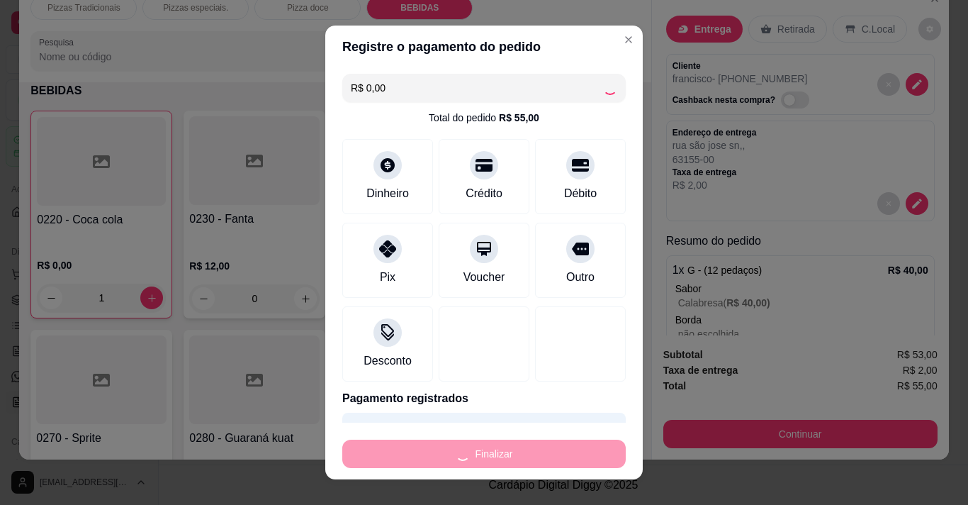
type input "0"
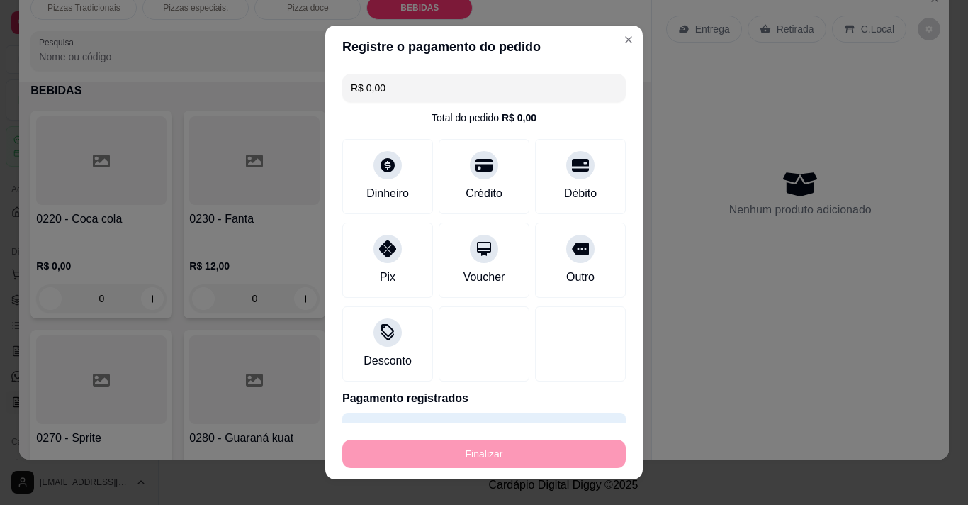
type input "-R$ 55,00"
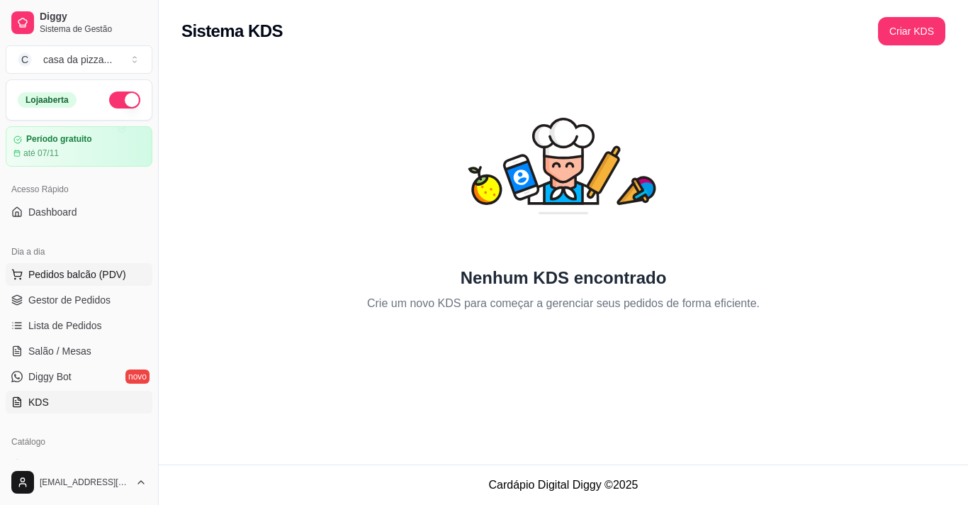
click at [111, 276] on span "Pedidos balcão (PDV)" at bounding box center [77, 274] width 98 height 14
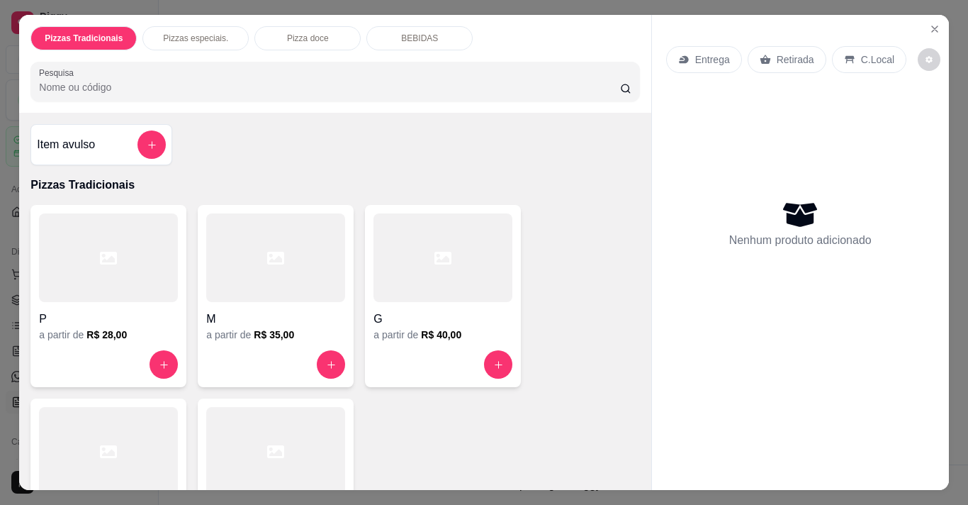
click at [850, 52] on div "C.Local" at bounding box center [869, 59] width 74 height 27
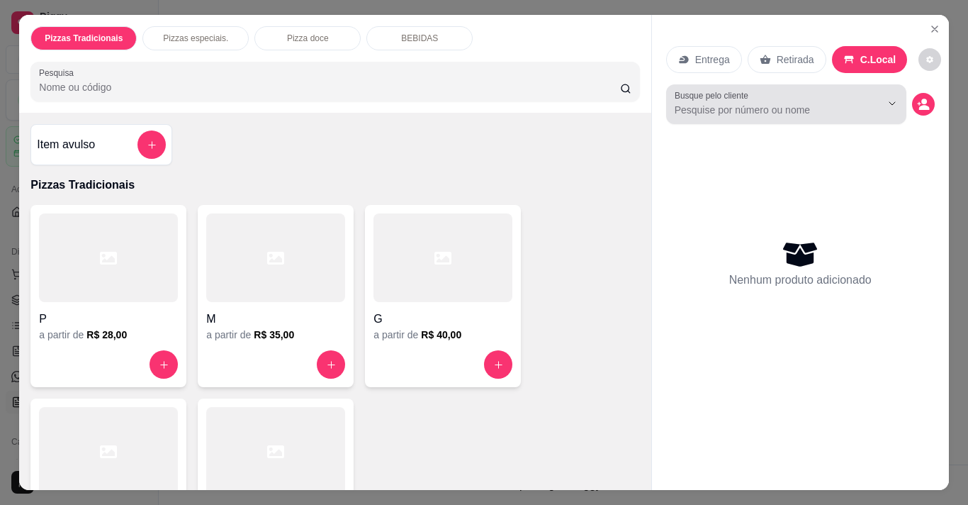
click at [829, 108] on input "Busque pelo cliente" at bounding box center [767, 110] width 184 height 14
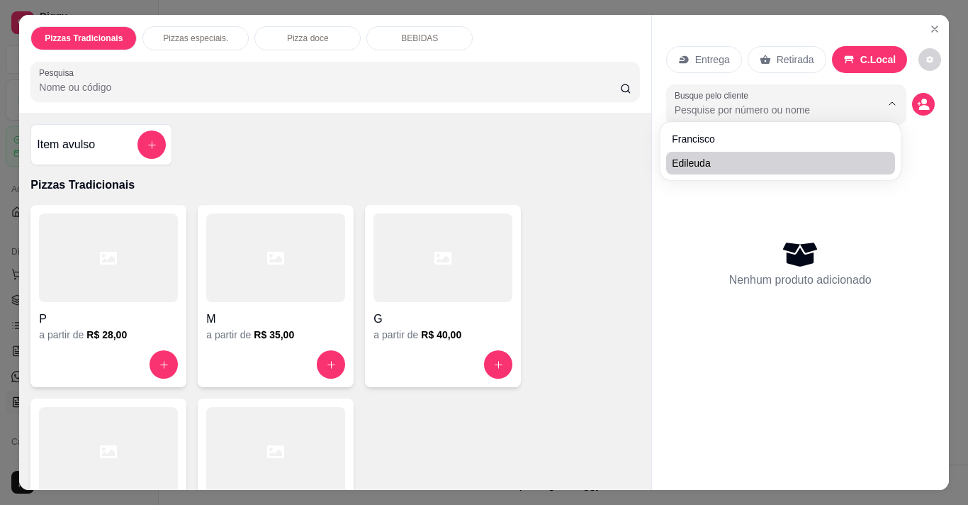
click at [741, 230] on div "Nenhum produto adicionado" at bounding box center [800, 263] width 269 height 278
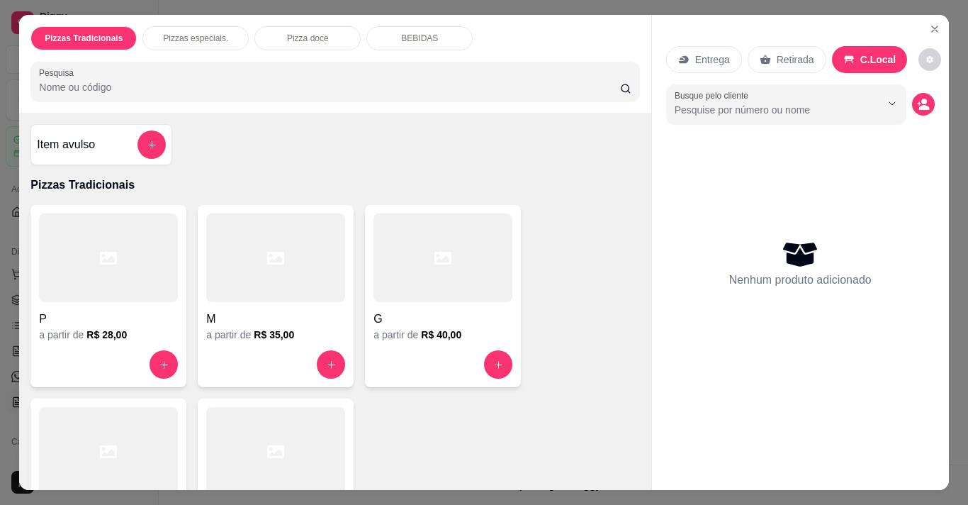
click at [143, 270] on div at bounding box center [108, 257] width 139 height 89
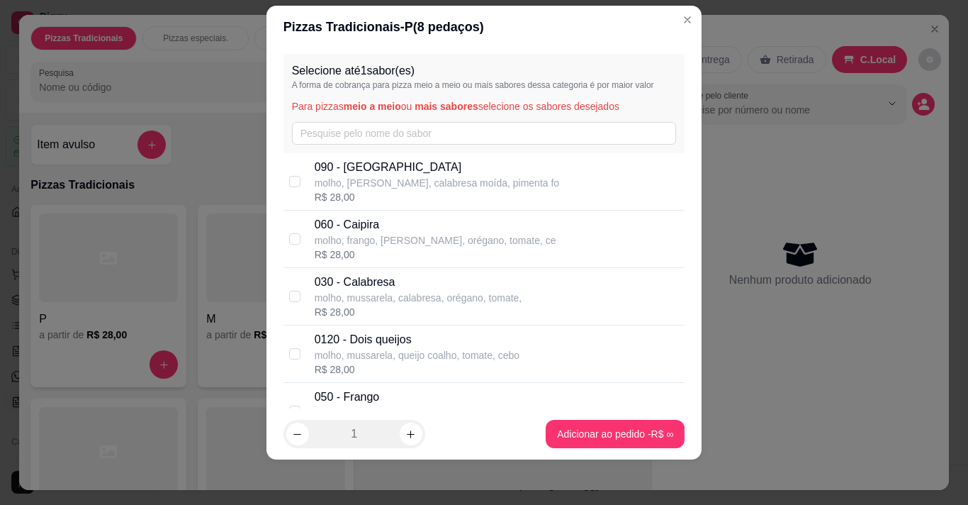
scroll to position [28, 0]
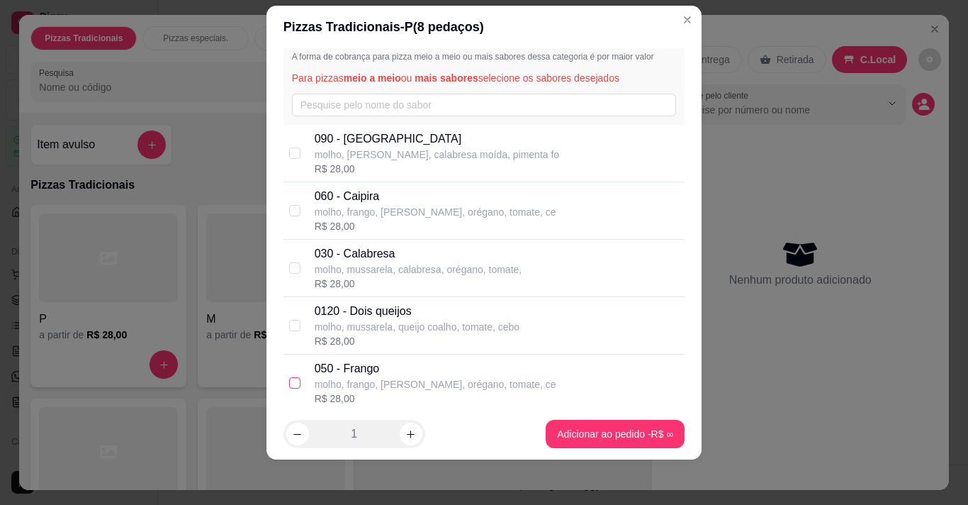
click at [289, 377] on input "checkbox" at bounding box center [294, 382] width 11 height 11
checkbox input "true"
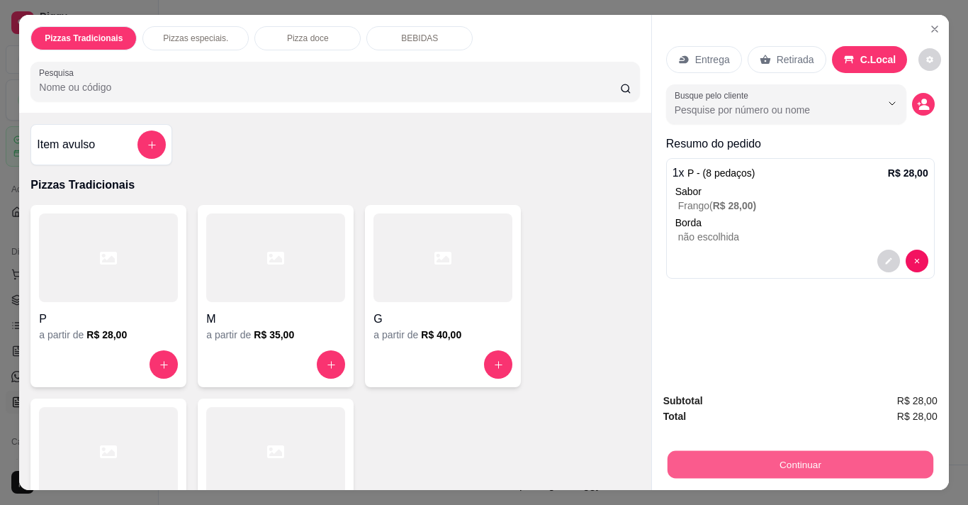
click at [797, 450] on button "Continuar" at bounding box center [800, 464] width 266 height 28
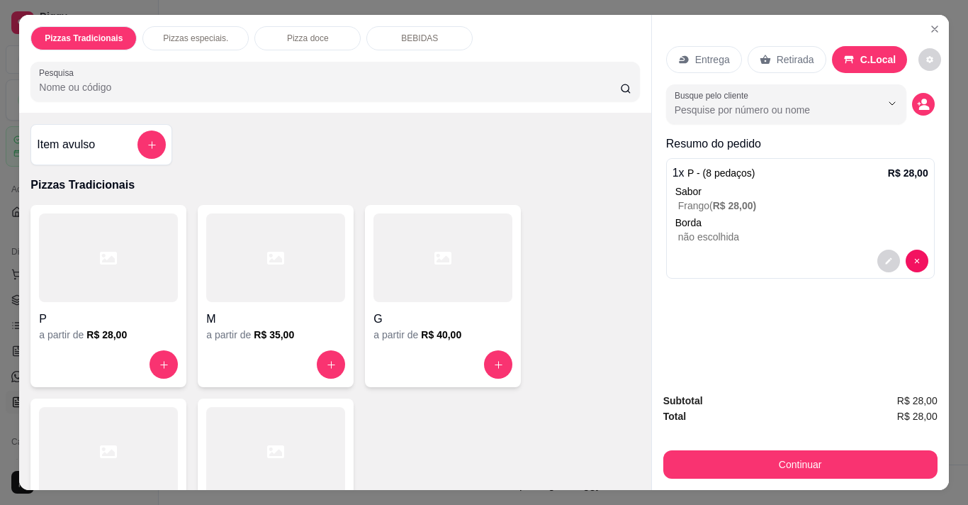
click at [867, 46] on div "C.Local" at bounding box center [870, 59] width 76 height 27
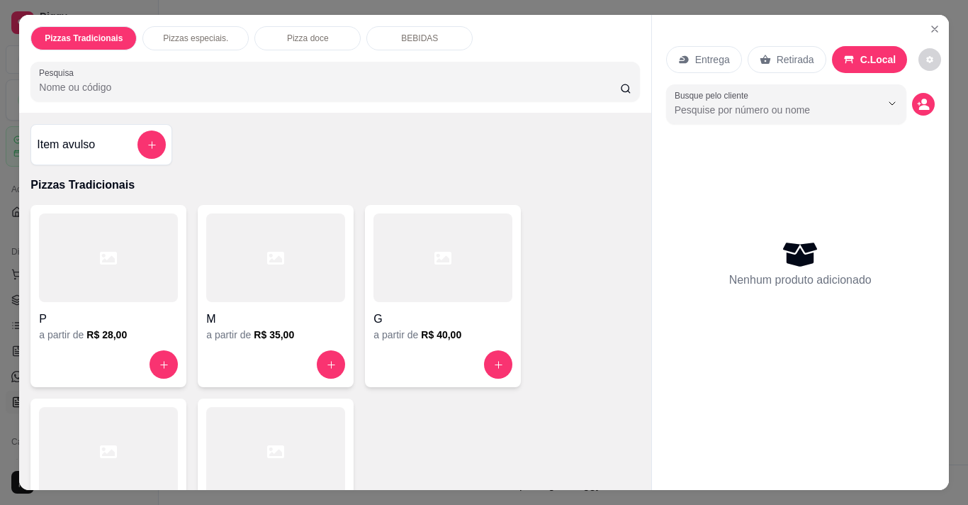
click at [139, 302] on div "P" at bounding box center [108, 315] width 139 height 26
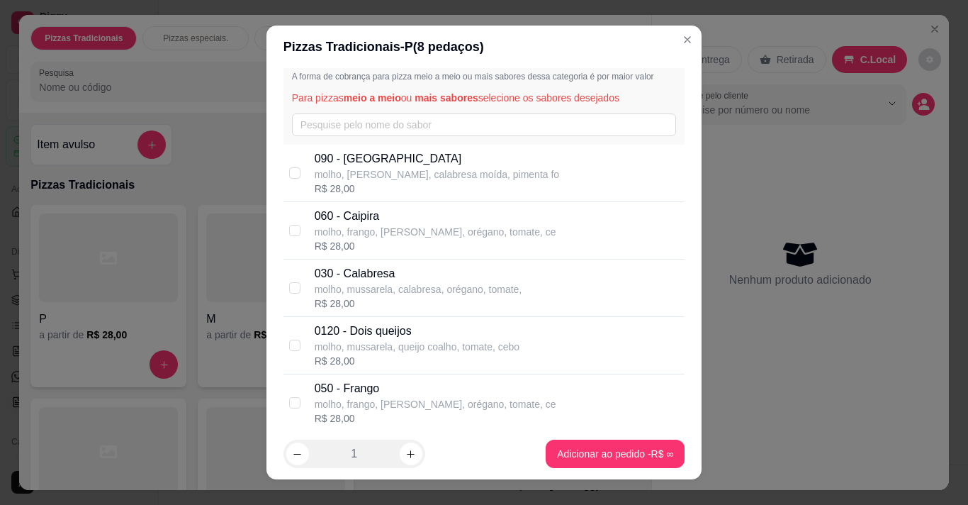
scroll to position [57, 0]
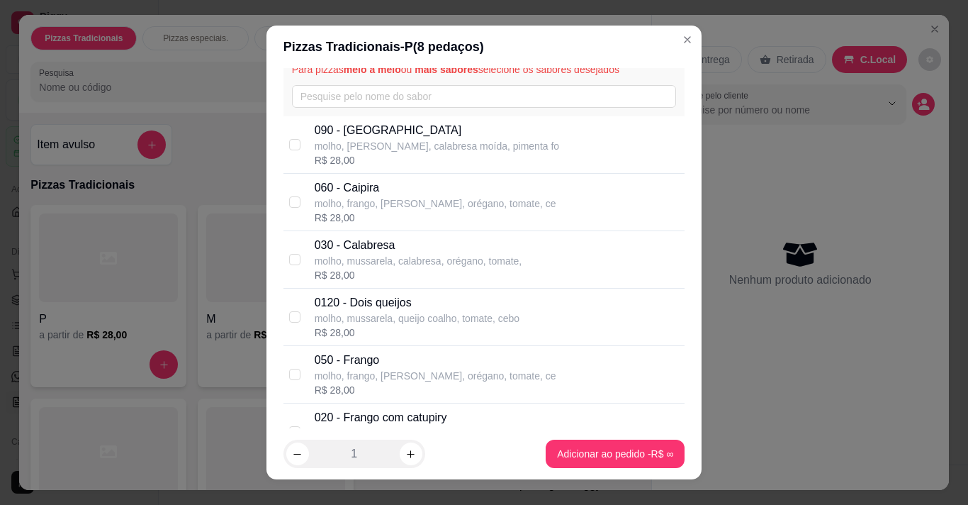
click at [465, 418] on p "020 - Frango com catupiry" at bounding box center [413, 417] width 196 height 17
checkbox input "true"
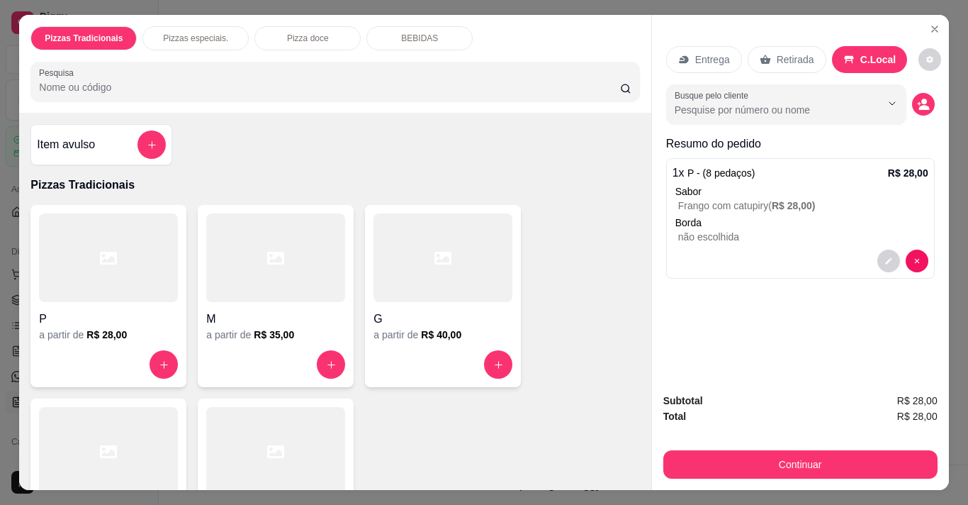
click at [698, 46] on div "Entrega" at bounding box center [704, 59] width 76 height 27
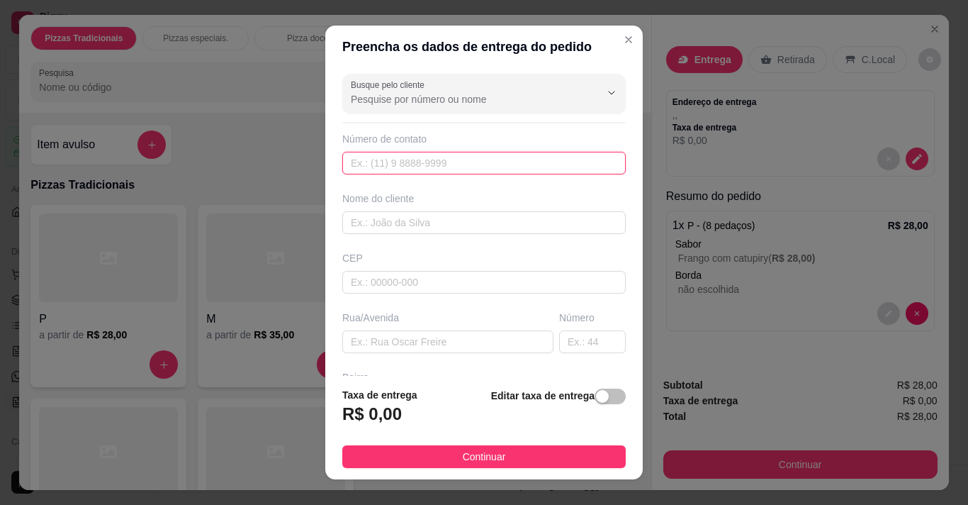
click at [388, 167] on input "text" at bounding box center [484, 163] width 284 height 23
type input "[PHONE_NUMBER]"
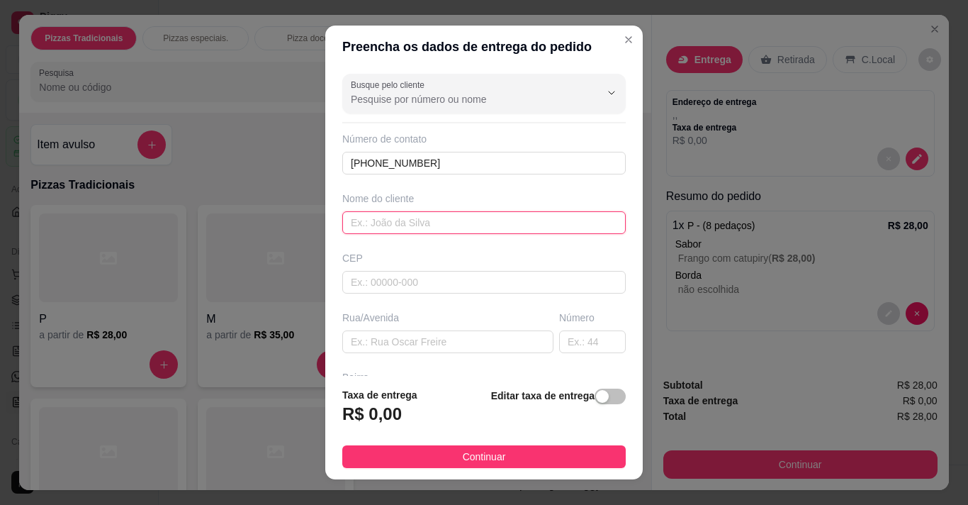
click at [365, 220] on input "text" at bounding box center [484, 222] width 284 height 23
type input "[PERSON_NAME]"
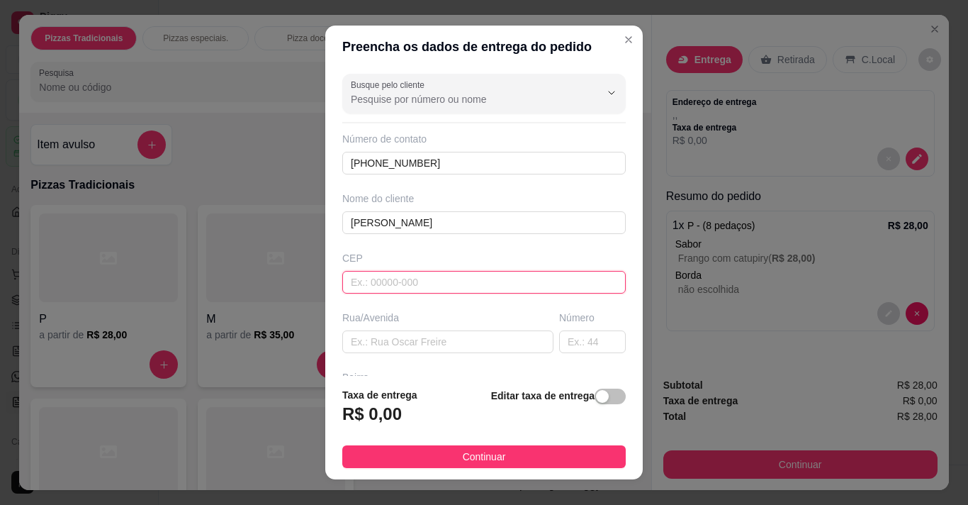
click at [374, 281] on input "text" at bounding box center [484, 282] width 284 height 23
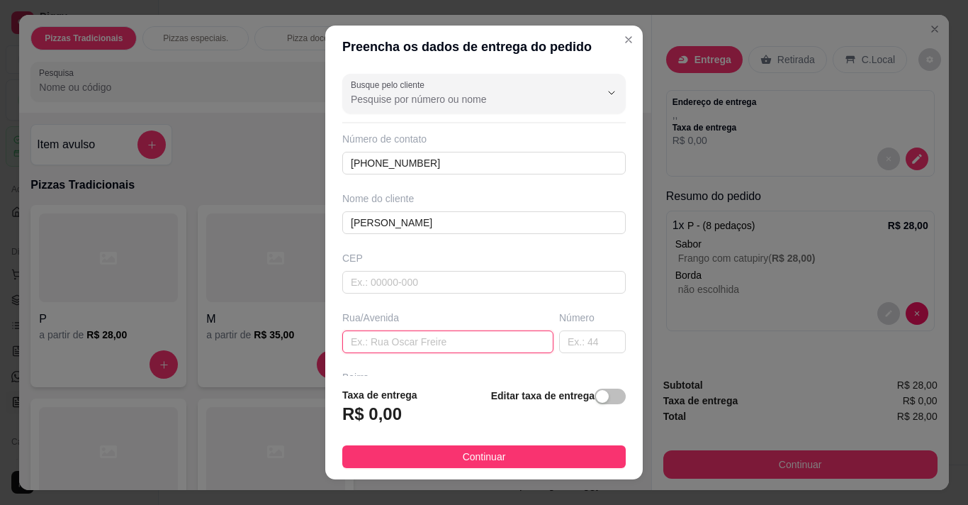
click at [369, 349] on input "text" at bounding box center [447, 341] width 211 height 23
type input "rua [PERSON_NAME]"
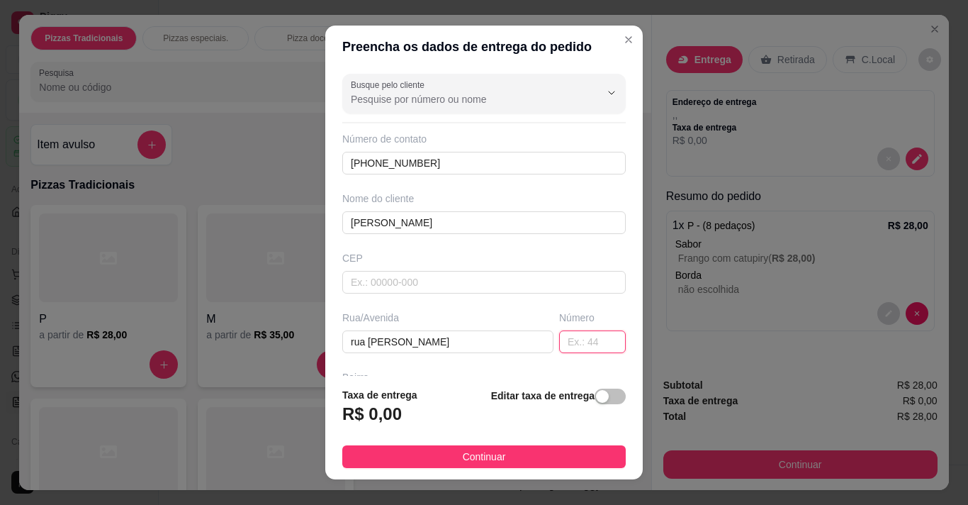
click at [563, 340] on input "text" at bounding box center [592, 341] width 67 height 23
type input "46"
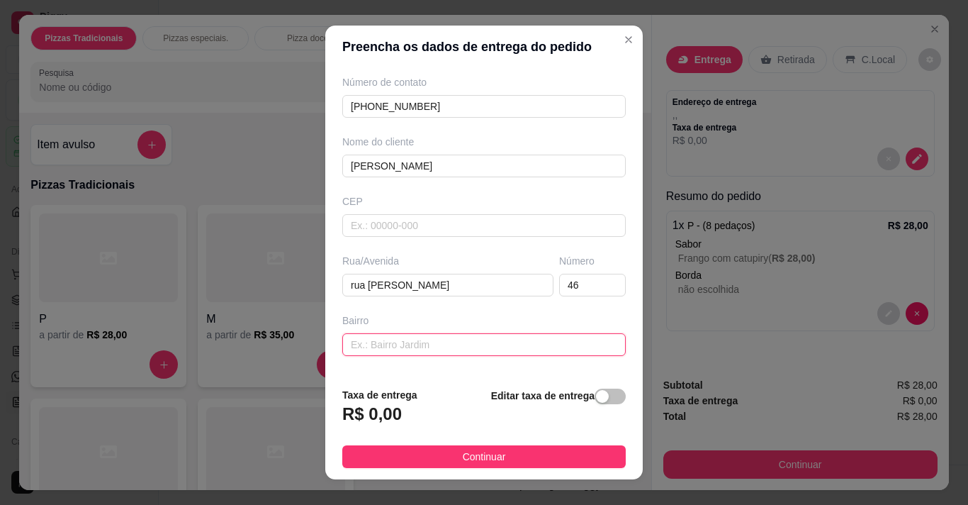
click at [439, 344] on input "text" at bounding box center [484, 344] width 284 height 23
type input "centro"
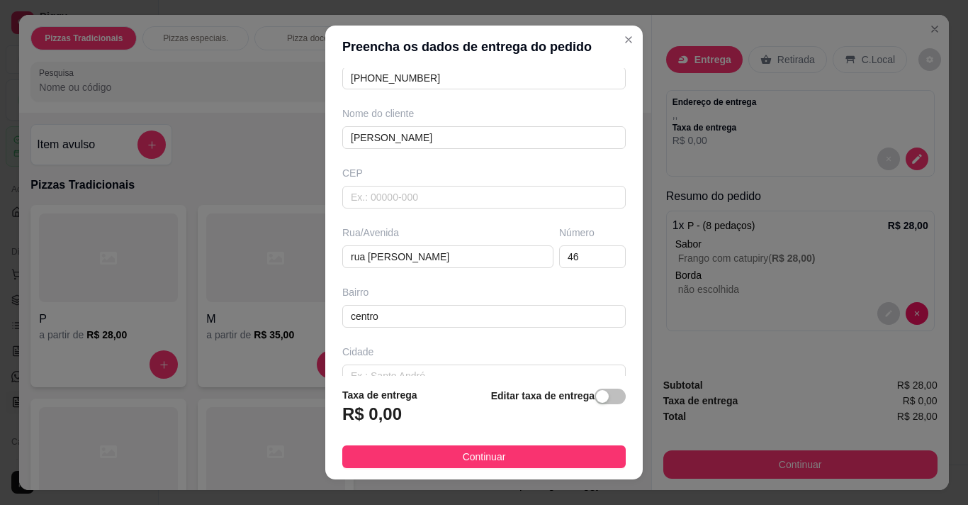
scroll to position [113, 0]
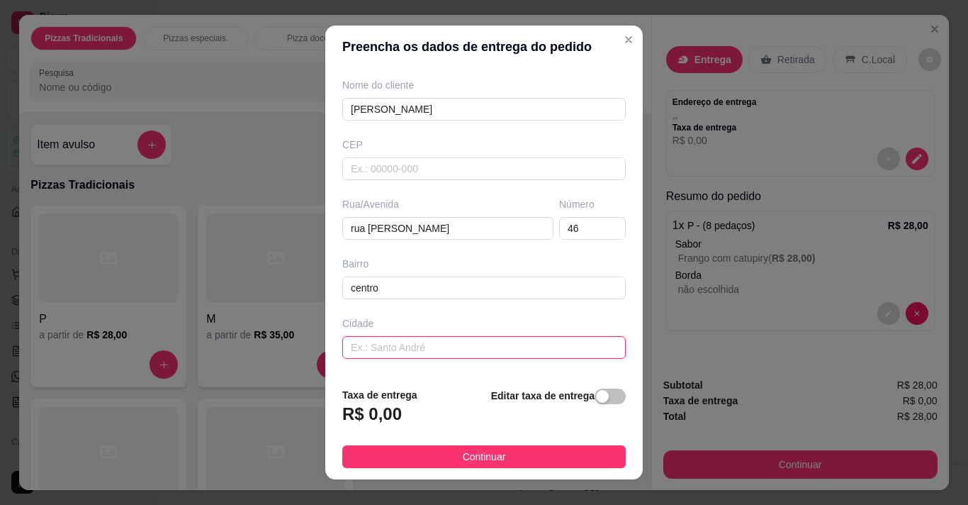
click at [500, 345] on input "text" at bounding box center [484, 347] width 284 height 23
type input "salitre"
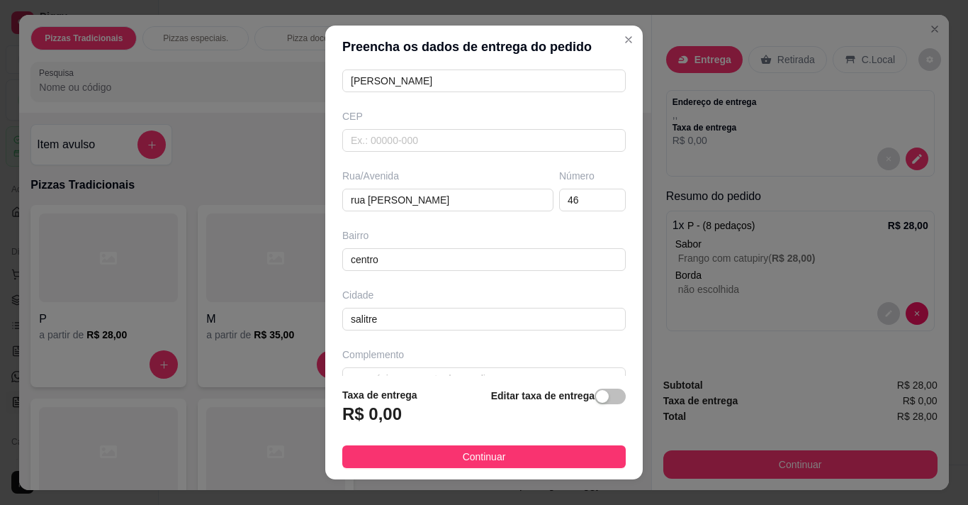
scroll to position [169, 0]
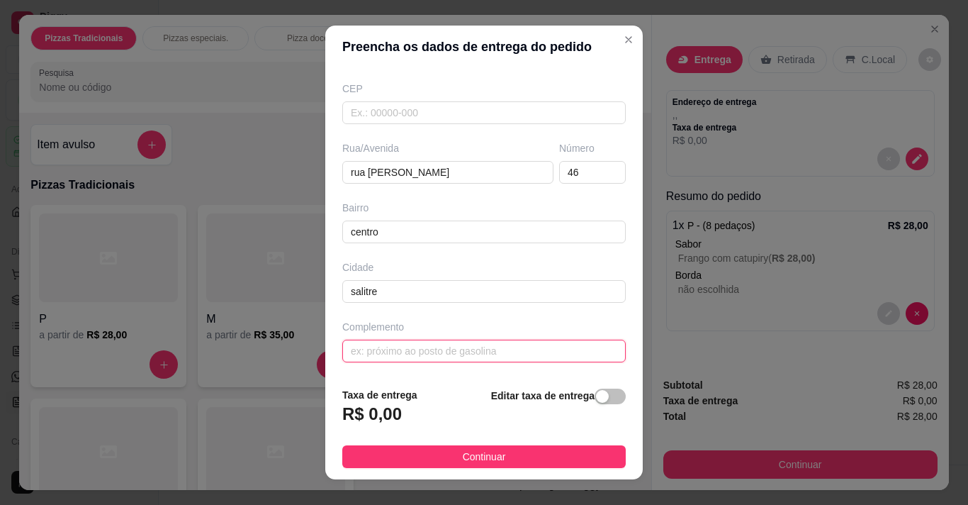
click at [521, 345] on input "text" at bounding box center [484, 351] width 284 height 23
type input "casa de [PERSON_NAME] proximo ao salao de moacir"
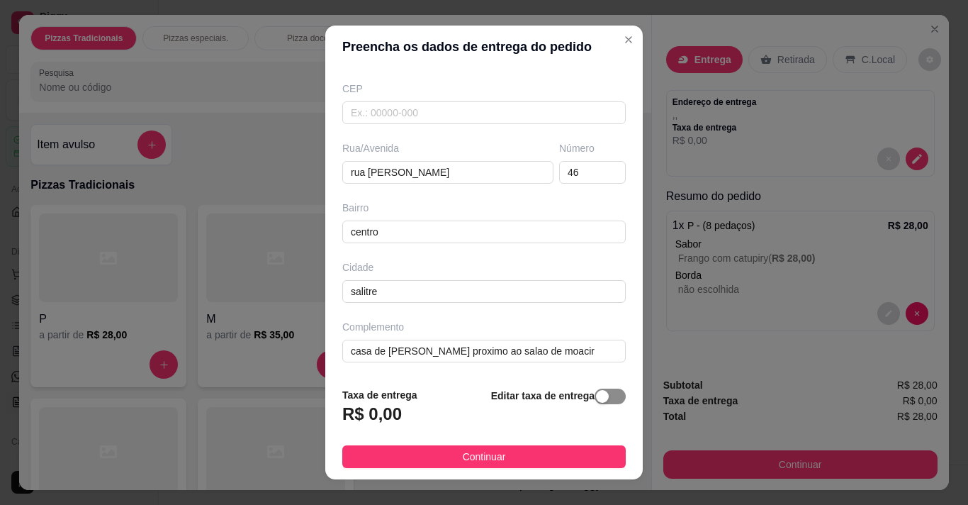
click at [595, 395] on button "button" at bounding box center [610, 396] width 31 height 16
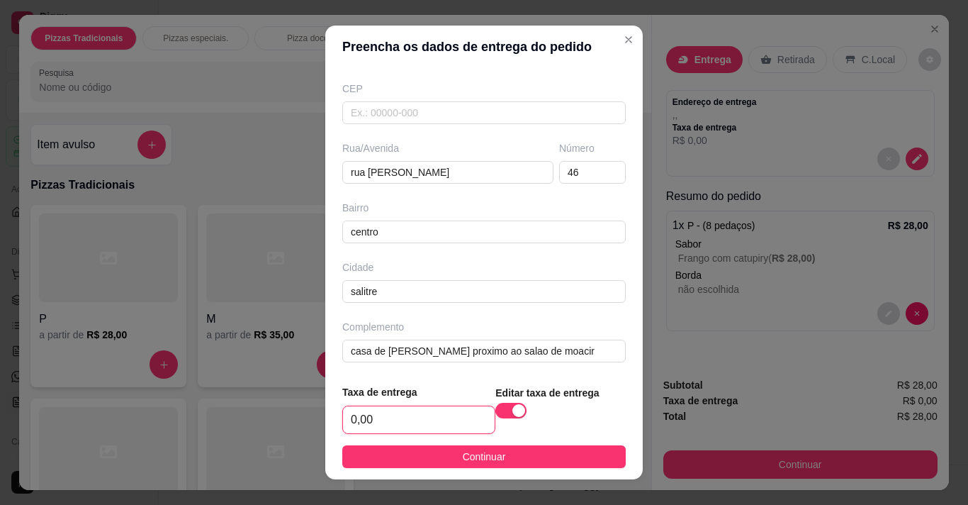
click at [416, 418] on input "0,00" at bounding box center [419, 419] width 152 height 27
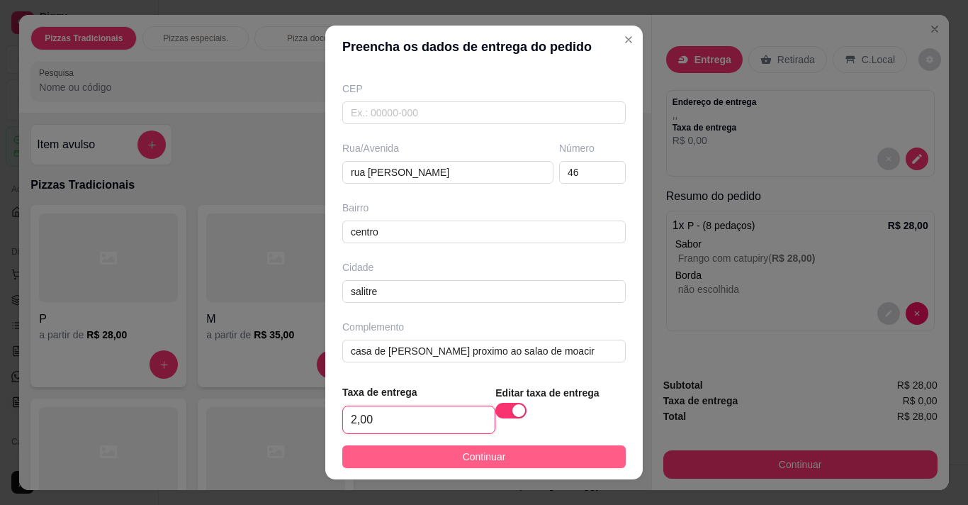
type input "2,00"
click at [425, 452] on button "Continuar" at bounding box center [484, 456] width 284 height 23
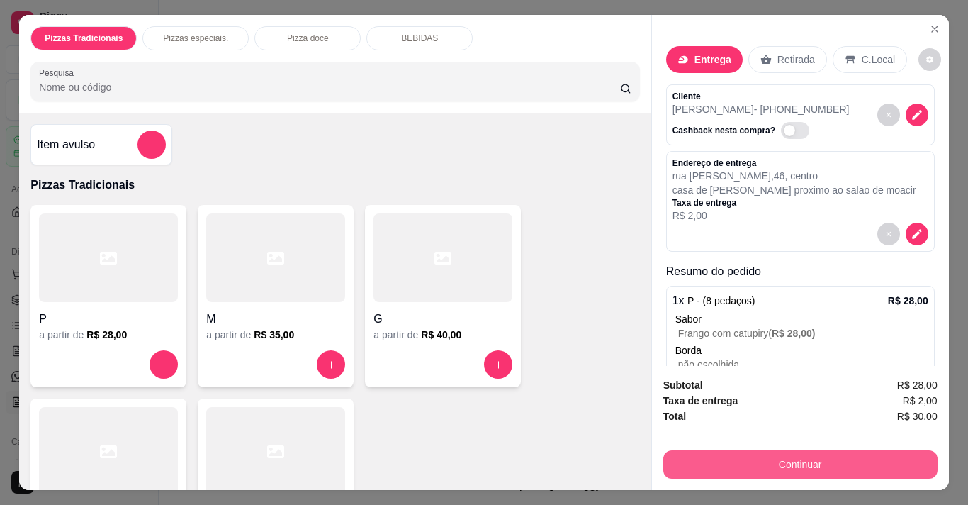
click at [768, 450] on button "Continuar" at bounding box center [800, 464] width 274 height 28
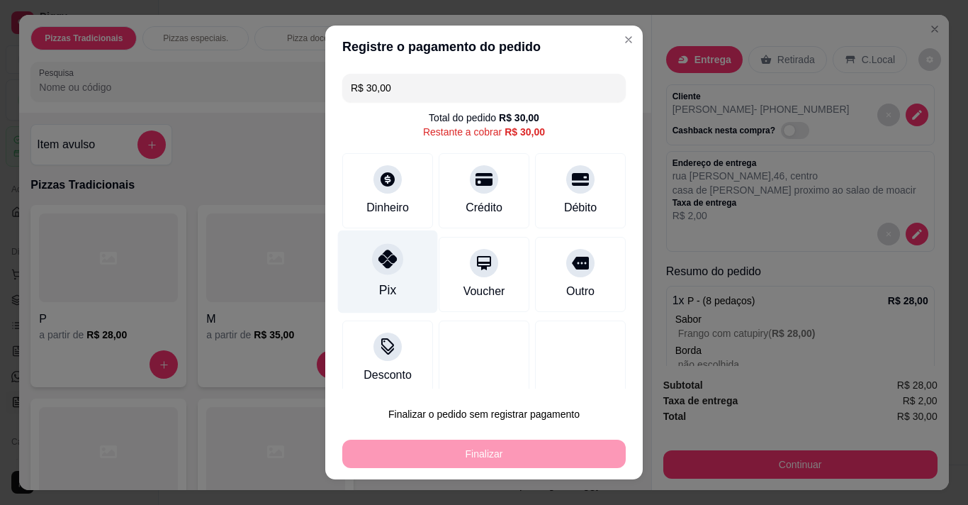
click at [379, 263] on icon at bounding box center [388, 259] width 18 height 18
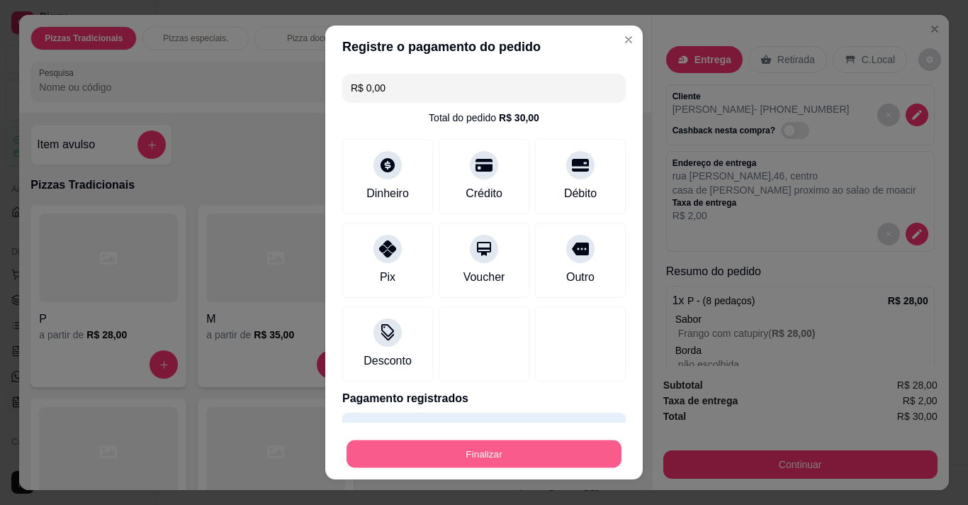
click at [446, 457] on button "Finalizar" at bounding box center [484, 454] width 275 height 28
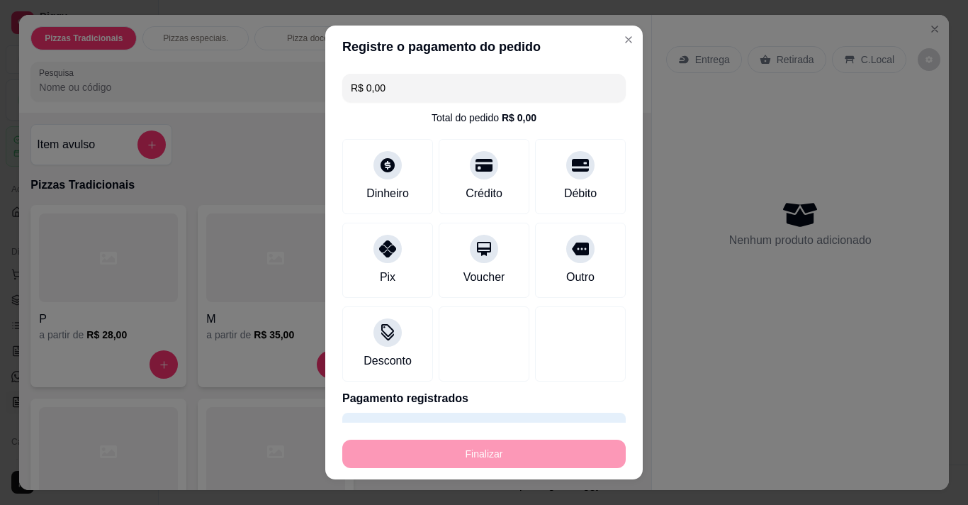
type input "-R$ 30,00"
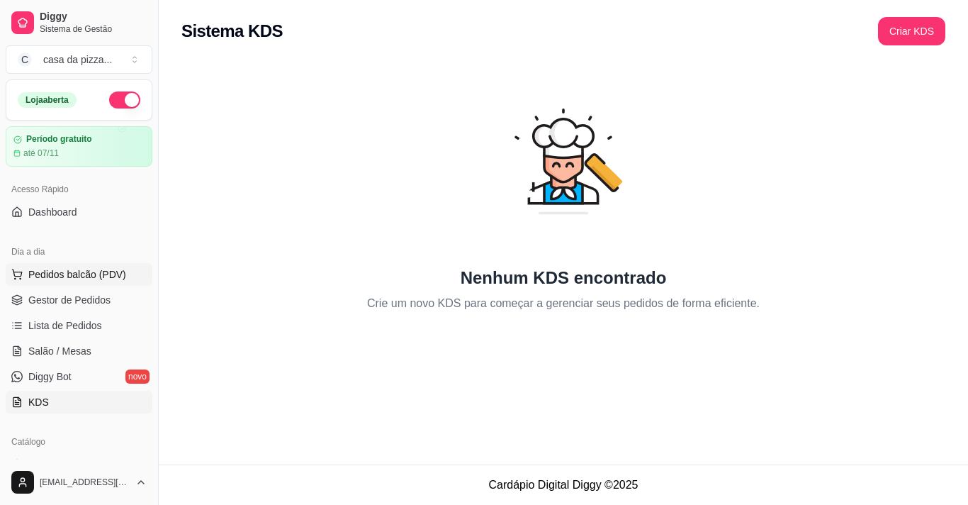
click at [101, 264] on button "Pedidos balcão (PDV)" at bounding box center [79, 274] width 147 height 23
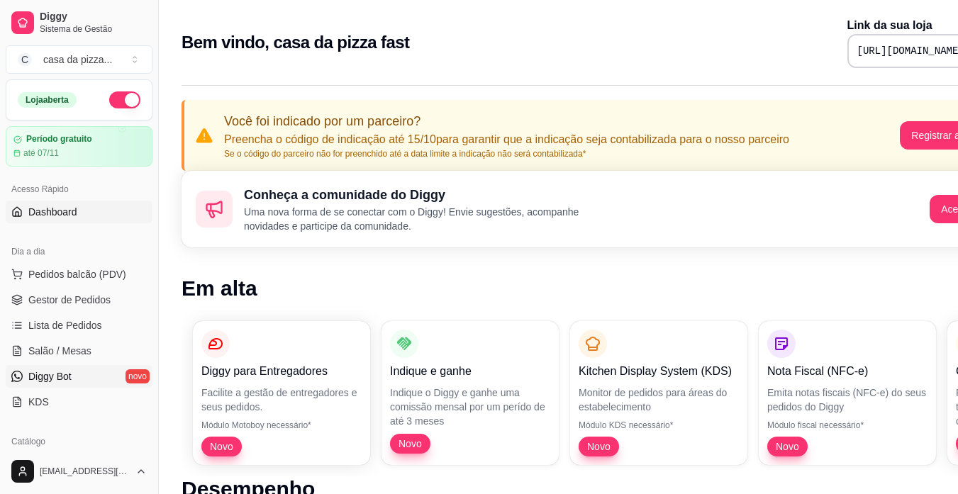
click at [128, 381] on link "Diggy Bot novo" at bounding box center [79, 376] width 147 height 23
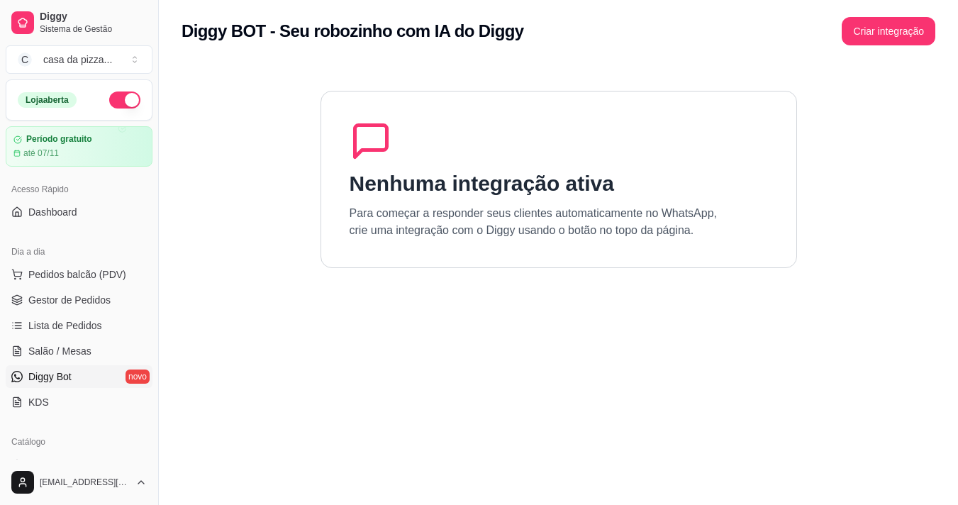
click at [482, 194] on h1 "Nenhuma integração ativa" at bounding box center [481, 184] width 264 height 26
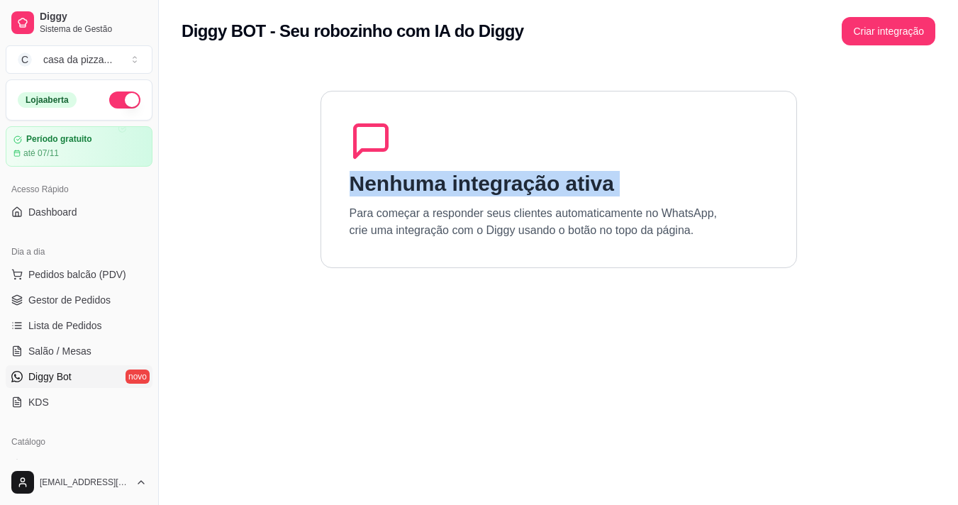
click at [482, 194] on h1 "Nenhuma integração ativa" at bounding box center [481, 184] width 264 height 26
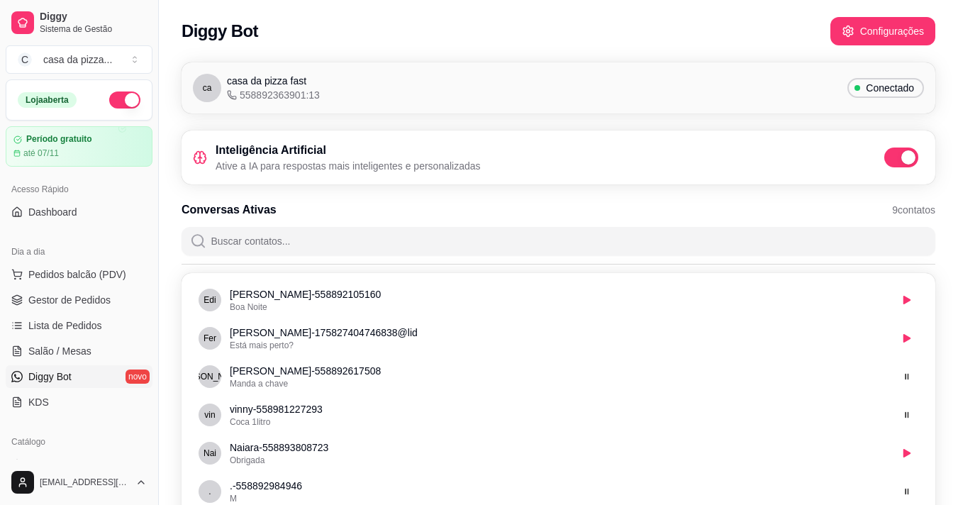
click at [559, 166] on div "Inteligência Artificial Ative a IA para respostas mais inteligentes e personali…" at bounding box center [558, 157] width 731 height 31
click at [841, 26] on button "Configurações" at bounding box center [882, 32] width 102 height 28
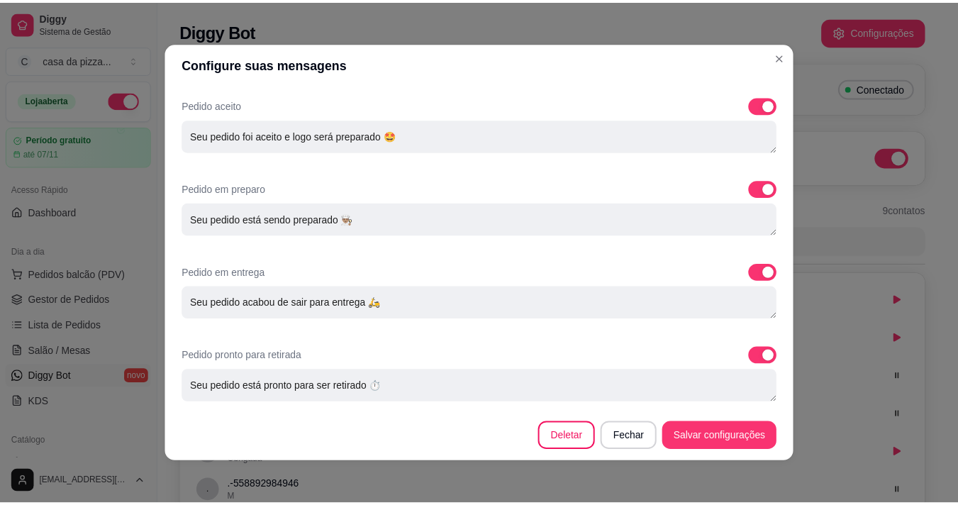
scroll to position [793, 0]
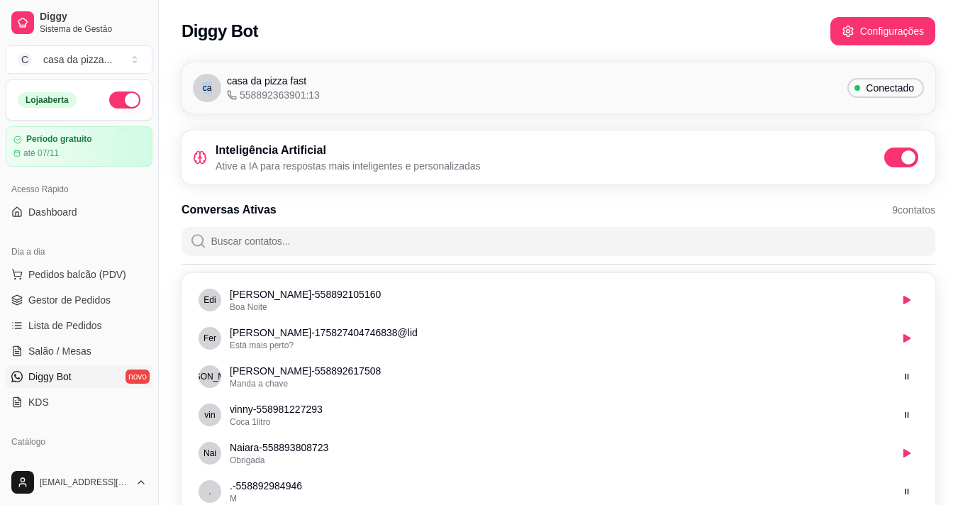
click at [788, 50] on div "Diggy Bot Configurações" at bounding box center [558, 27] width 799 height 54
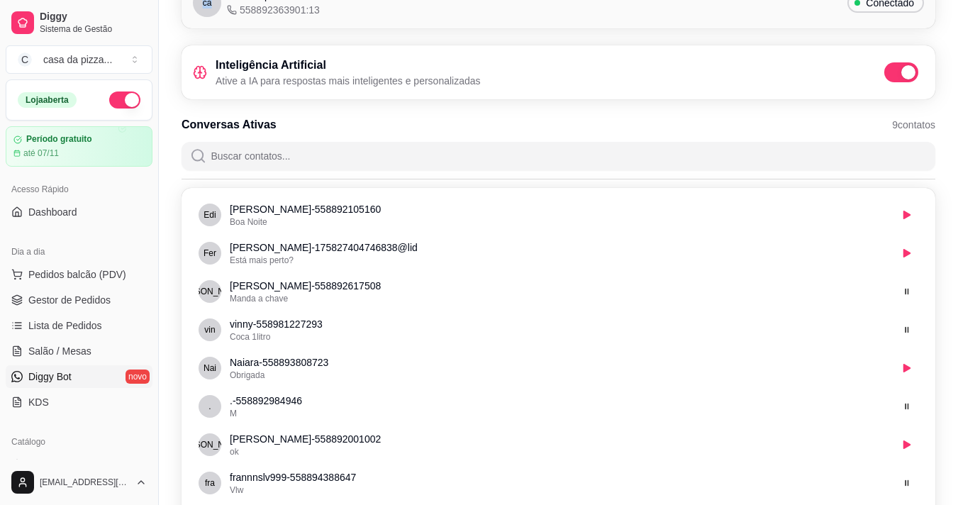
scroll to position [186, 0]
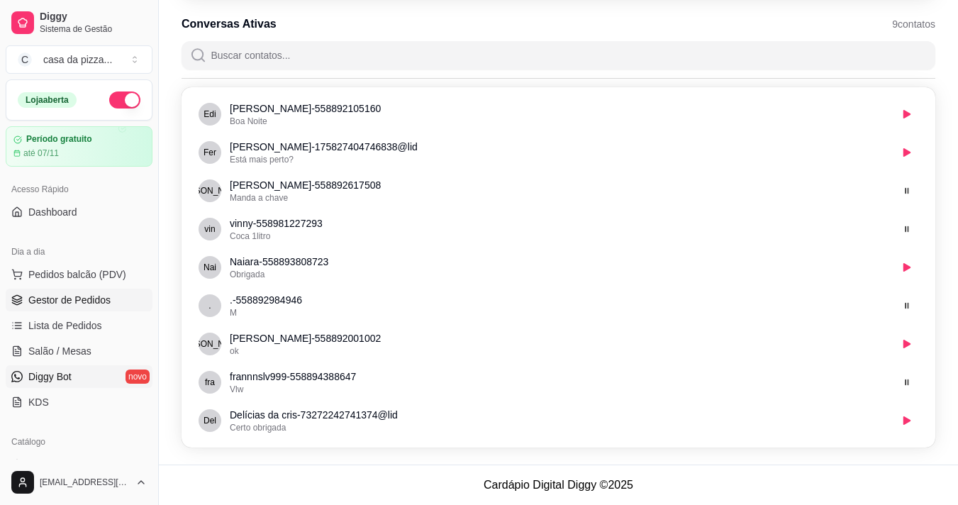
click at [72, 298] on span "Gestor de Pedidos" at bounding box center [69, 300] width 82 height 14
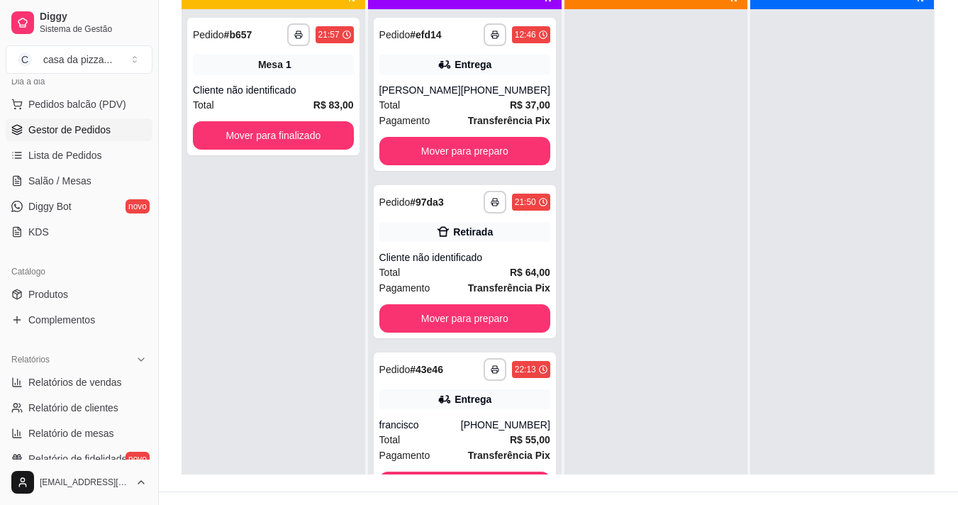
scroll to position [216, 0]
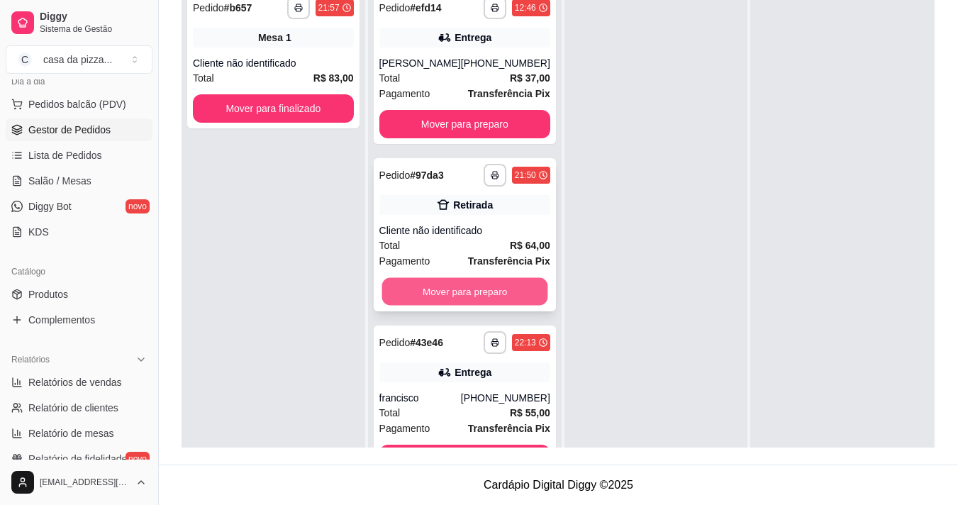
click at [491, 283] on button "Mover para preparo" at bounding box center [464, 292] width 166 height 28
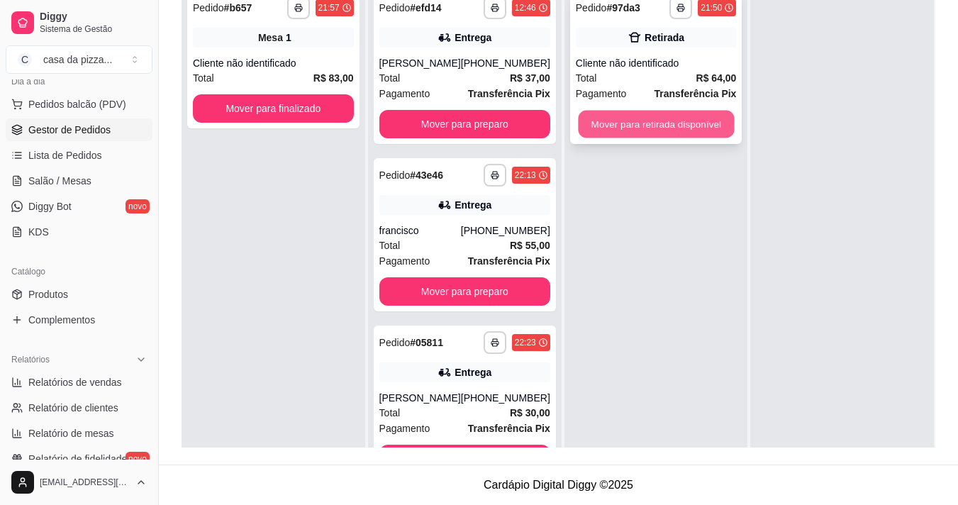
click at [698, 129] on button "Mover para retirada disponível" at bounding box center [656, 125] width 156 height 28
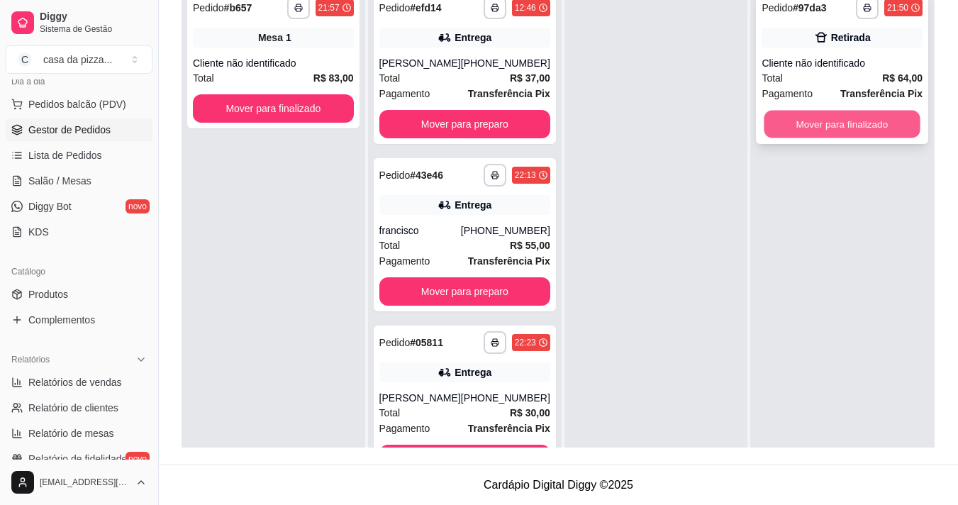
click at [805, 119] on button "Mover para finalizado" at bounding box center [842, 125] width 156 height 28
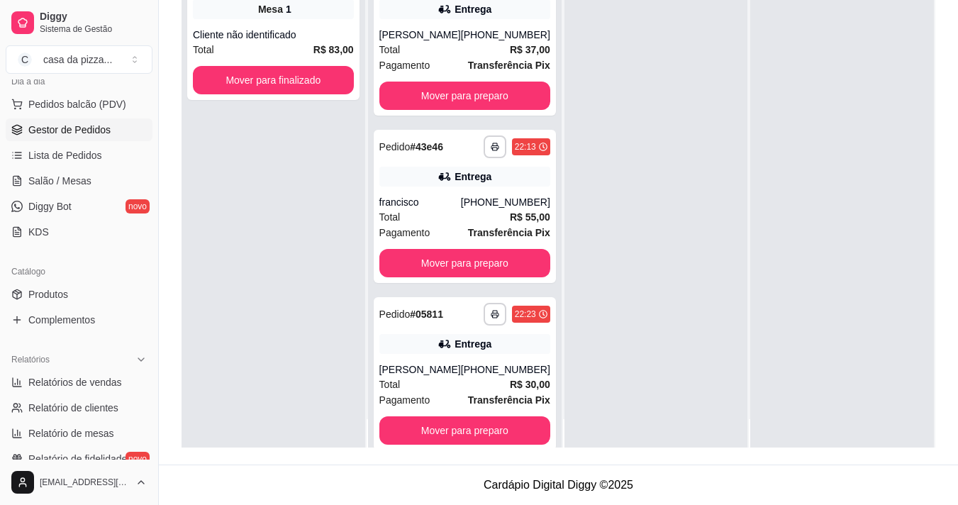
scroll to position [40, 0]
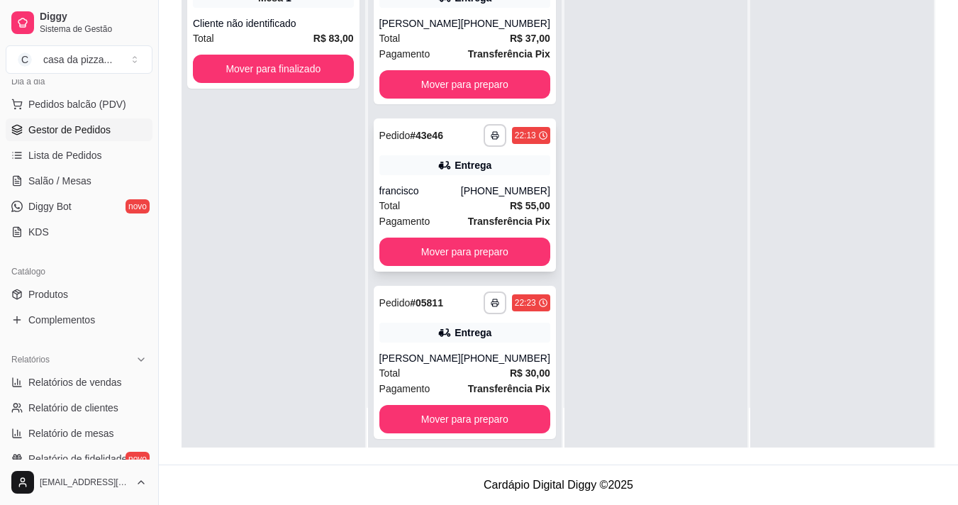
click at [442, 213] on div "Pagamento Transferência Pix" at bounding box center [464, 221] width 171 height 16
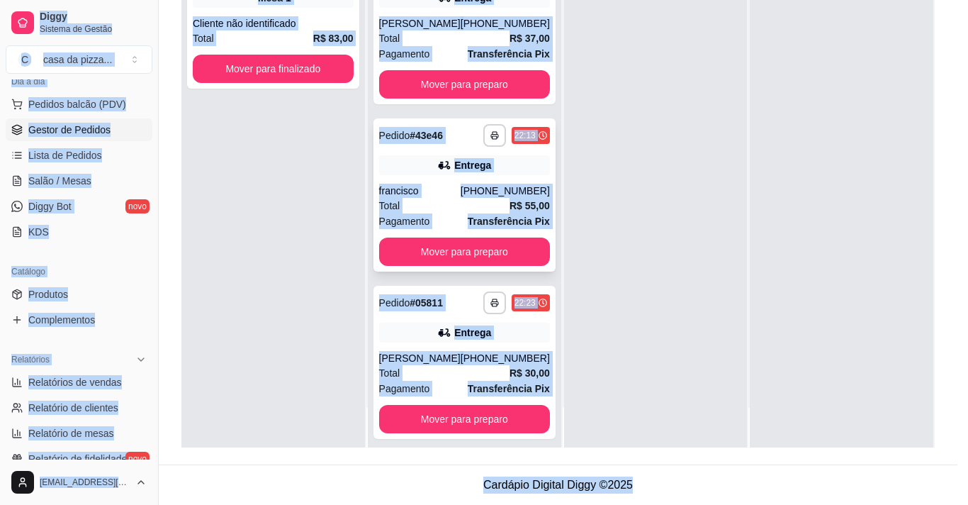
click at [442, 213] on div "feito há 15 minutos Horário do pedido [DATE] 22:13 Status do pedido ACEITO Nome…" at bounding box center [483, 249] width 379 height 316
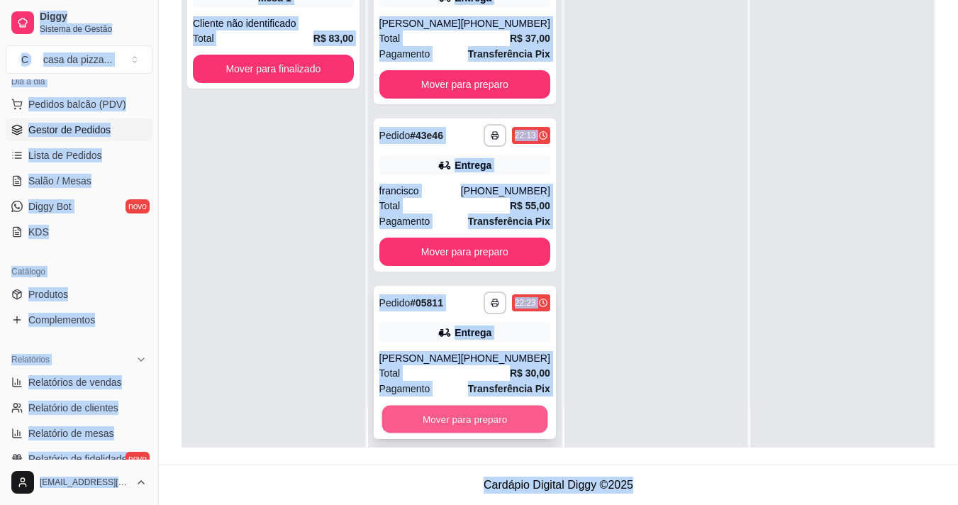
click at [447, 413] on button "Mover para preparo" at bounding box center [464, 419] width 166 height 28
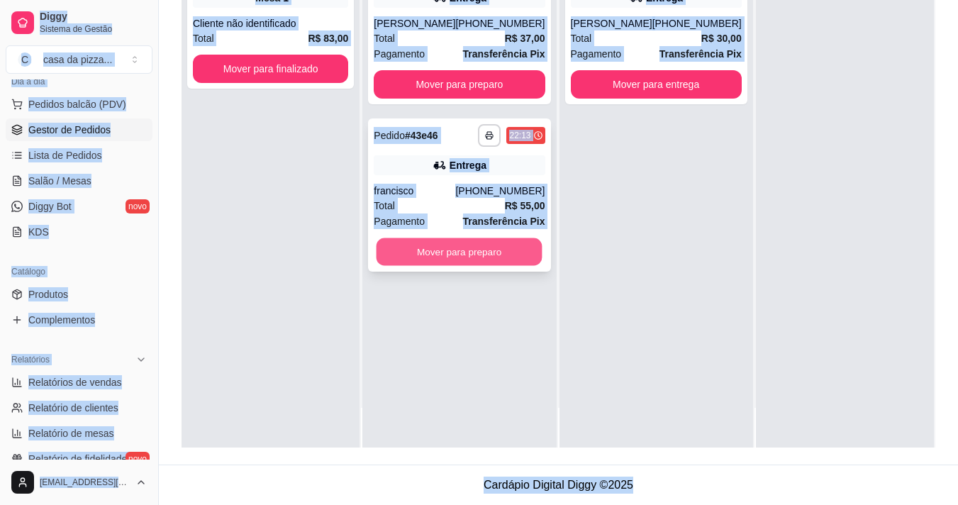
click at [488, 258] on button "Mover para preparo" at bounding box center [459, 252] width 166 height 28
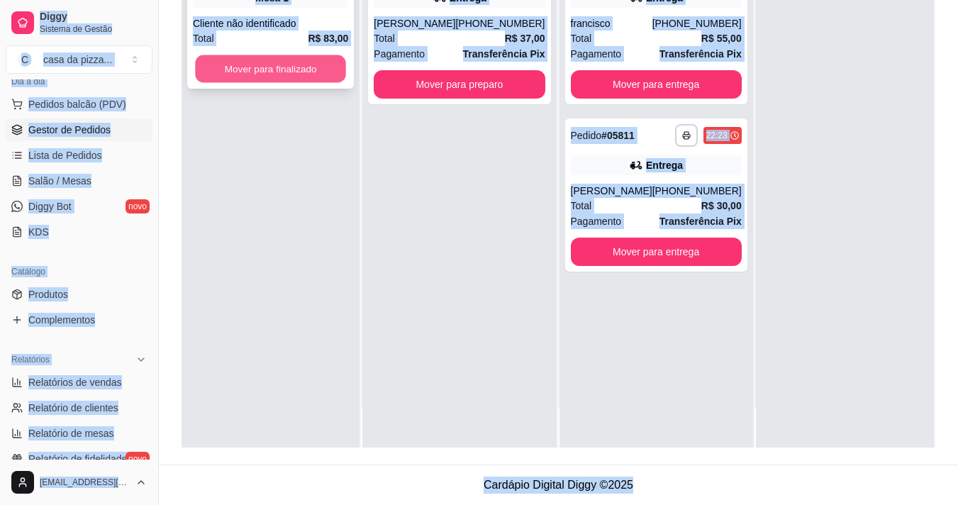
click at [296, 65] on button "Mover para finalizado" at bounding box center [270, 69] width 151 height 28
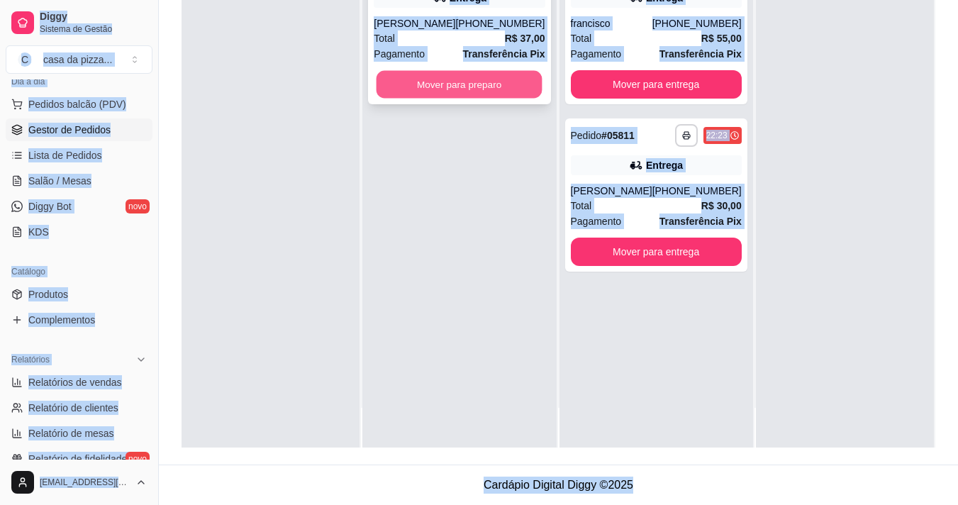
click at [462, 92] on button "Mover para preparo" at bounding box center [459, 85] width 166 height 28
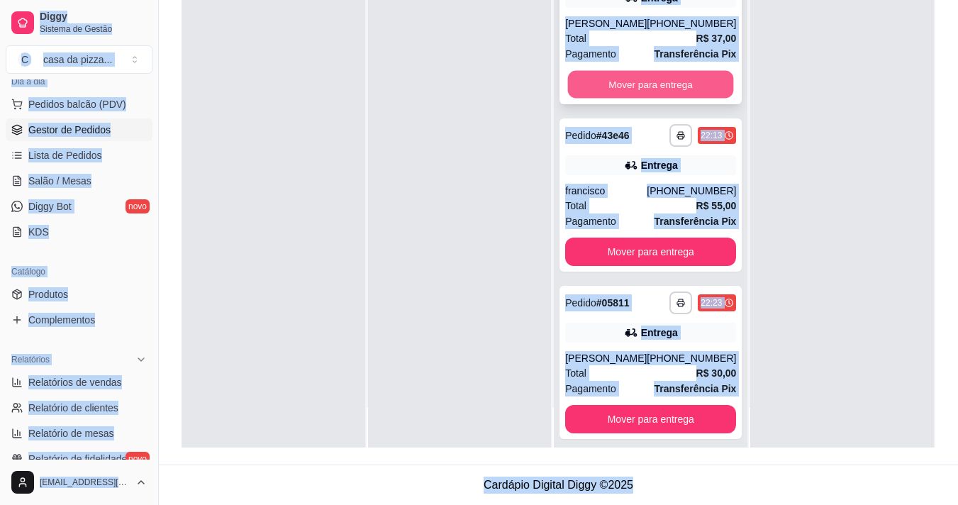
click at [645, 85] on button "Mover para entrega" at bounding box center [651, 85] width 166 height 28
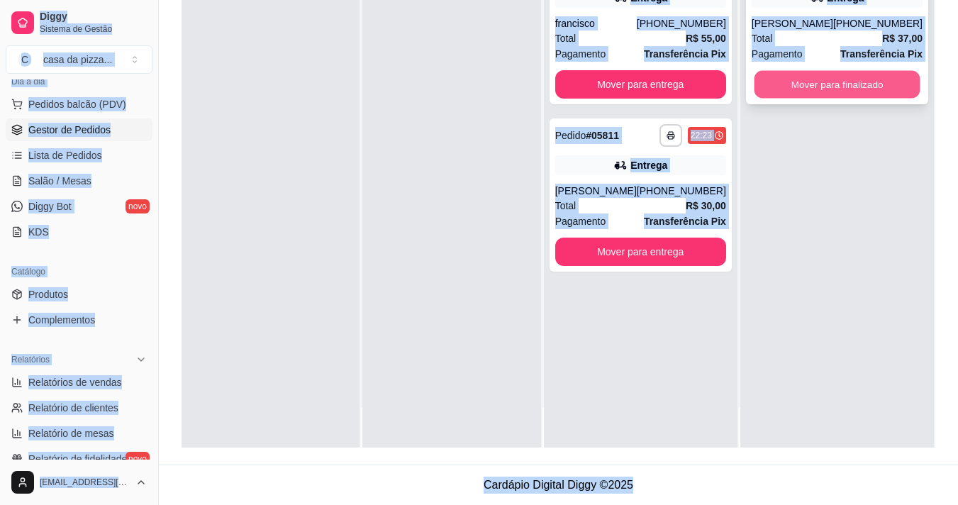
click at [811, 87] on button "Mover para finalizado" at bounding box center [837, 85] width 166 height 28
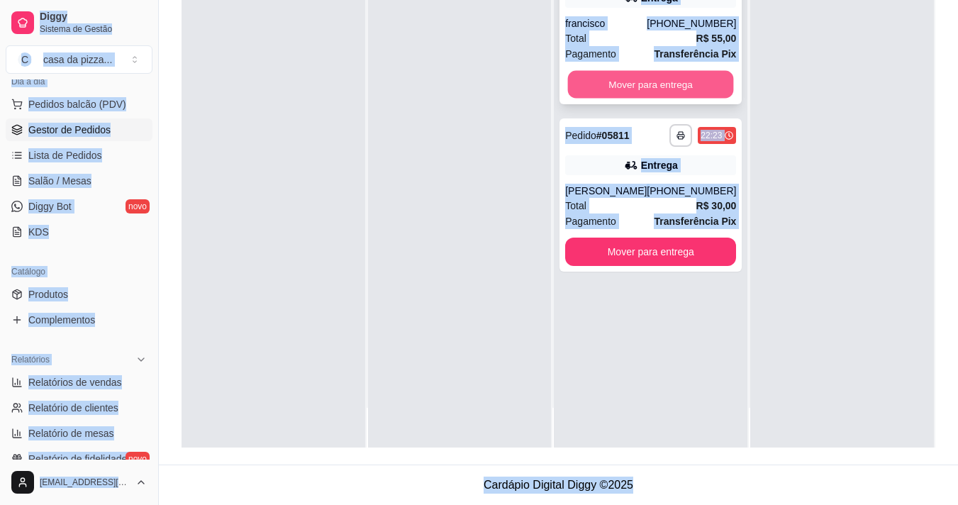
click at [690, 84] on button "Mover para entrega" at bounding box center [651, 85] width 166 height 28
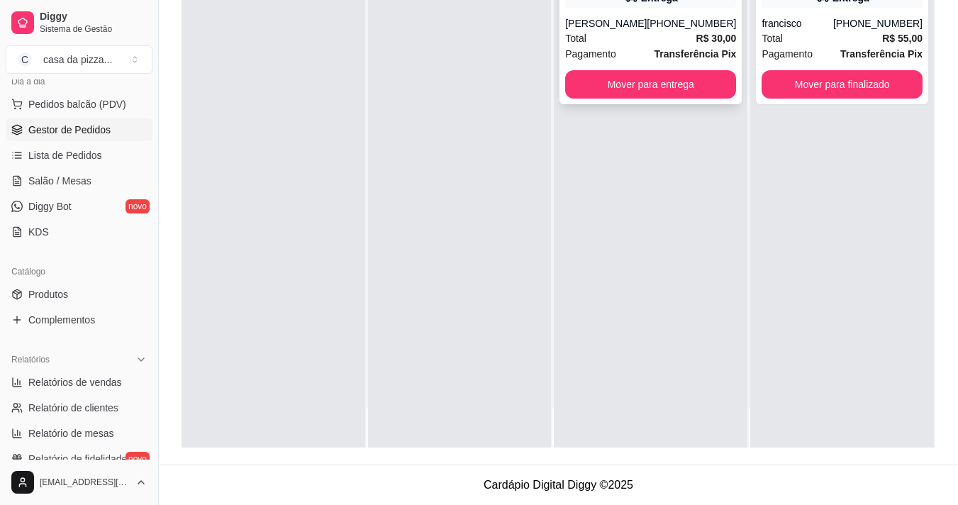
click at [656, 247] on div "**********" at bounding box center [651, 195] width 194 height 505
click at [659, 85] on button "Mover para entrega" at bounding box center [651, 85] width 166 height 28
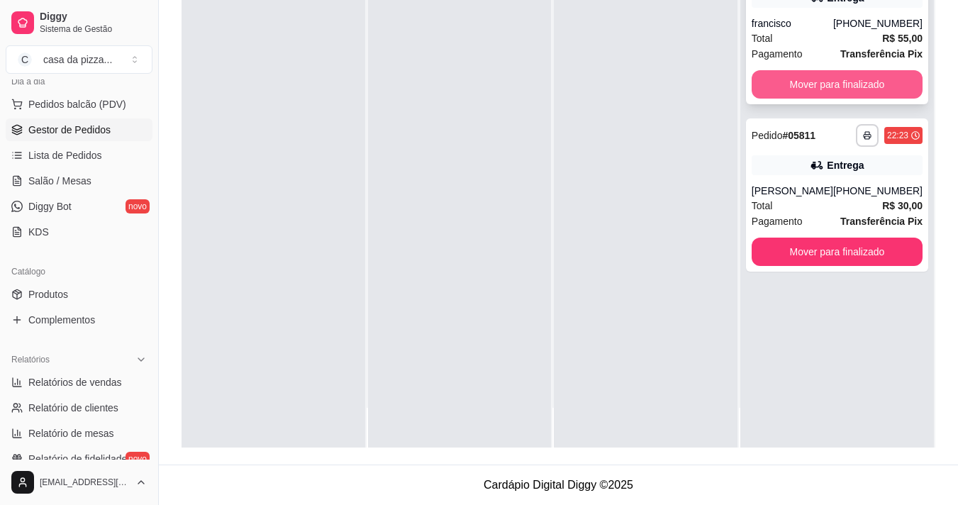
click at [812, 84] on button "Mover para finalizado" at bounding box center [836, 84] width 171 height 28
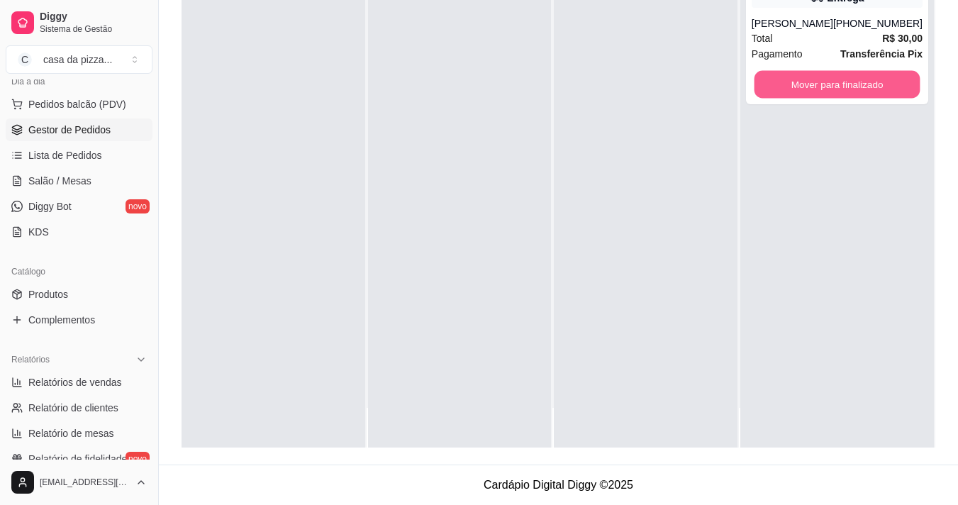
click at [812, 84] on button "Mover para finalizado" at bounding box center [837, 85] width 166 height 28
